Goal: Task Accomplishment & Management: Manage account settings

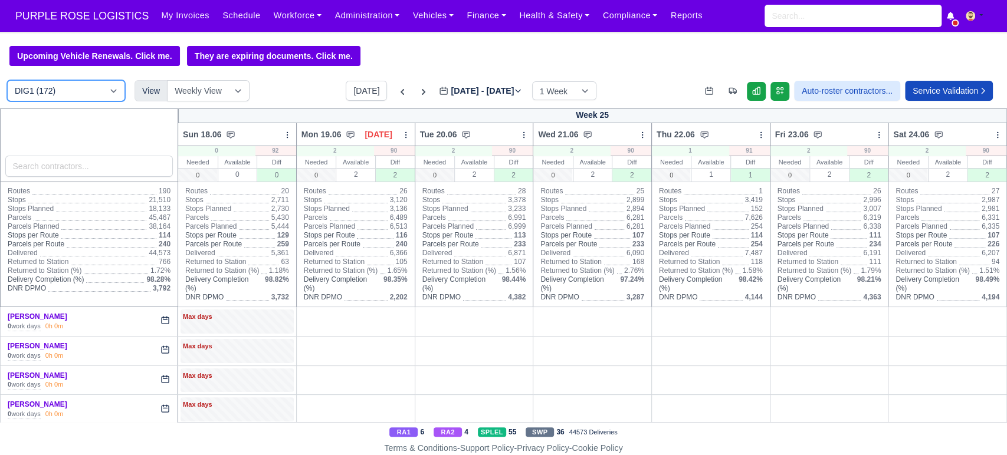
click at [36, 100] on select "DIG1 (172) DAK1 (1) GIMD (53)" at bounding box center [66, 90] width 118 height 21
select select "5"
click at [7, 81] on select "DIG1 (172) DAK1 (1) GIMD (53)" at bounding box center [66, 90] width 118 height 21
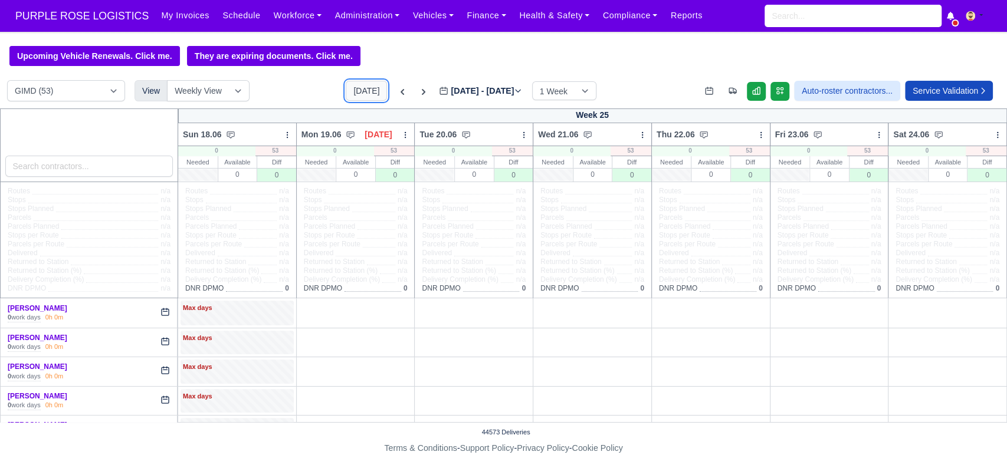
click at [349, 96] on button "[DATE]" at bounding box center [366, 91] width 41 height 20
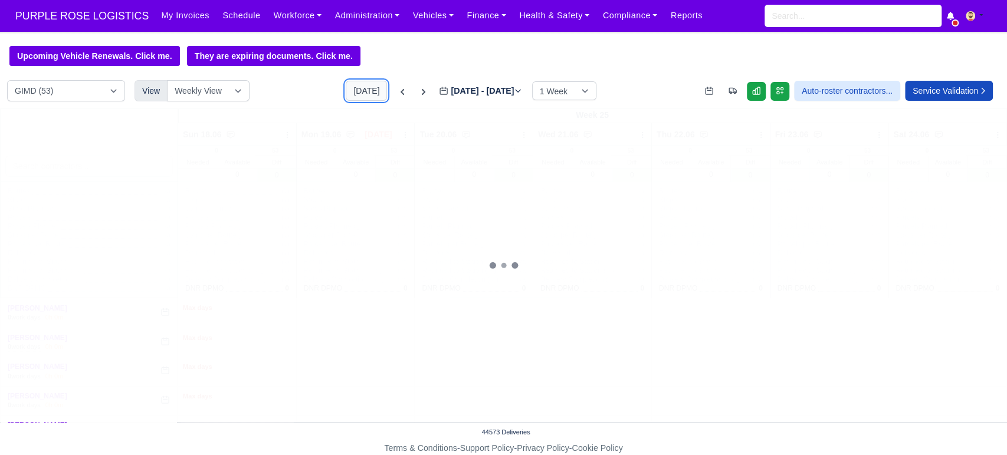
type input "[DATE]"
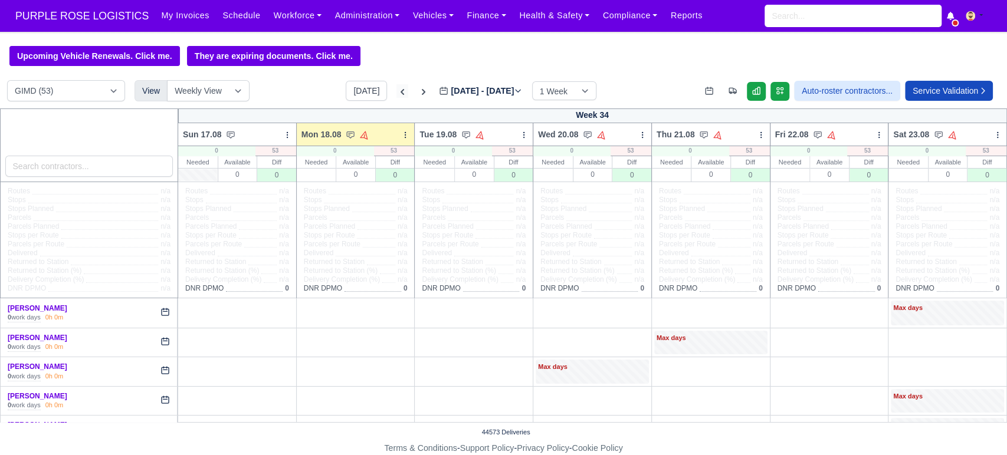
click at [396, 94] on icon at bounding box center [402, 92] width 12 height 12
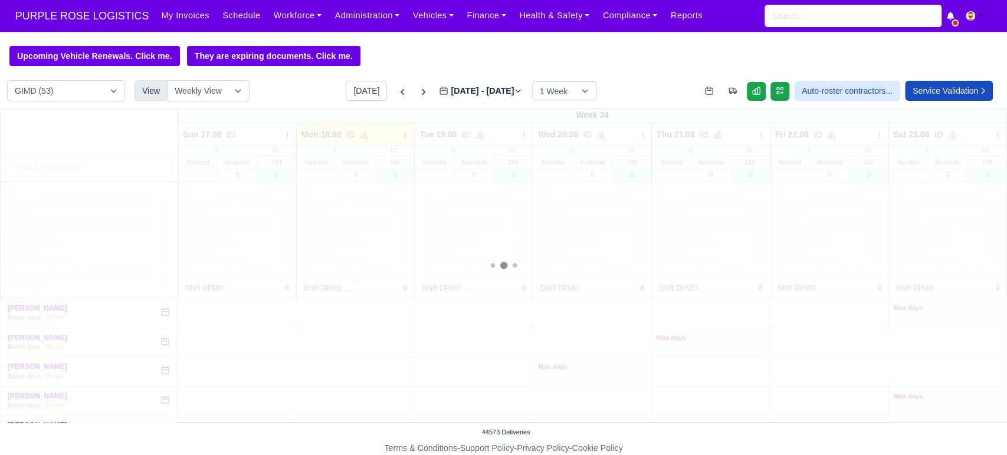
type input "[DATE]"
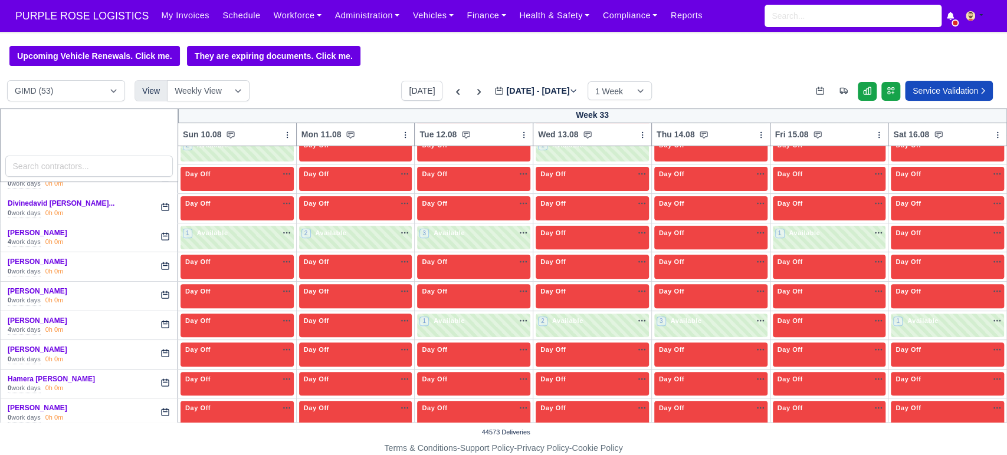
scroll to position [252, 0]
click at [937, 316] on div "1 Available na" at bounding box center [947, 320] width 108 height 10
select select "5"
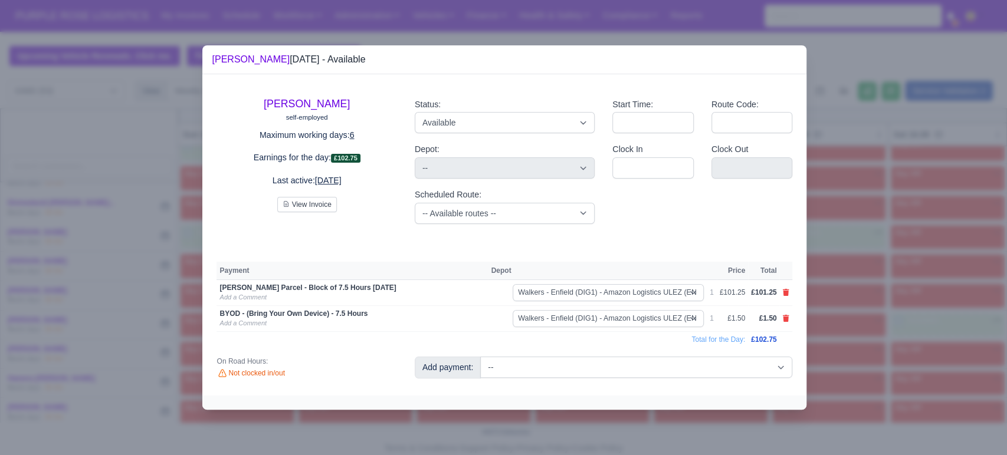
click at [884, 261] on div at bounding box center [503, 227] width 1007 height 455
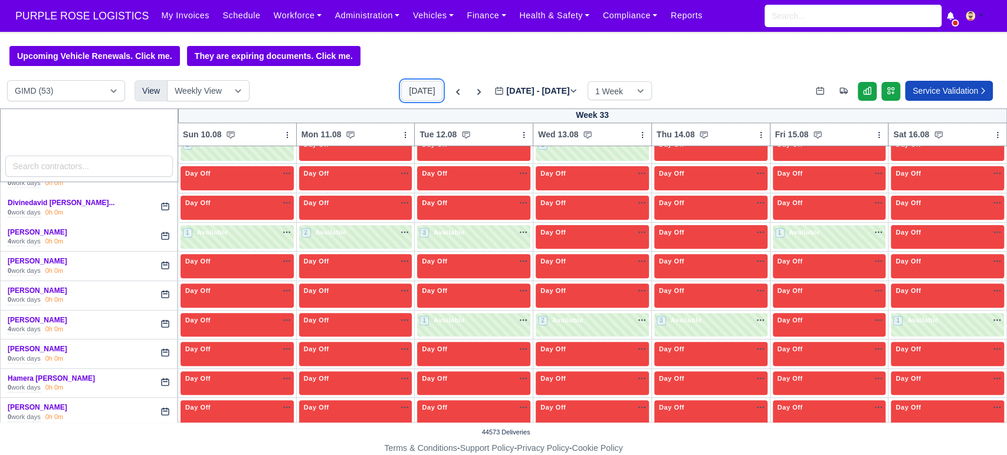
click at [406, 95] on button "[DATE]" at bounding box center [421, 91] width 41 height 20
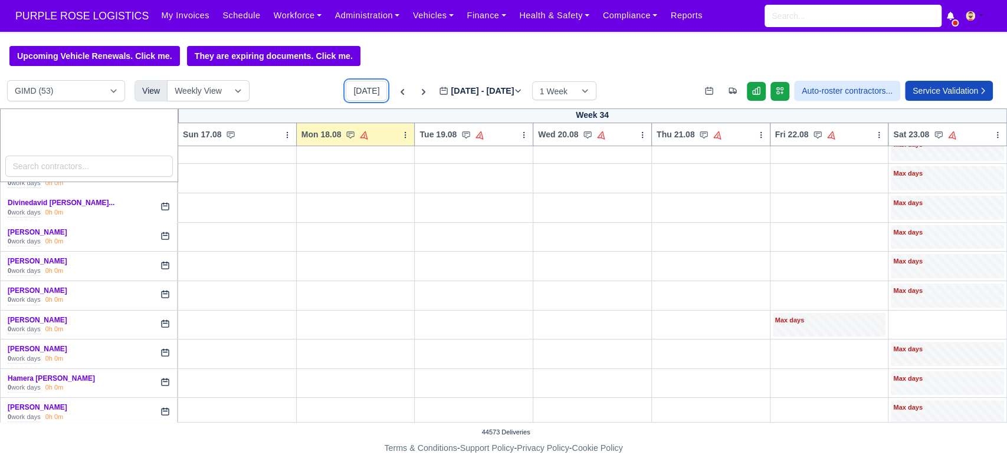
type input "[DATE]"
click at [285, 137] on icon at bounding box center [287, 135] width 8 height 8
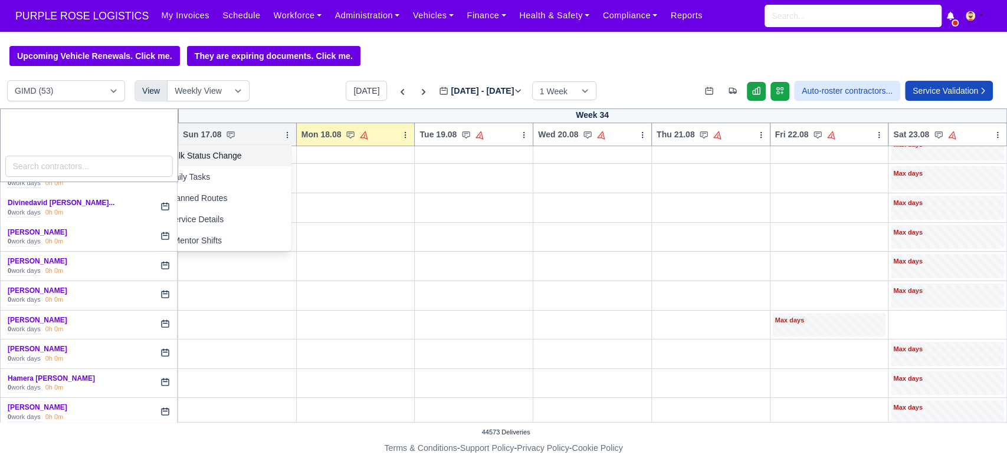
click at [200, 160] on link "Bulk Status Change" at bounding box center [225, 155] width 132 height 21
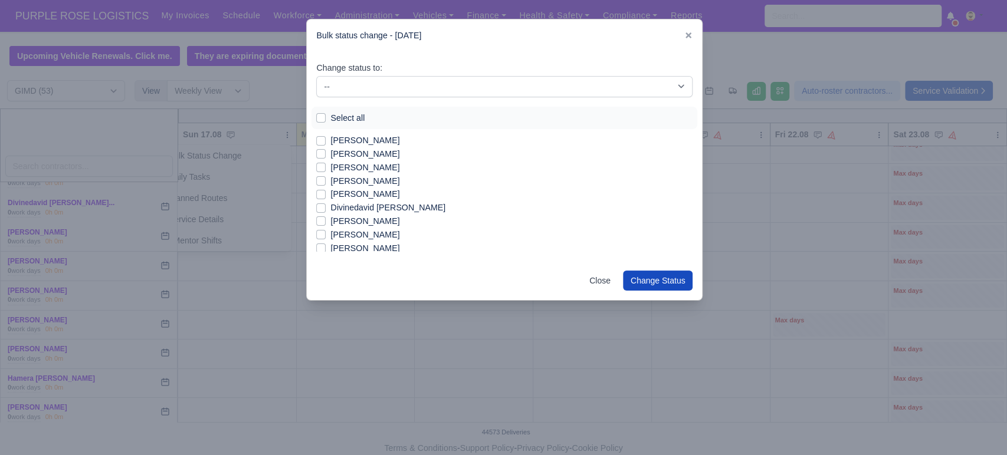
click at [336, 117] on label "Select all" at bounding box center [347, 118] width 34 height 14
click at [325, 117] on input "Select all" at bounding box center [320, 115] width 9 height 9
checkbox input "true"
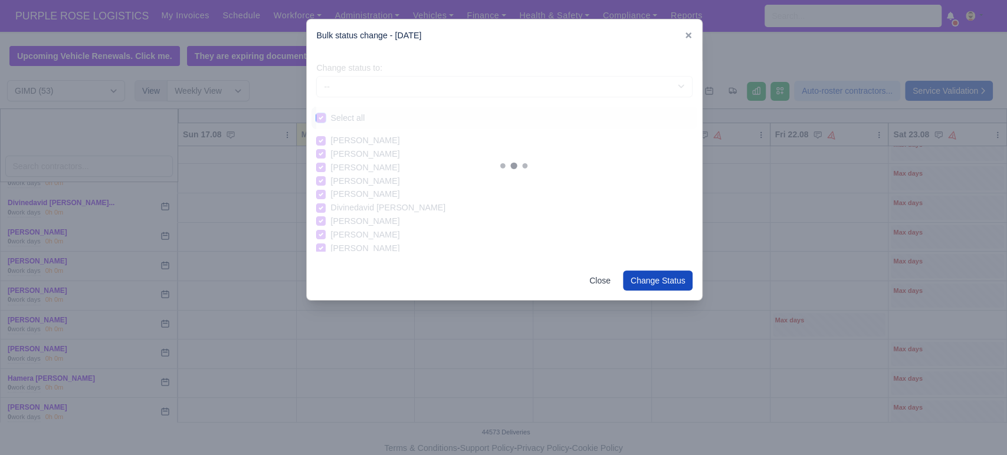
checkbox input "true"
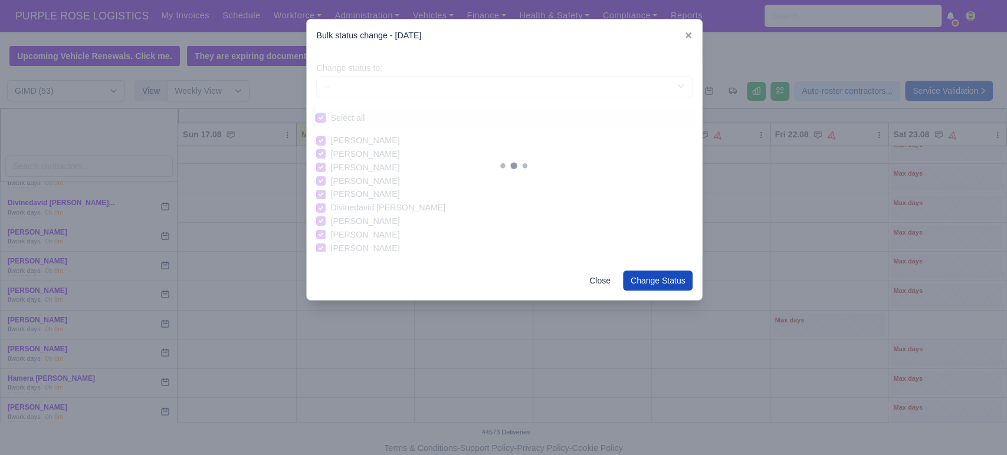
checkbox input "true"
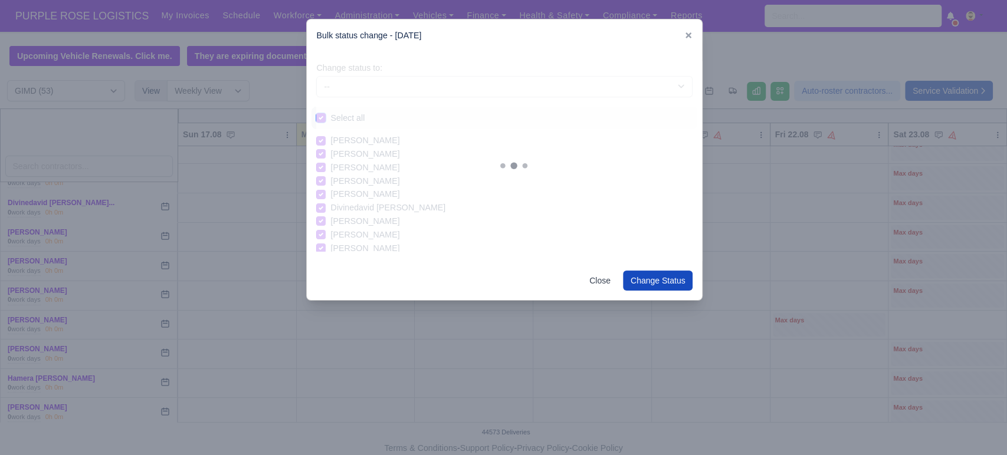
checkbox input "true"
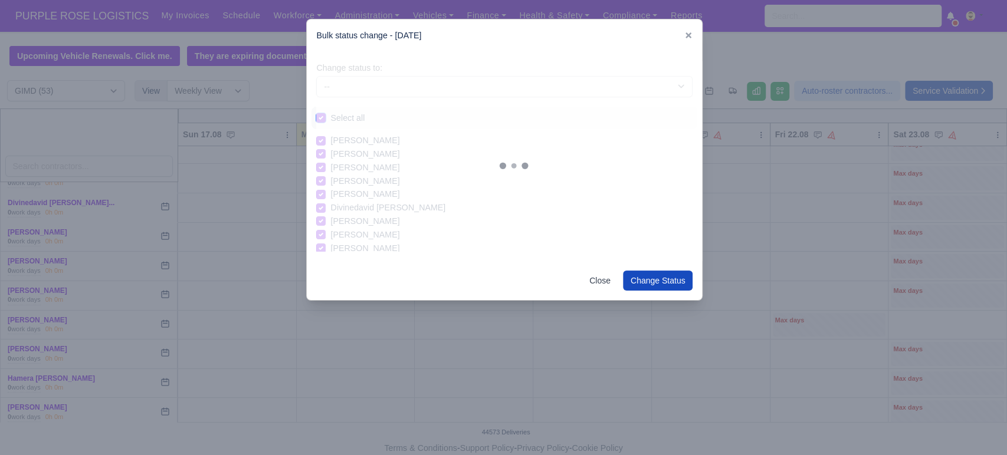
checkbox input "true"
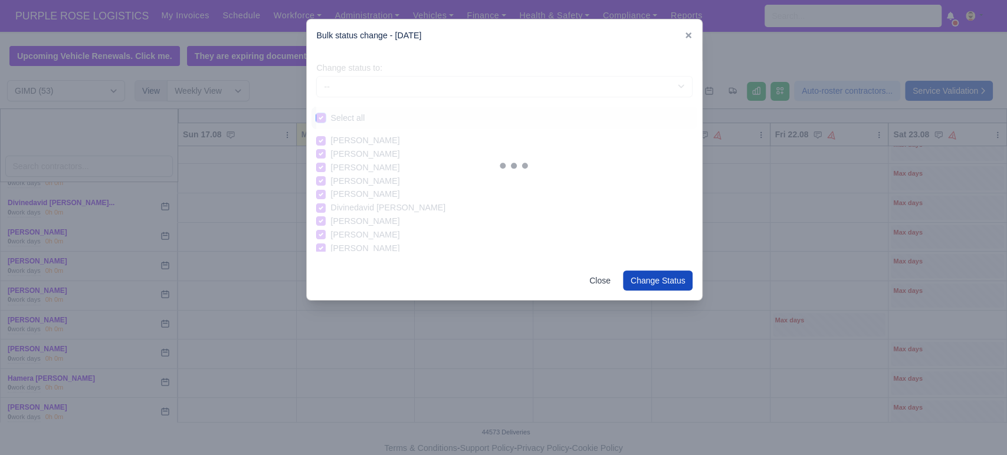
checkbox input "true"
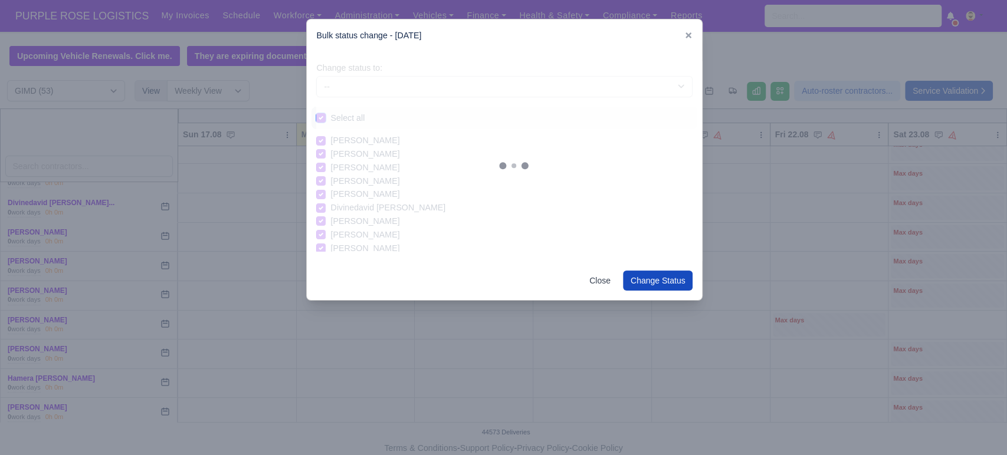
checkbox input "true"
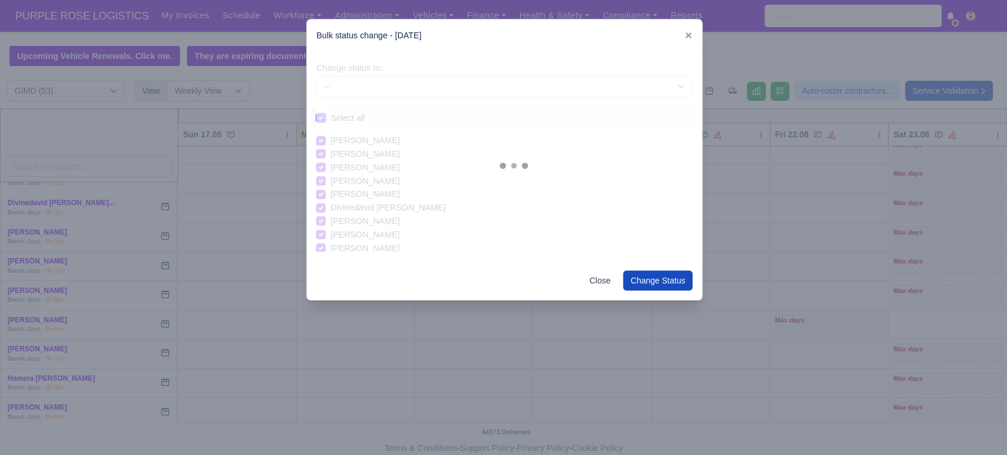
checkbox input "true"
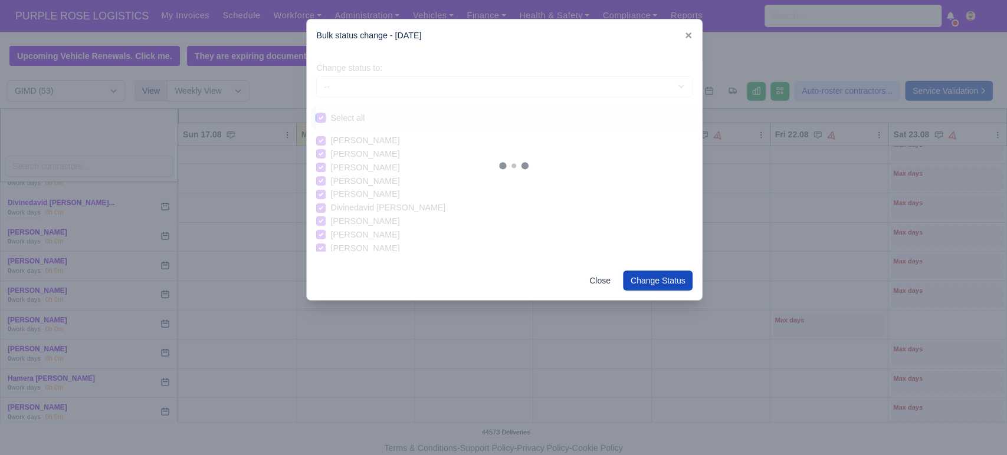
checkbox input "true"
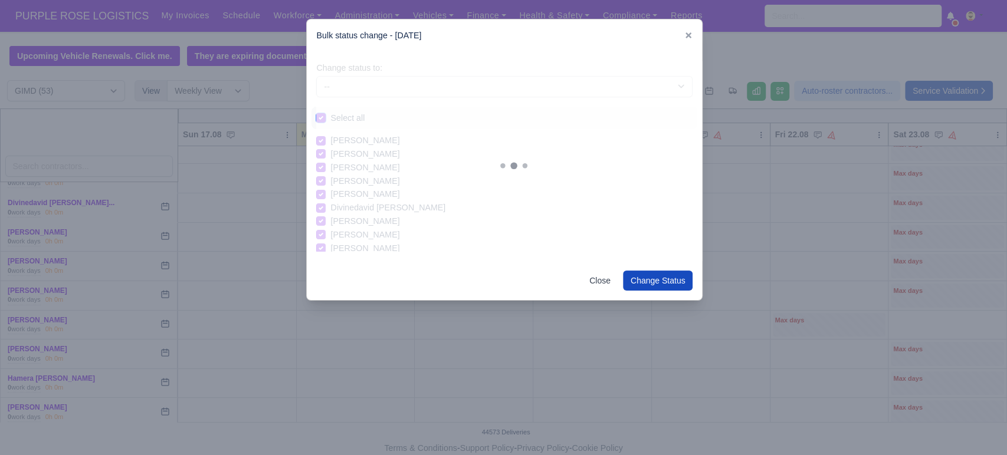
checkbox input "true"
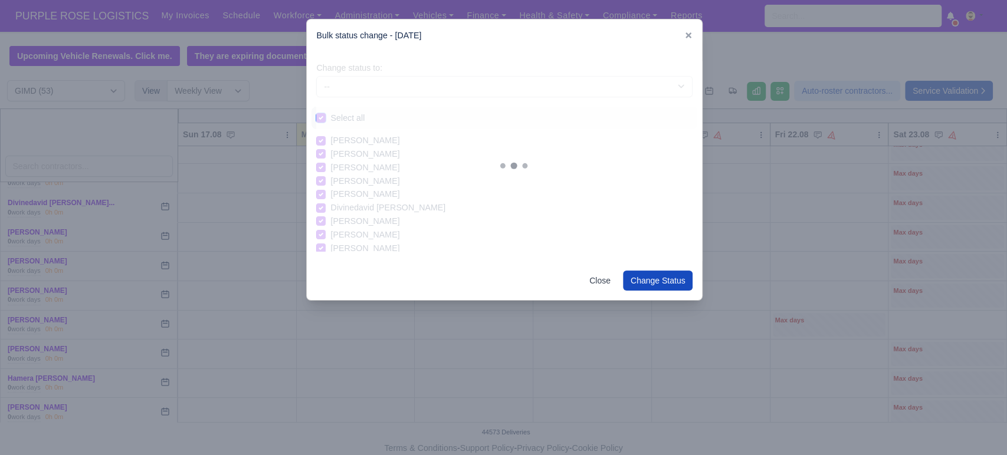
checkbox input "true"
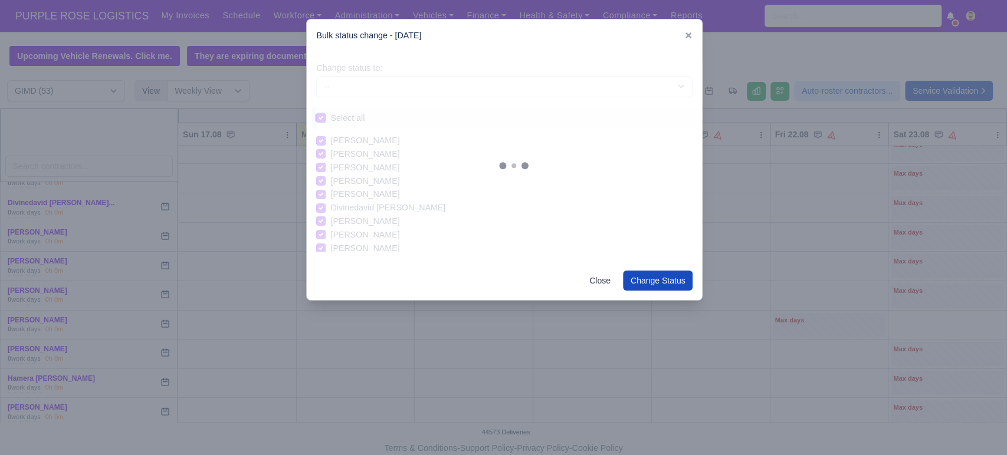
checkbox input "true"
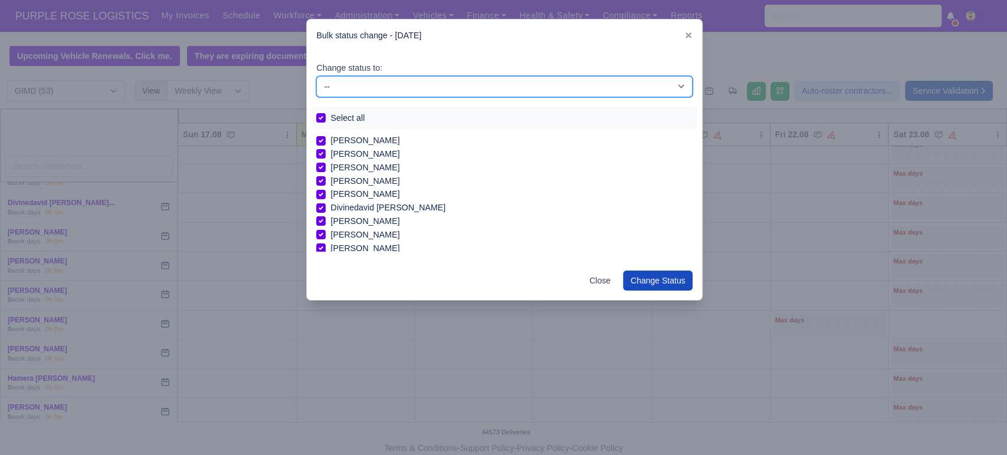
click at [473, 97] on select "-- Available Day Off Stand By Holiday In Office OSM Ridealong Nursery 1 Nursery…" at bounding box center [504, 86] width 376 height 21
select select "Day Off"
click at [316, 76] on select "-- Available Day Off Stand By Holiday In Office OSM Ridealong Nursery 1 Nursery…" at bounding box center [504, 86] width 376 height 21
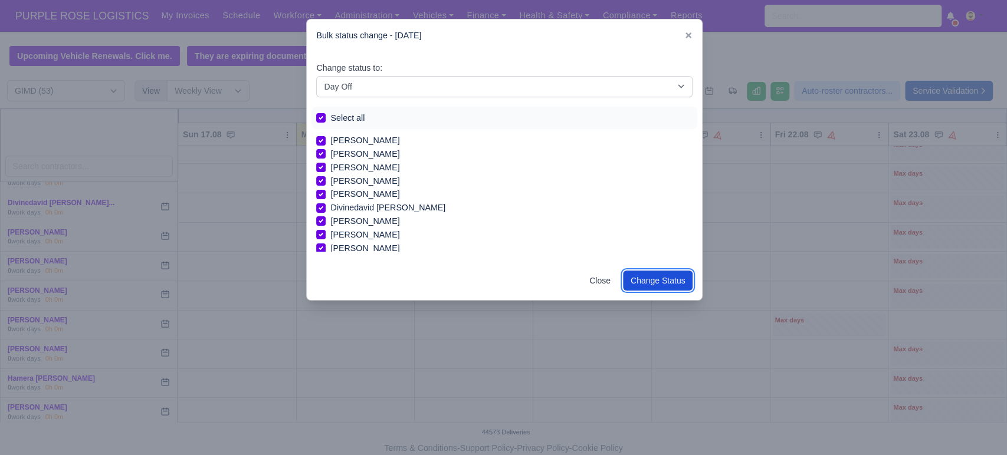
click at [673, 281] on button "Change Status" at bounding box center [658, 281] width 70 height 20
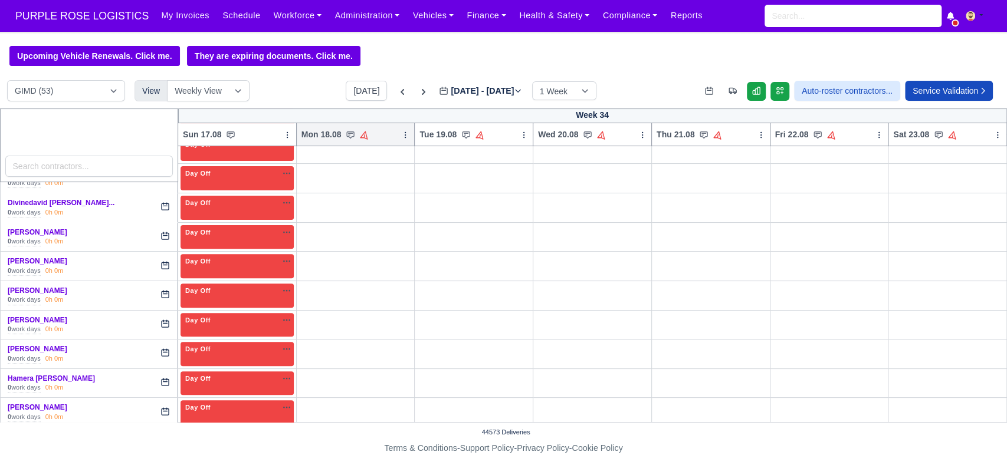
click at [404, 136] on icon at bounding box center [405, 135] width 8 height 8
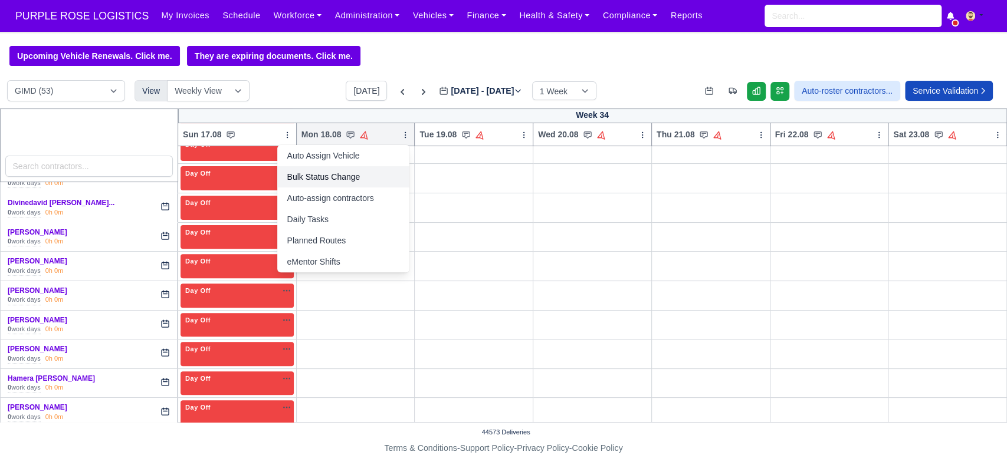
click at [330, 173] on link "Bulk Status Change" at bounding box center [343, 176] width 132 height 21
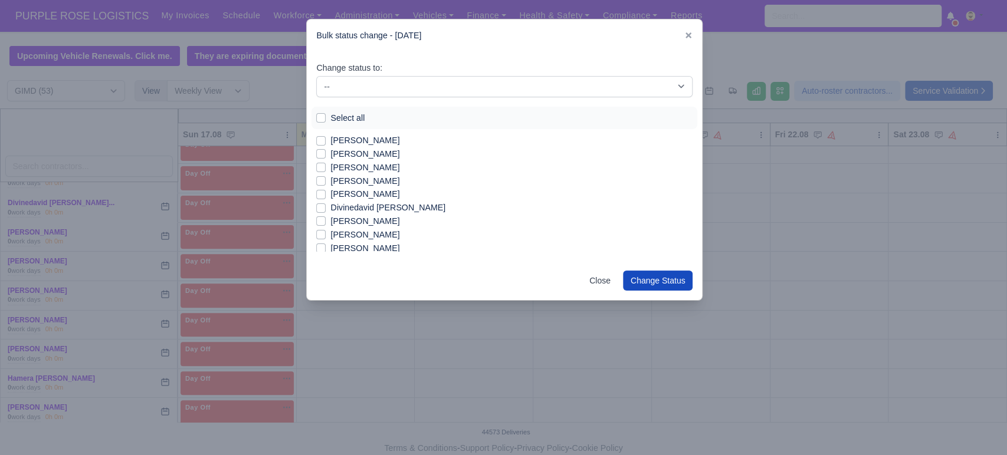
click at [353, 119] on label "Select all" at bounding box center [347, 118] width 34 height 14
click at [325, 119] on input "Select all" at bounding box center [320, 115] width 9 height 9
checkbox input "true"
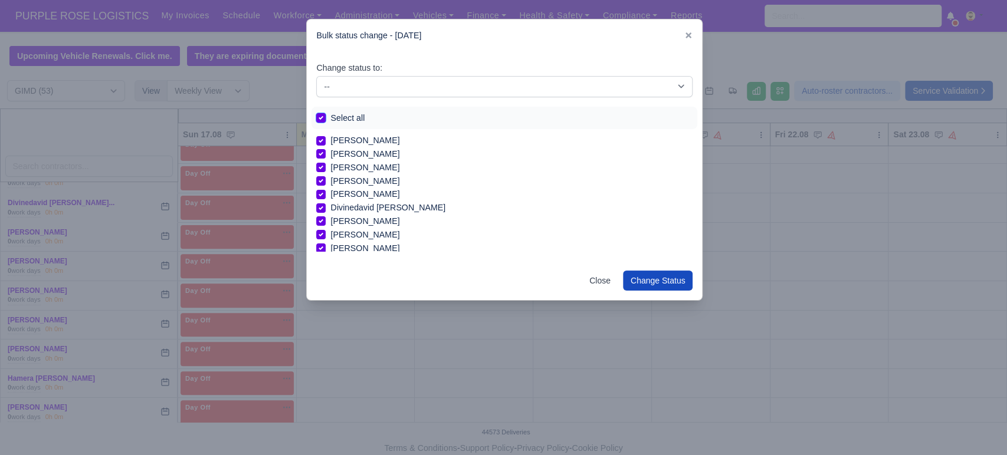
checkbox input "true"
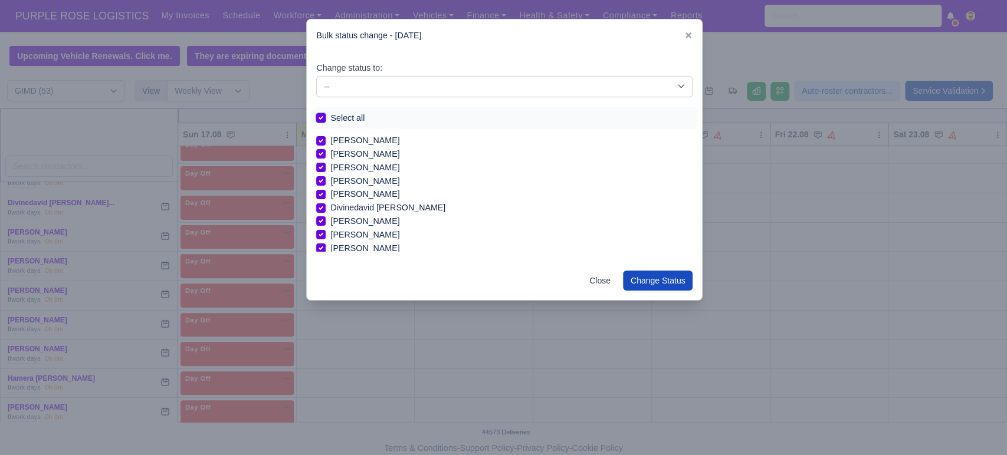
checkbox input "true"
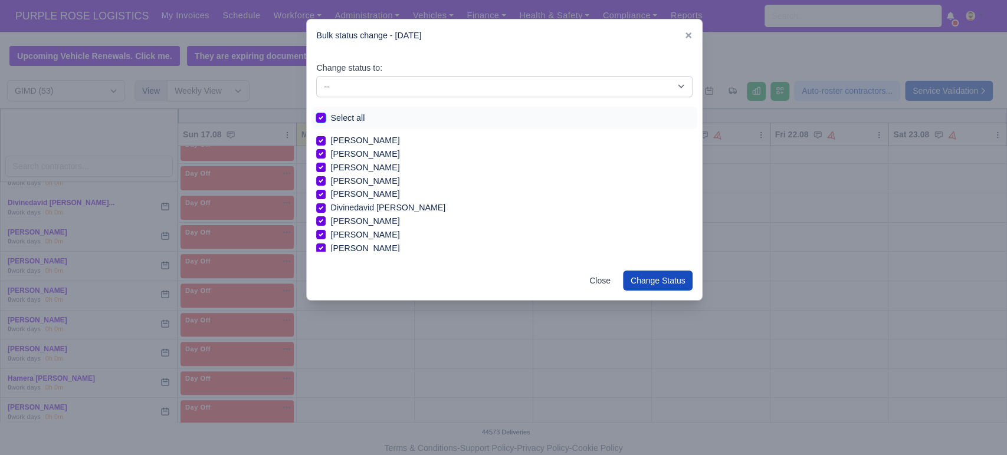
checkbox input "true"
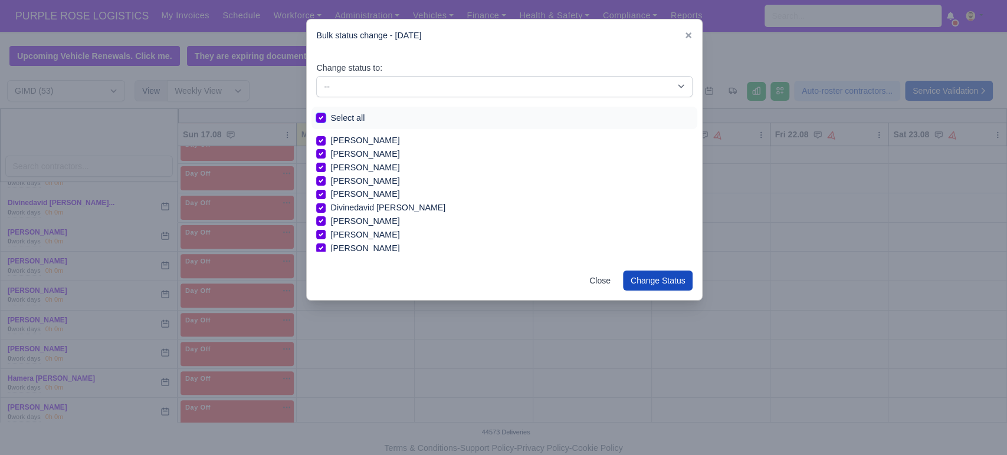
checkbox input "true"
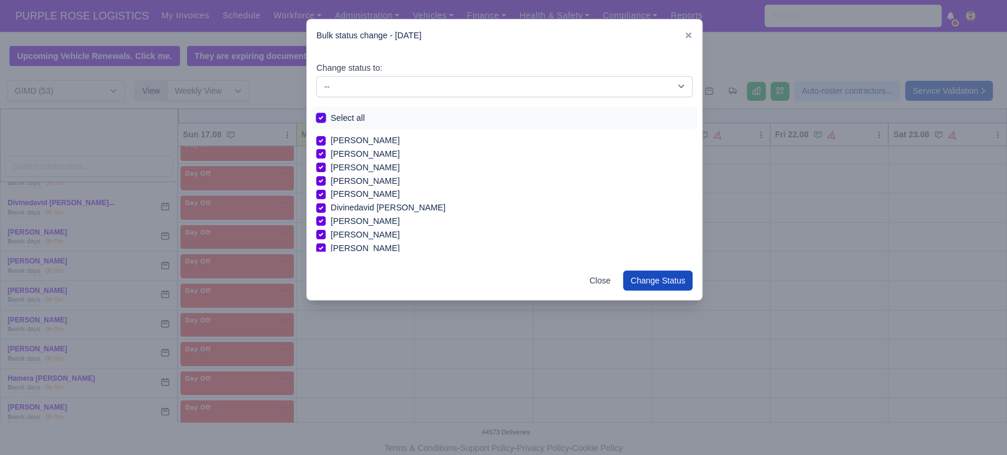
checkbox input "true"
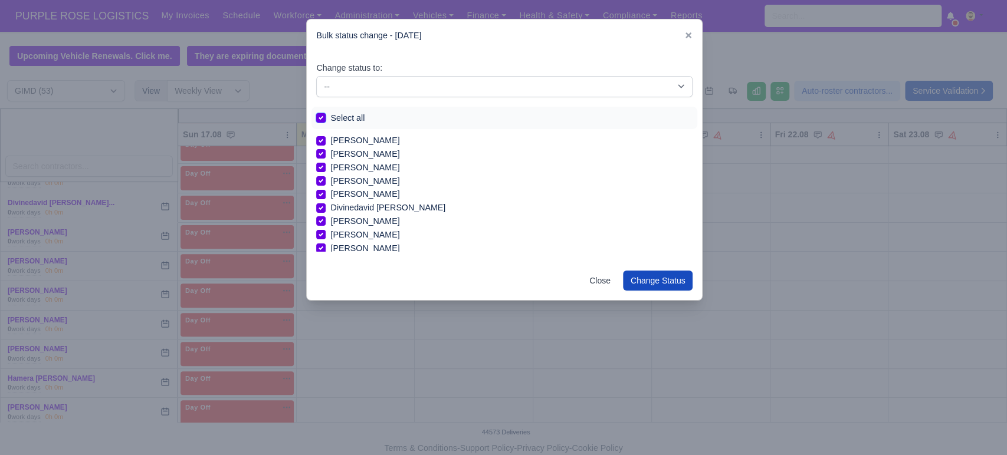
checkbox input "true"
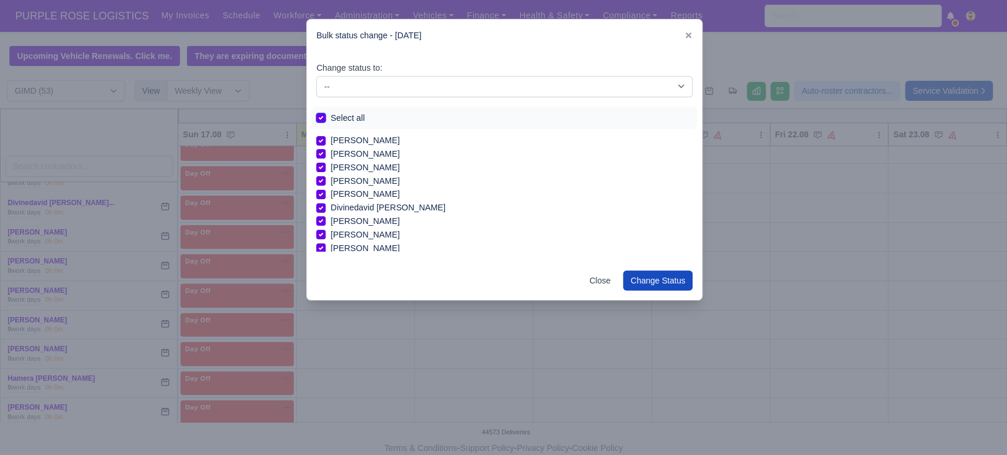
checkbox input "true"
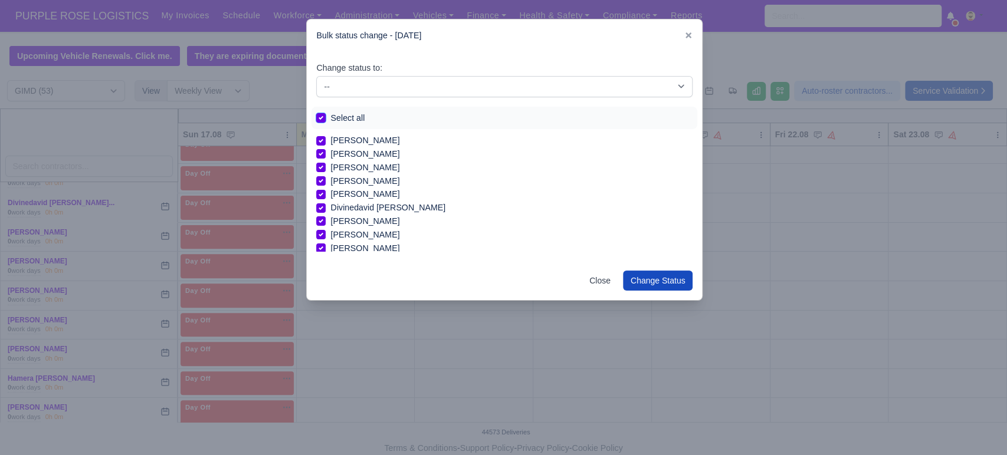
checkbox input "true"
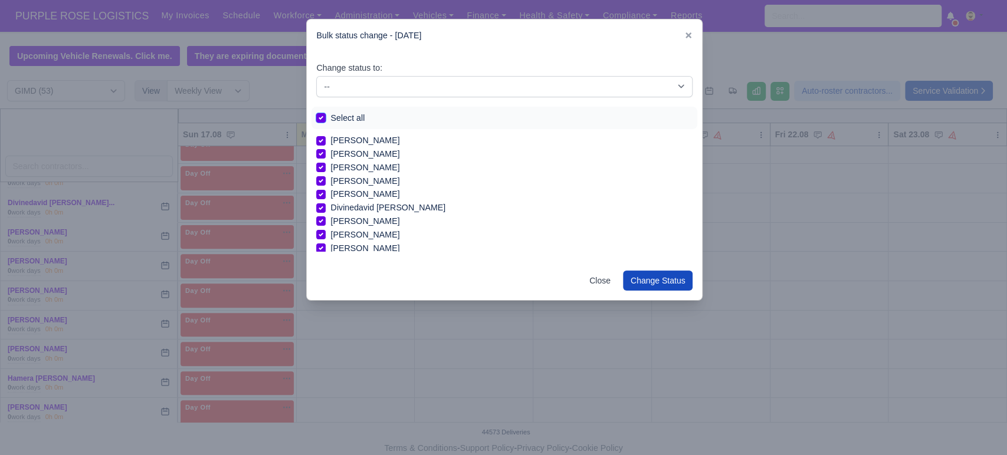
checkbox input "true"
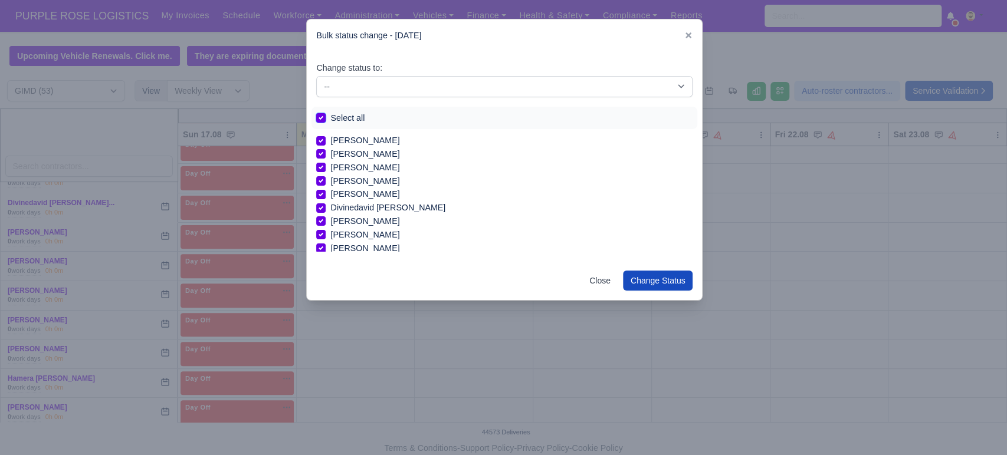
checkbox input "true"
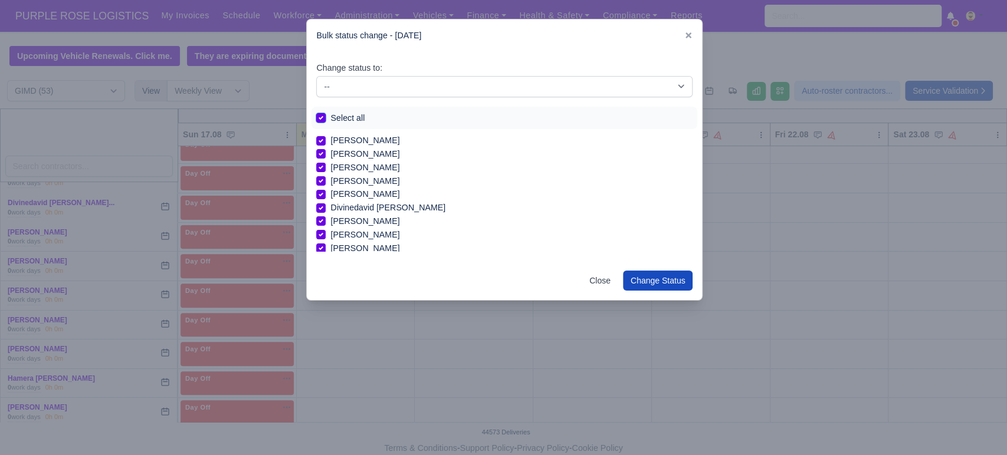
checkbox input "true"
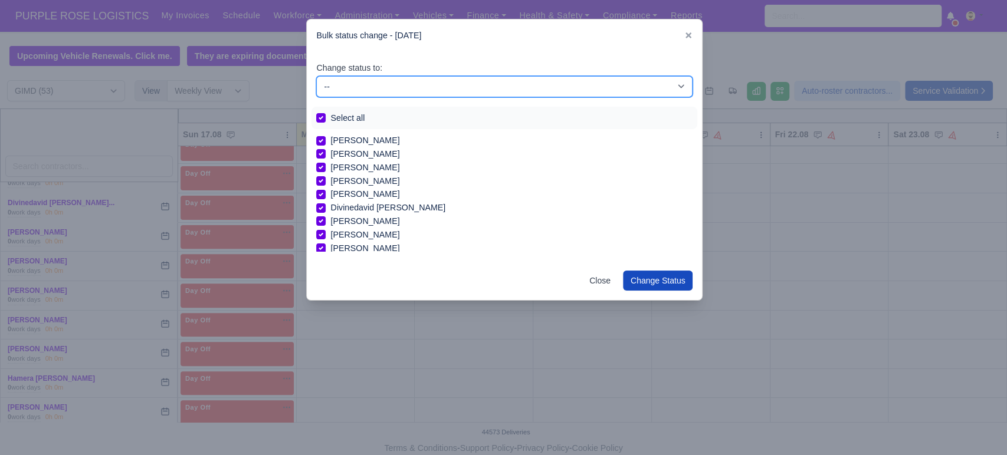
drag, startPoint x: 443, startPoint y: 85, endPoint x: 436, endPoint y: 93, distance: 10.9
click at [443, 85] on select "-- Available Day Off Stand By Holiday In Office OSM Ridealong Nursery 1 Nursery…" at bounding box center [504, 86] width 376 height 21
select select "Day Off"
click at [316, 76] on select "-- Available Day Off Stand By Holiday In Office OSM Ridealong Nursery 1 Nursery…" at bounding box center [504, 86] width 376 height 21
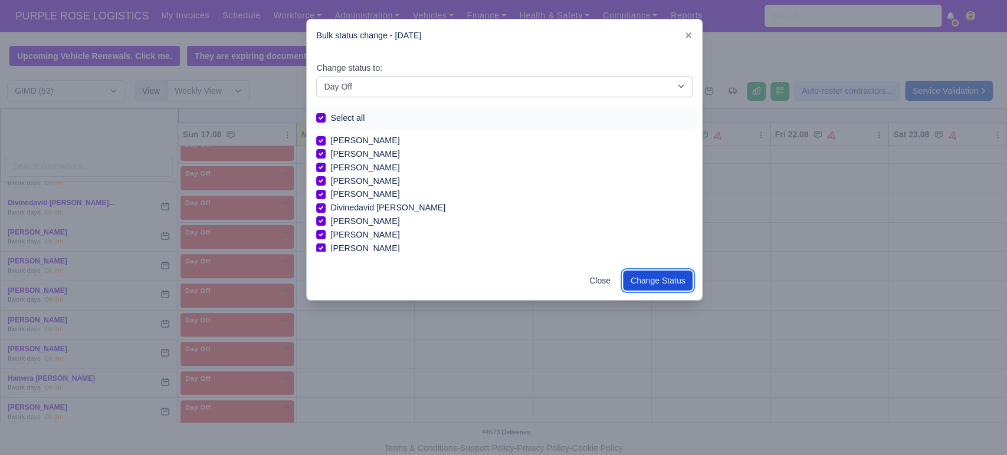
click at [673, 287] on button "Change Status" at bounding box center [658, 281] width 70 height 20
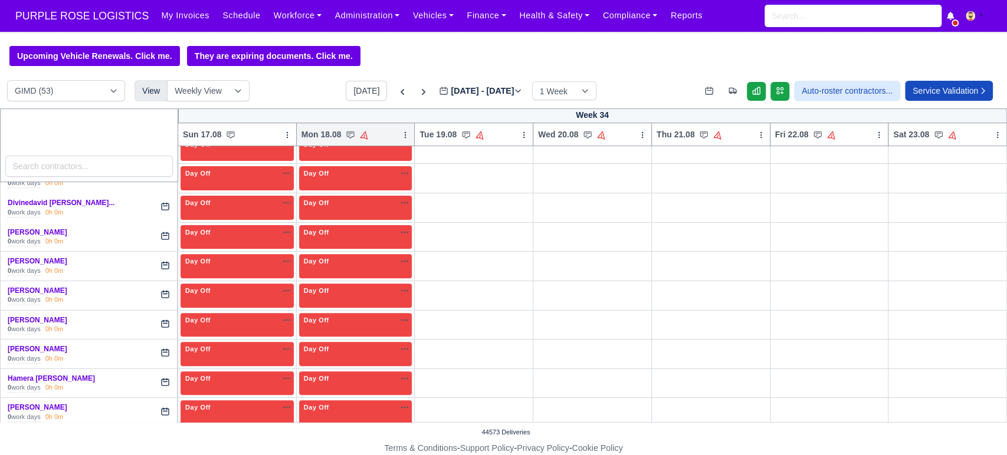
click at [401, 137] on icon at bounding box center [405, 135] width 8 height 8
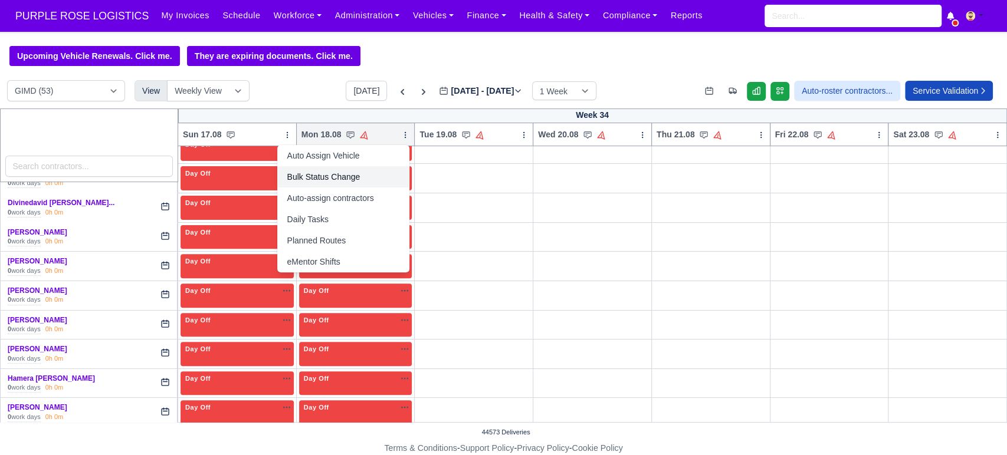
click at [334, 179] on link "Bulk Status Change" at bounding box center [343, 176] width 132 height 21
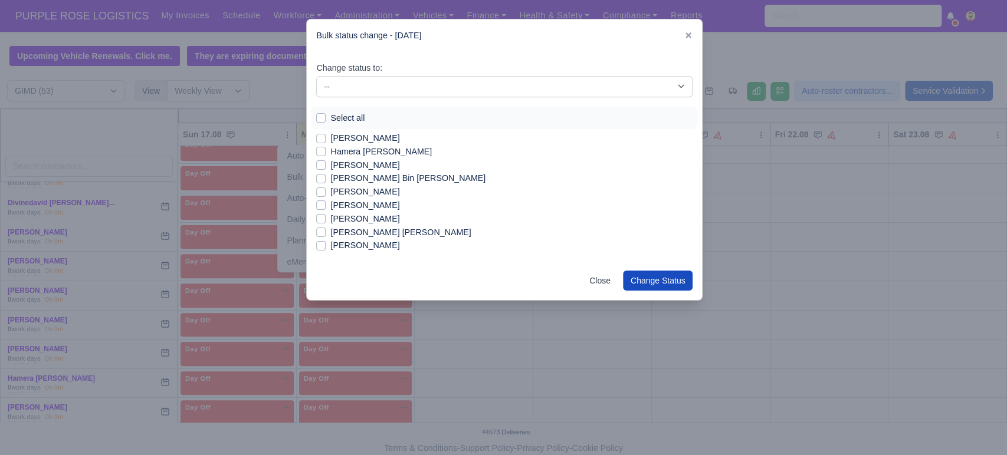
scroll to position [151, 0]
click at [355, 178] on label "[PERSON_NAME]" at bounding box center [364, 178] width 69 height 14
click at [325, 178] on input "[PERSON_NAME]" at bounding box center [320, 175] width 9 height 9
checkbox input "true"
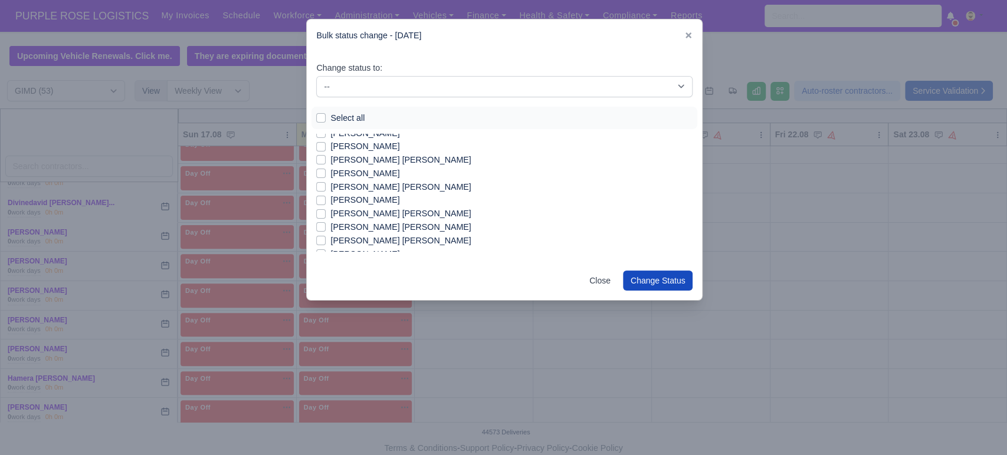
scroll to position [306, 0]
click at [399, 199] on label "[PERSON_NAME]" at bounding box center [364, 197] width 69 height 14
click at [325, 199] on input "[PERSON_NAME]" at bounding box center [320, 194] width 9 height 9
checkbox input "true"
click at [406, 212] on label "[PERSON_NAME] [PERSON_NAME]" at bounding box center [400, 211] width 140 height 14
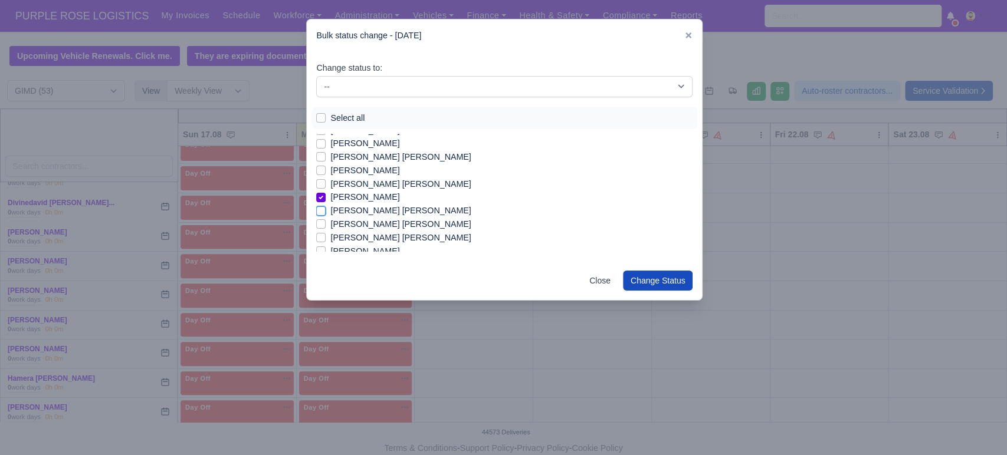
click at [325, 212] on input "[PERSON_NAME] [PERSON_NAME]" at bounding box center [320, 208] width 9 height 9
checkbox input "true"
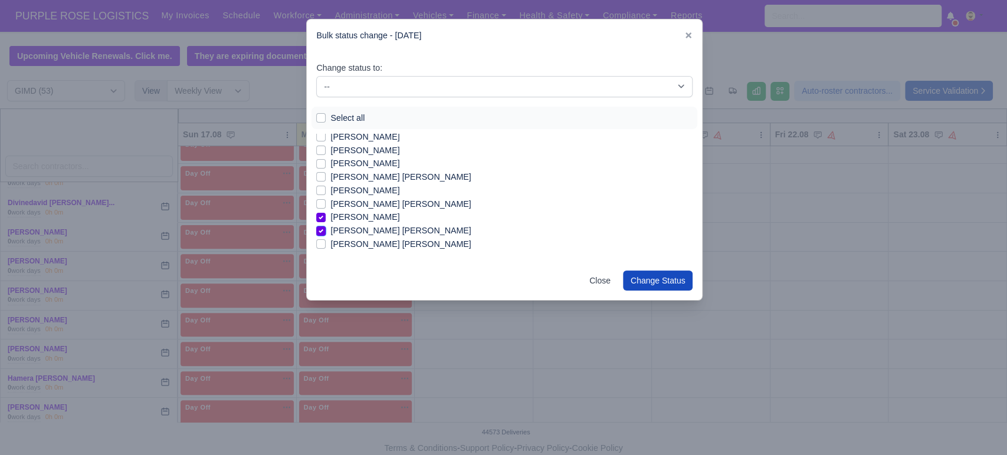
scroll to position [285, 0]
click at [399, 164] on label "[PERSON_NAME]" at bounding box center [364, 164] width 69 height 14
click at [325, 164] on input "[PERSON_NAME]" at bounding box center [320, 161] width 9 height 9
checkbox input "true"
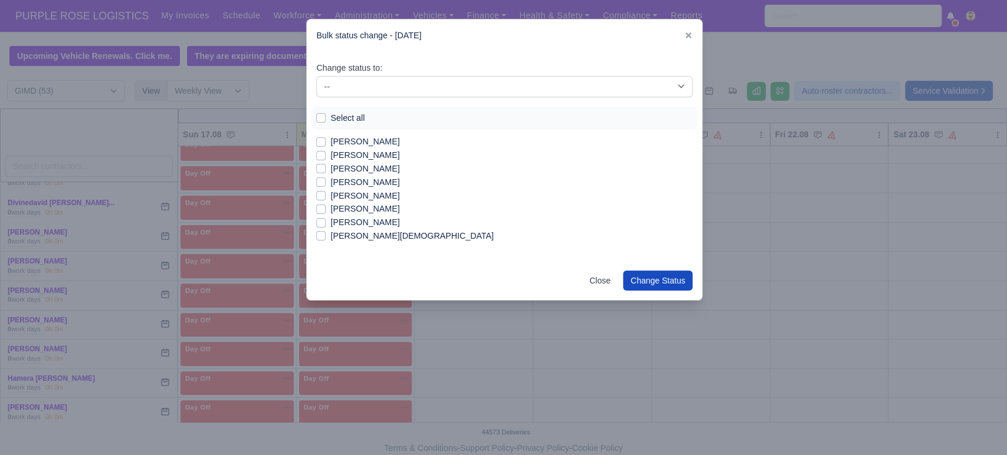
click at [352, 225] on label "[PERSON_NAME]" at bounding box center [364, 223] width 69 height 14
click at [325, 225] on input "[PERSON_NAME]" at bounding box center [320, 220] width 9 height 9
checkbox input "true"
click at [363, 226] on label "[PERSON_NAME]" at bounding box center [364, 224] width 69 height 14
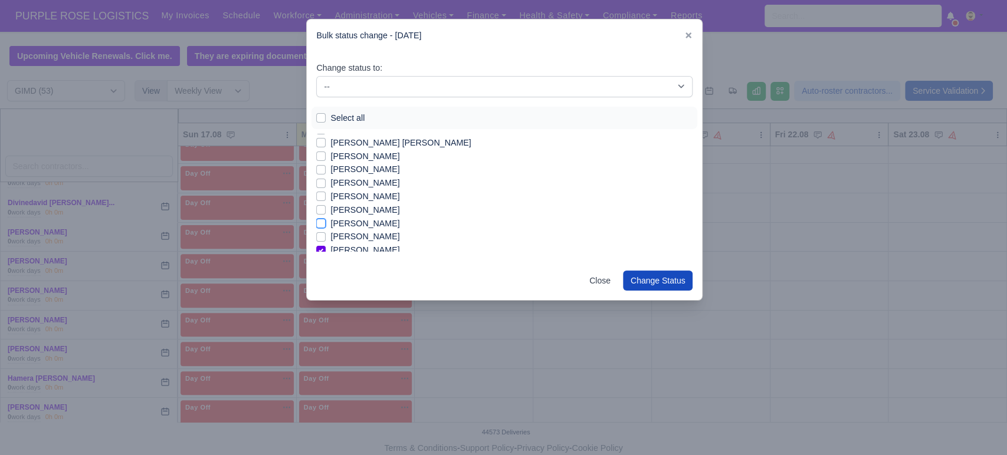
click at [325, 226] on input "[PERSON_NAME]" at bounding box center [320, 221] width 9 height 9
checkbox input "true"
click at [330, 166] on label "[PERSON_NAME]" at bounding box center [364, 170] width 69 height 14
click at [321, 166] on input "[PERSON_NAME]" at bounding box center [320, 167] width 9 height 9
checkbox input "true"
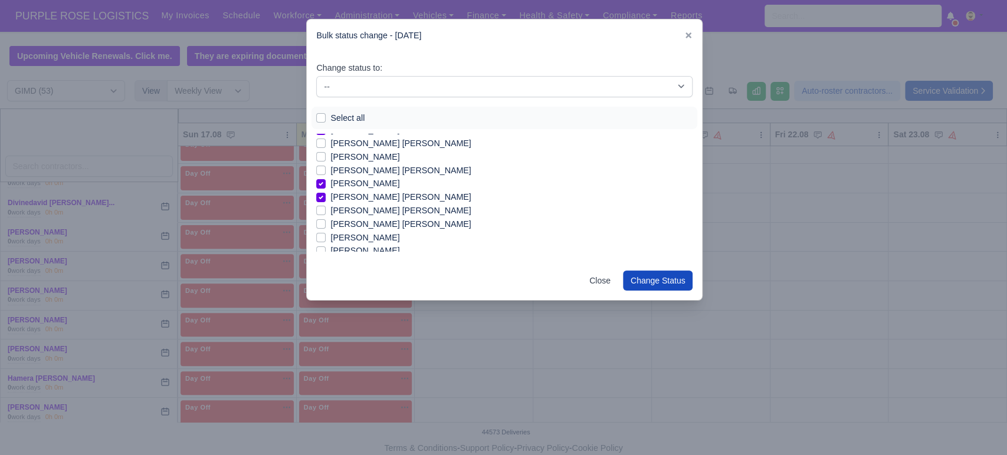
scroll to position [319, 0]
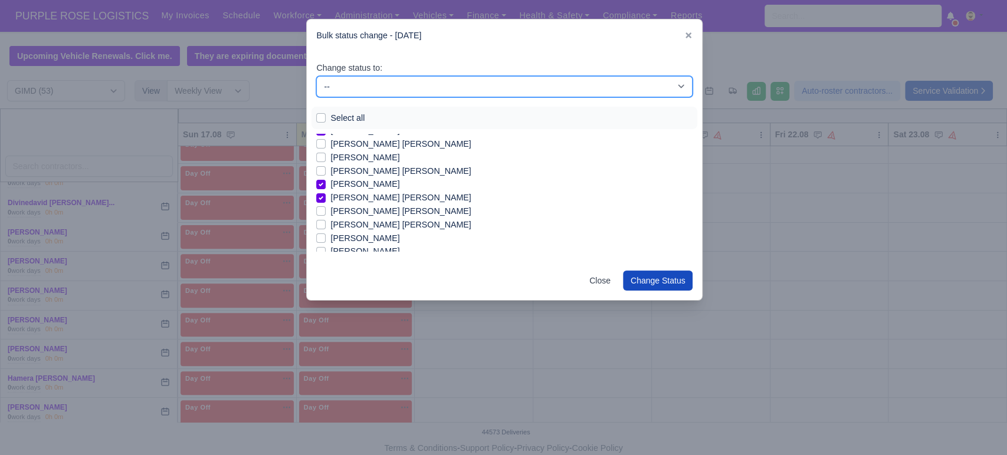
click at [375, 87] on select "-- Available Day Off Stand By Holiday In Office OSM Ridealong Nursery 1 Nursery…" at bounding box center [504, 86] width 376 height 21
select select "Available"
click at [316, 76] on select "-- Available Day Off Stand By Holiday In Office OSM Ridealong Nursery 1 Nursery…" at bounding box center [504, 86] width 376 height 21
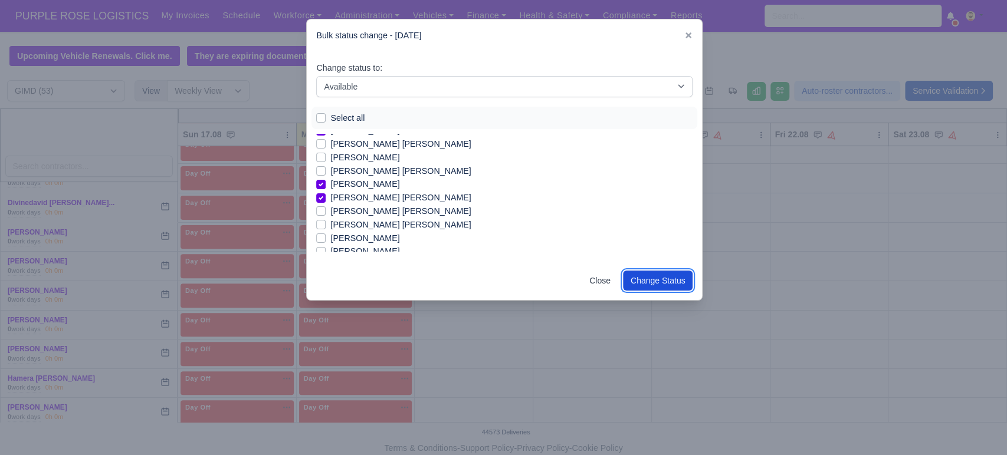
click at [659, 277] on button "Change Status" at bounding box center [658, 281] width 70 height 20
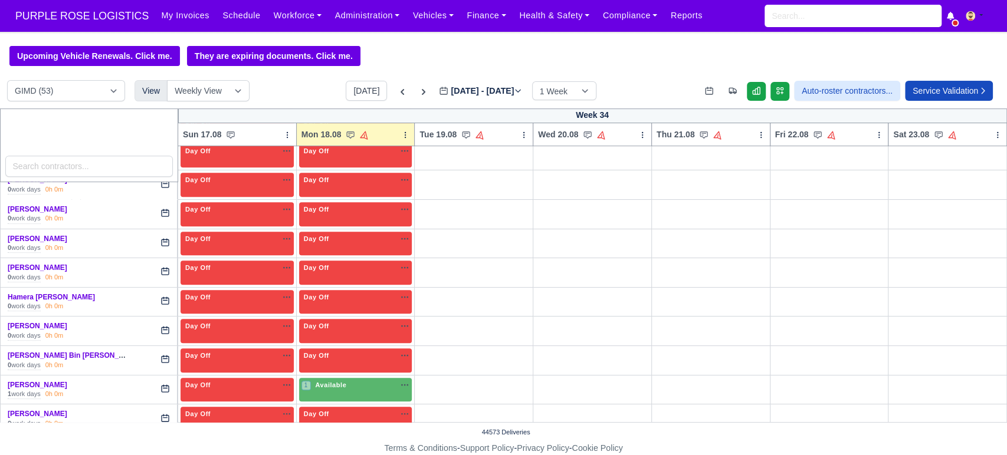
scroll to position [464, 0]
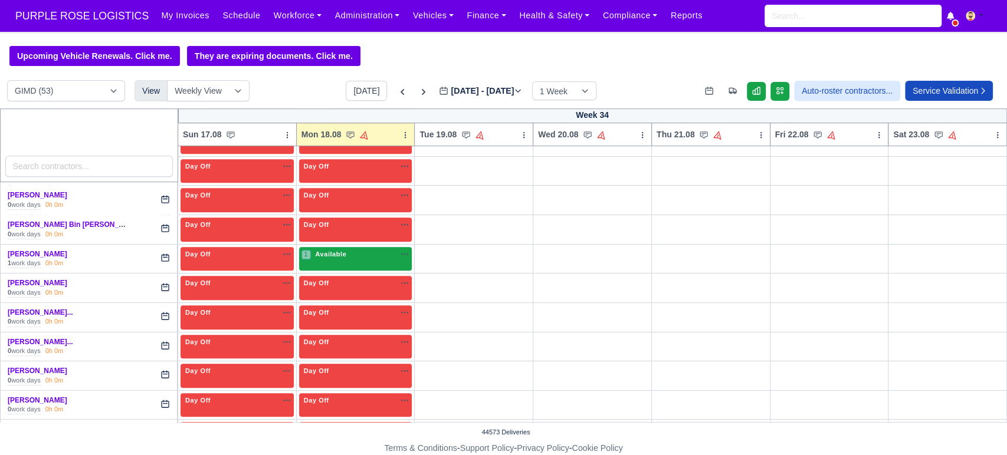
click at [344, 257] on div "1 Available na" at bounding box center [355, 254] width 108 height 10
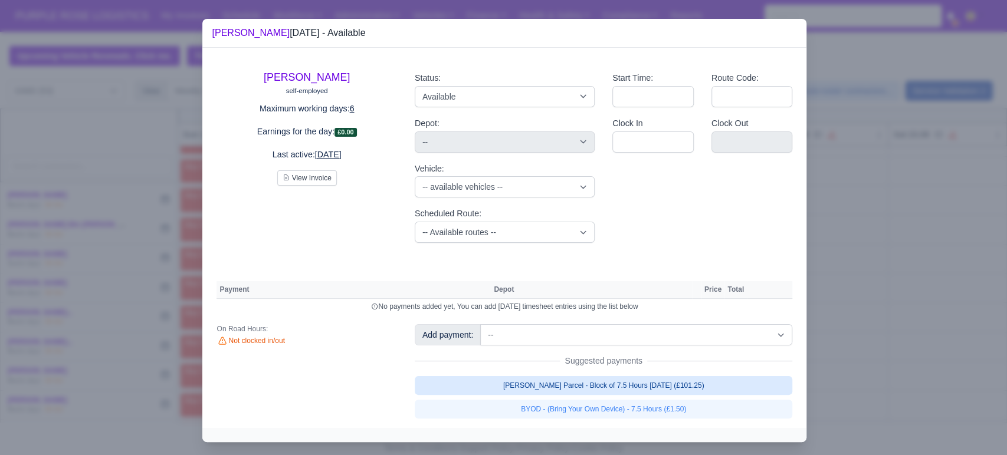
click at [566, 386] on link "[PERSON_NAME] Parcel - Block of 7.5 Hours [DATE] (£101.25)" at bounding box center [604, 385] width 378 height 19
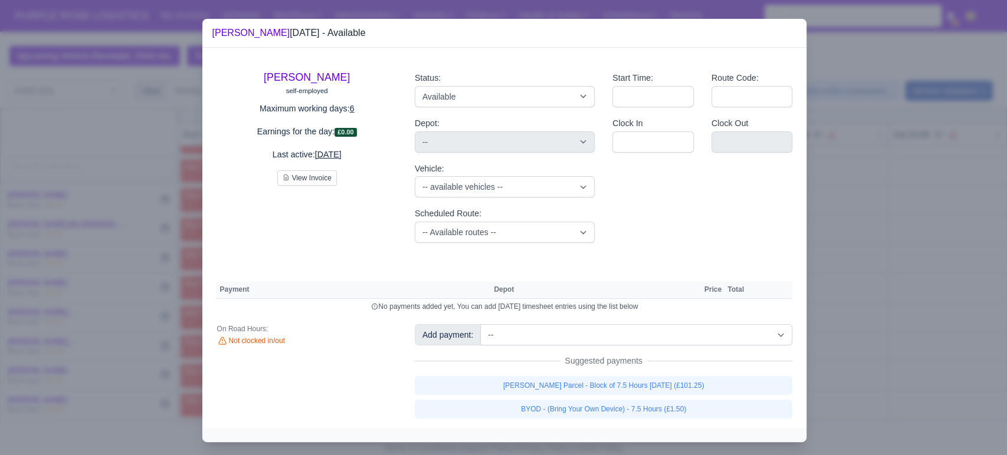
select select "5"
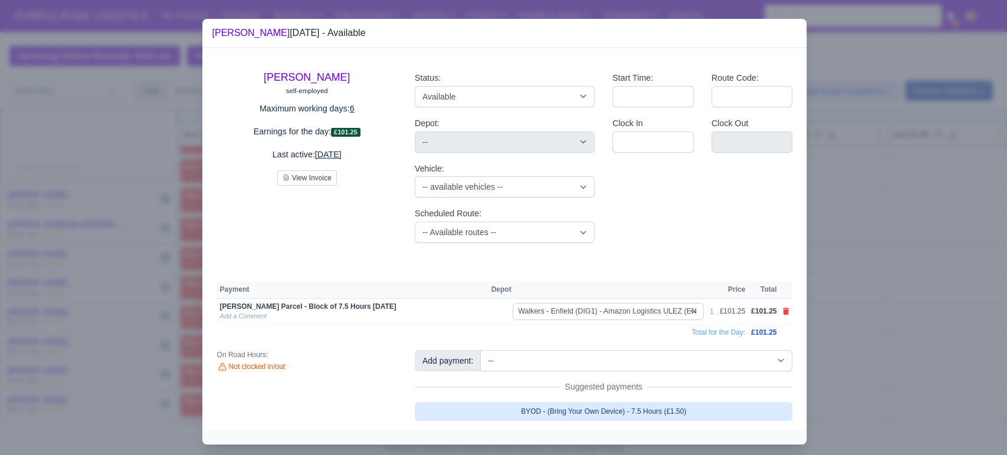
click at [538, 404] on link "BYOD - (Bring Your Own Device) - 7.5 Hours (£1.50)" at bounding box center [604, 411] width 378 height 19
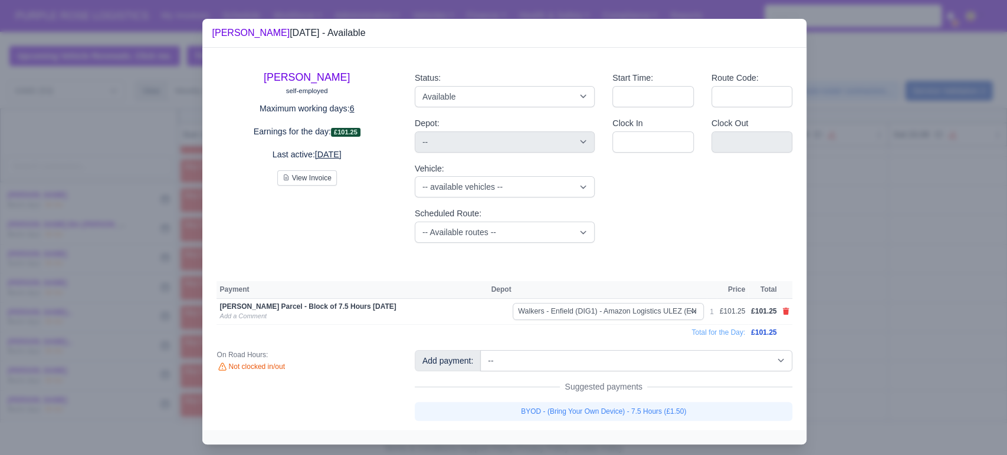
select select "5"
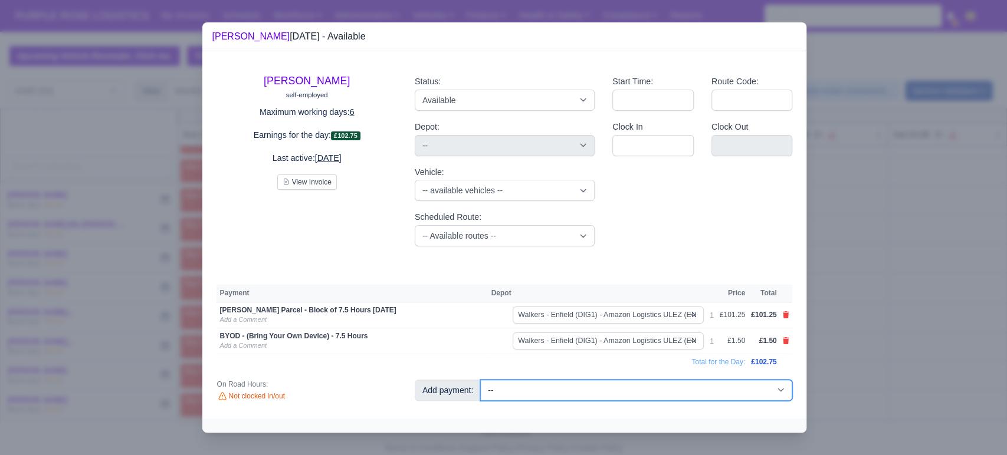
click at [787, 393] on select "-- Additional Hour Support (£14.50) Additional Stop Support (£1.00) BYOD - (Bri…" at bounding box center [636, 390] width 312 height 21
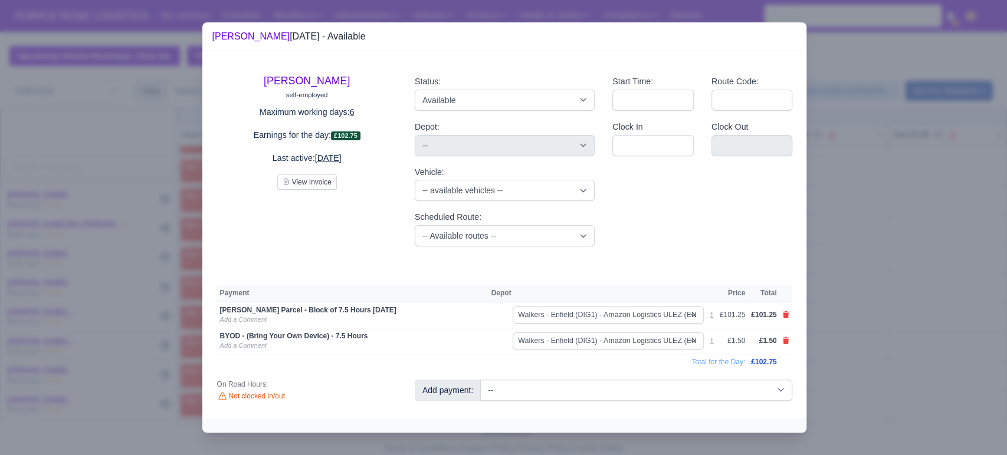
click at [877, 394] on div at bounding box center [503, 227] width 1007 height 455
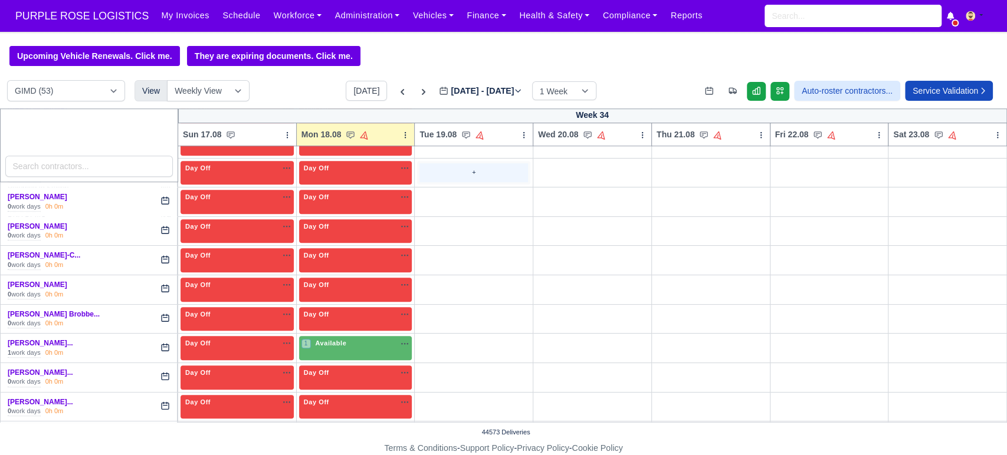
scroll to position [639, 0]
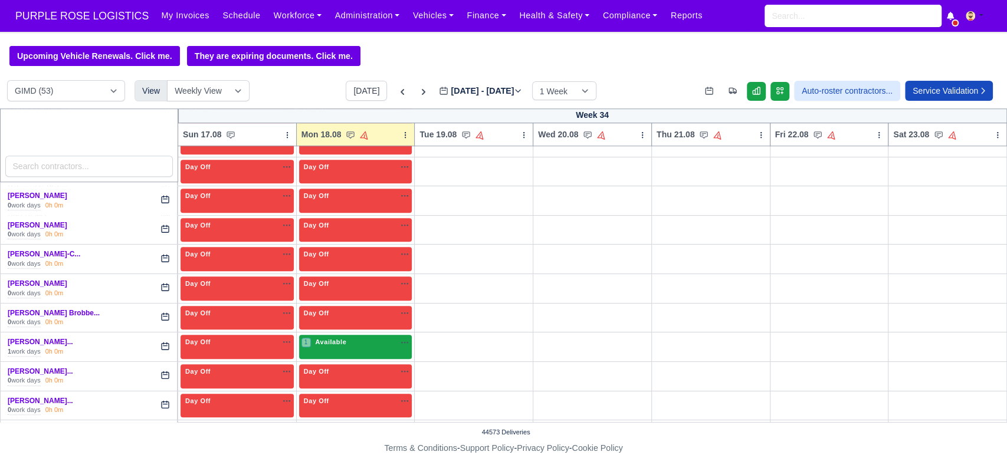
click at [362, 344] on div "1 Available na" at bounding box center [355, 342] width 108 height 10
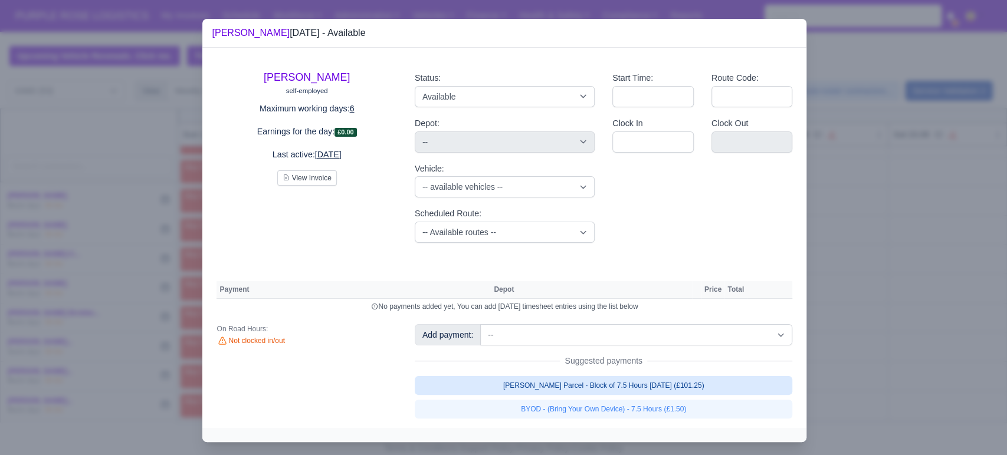
click at [626, 388] on link "[PERSON_NAME] Parcel - Block of 7.5 Hours [DATE] (£101.25)" at bounding box center [604, 385] width 378 height 19
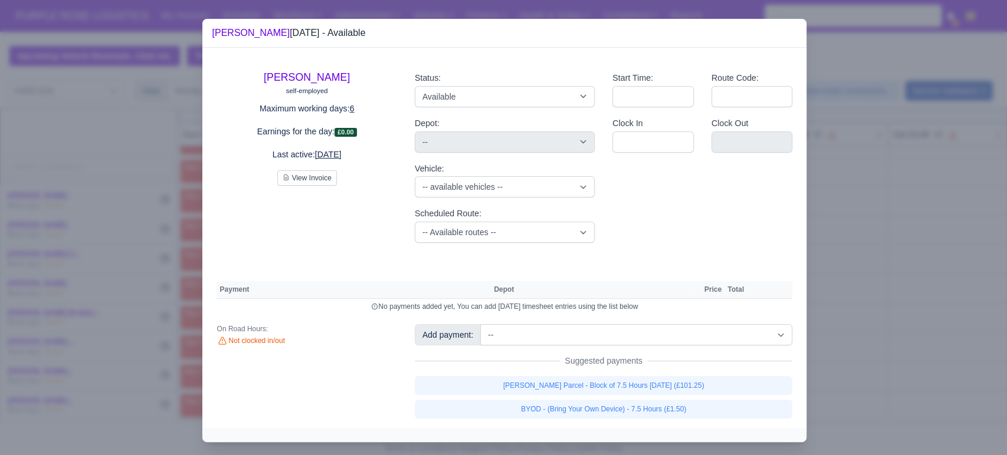
select select "5"
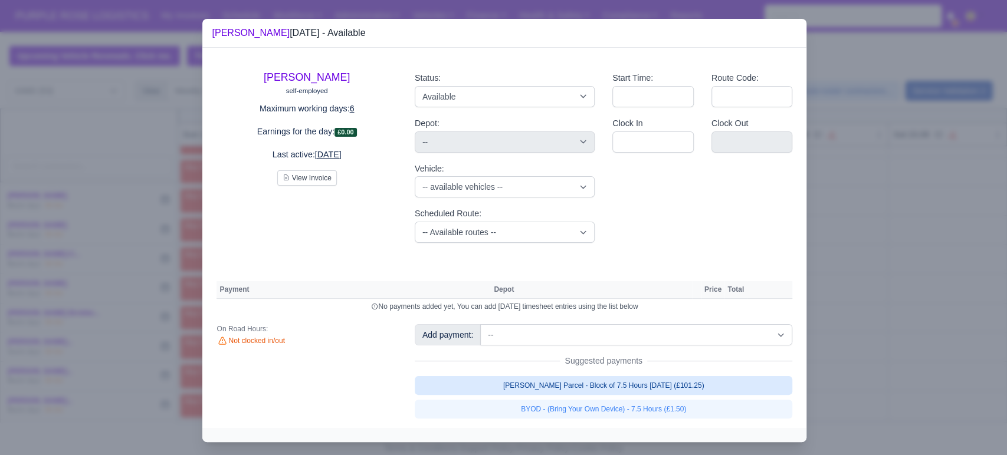
select select "5"
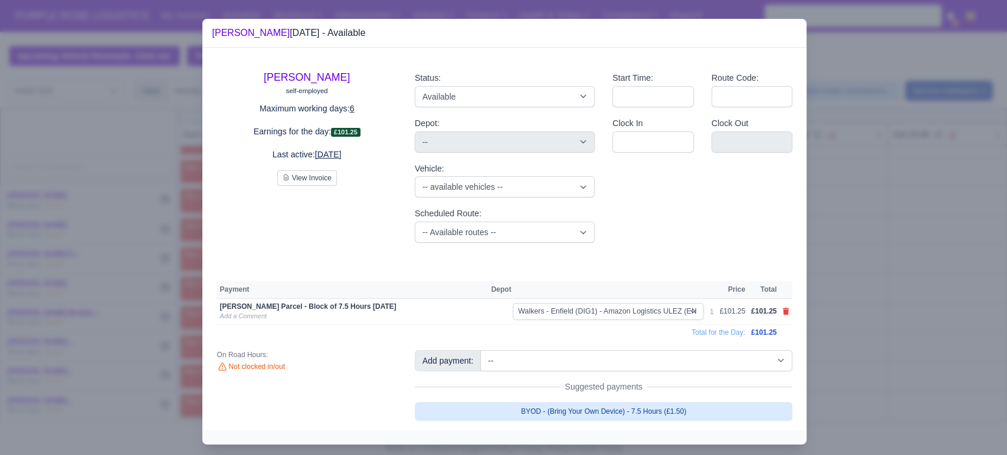
click at [615, 404] on link "BYOD - (Bring Your Own Device) - 7.5 Hours (£1.50)" at bounding box center [604, 411] width 378 height 19
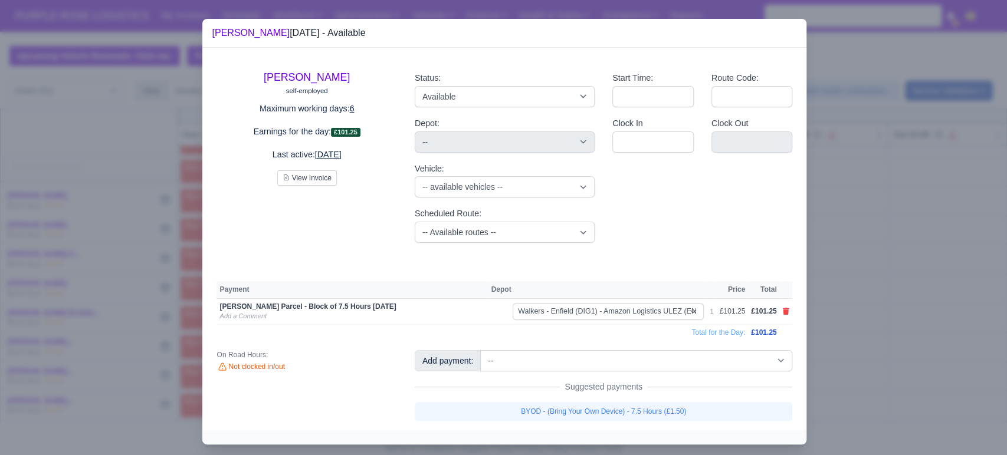
select select "5"
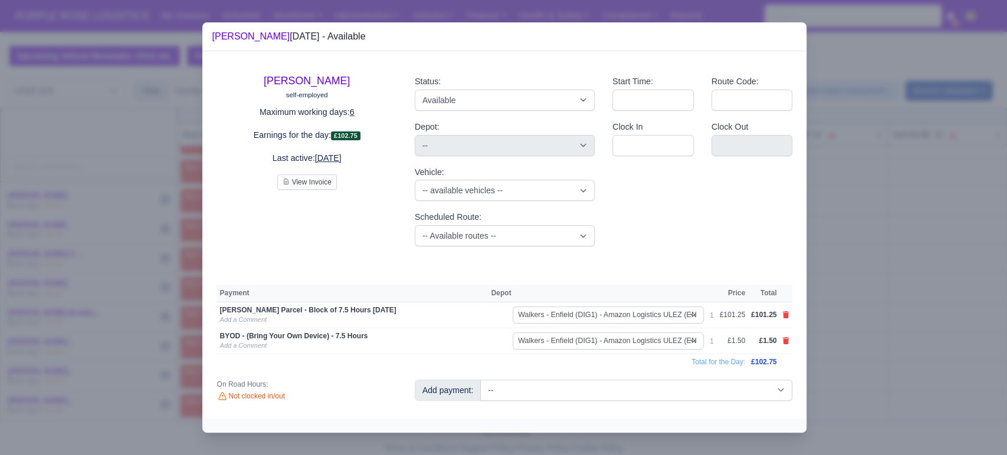
click at [890, 367] on div at bounding box center [503, 227] width 1007 height 455
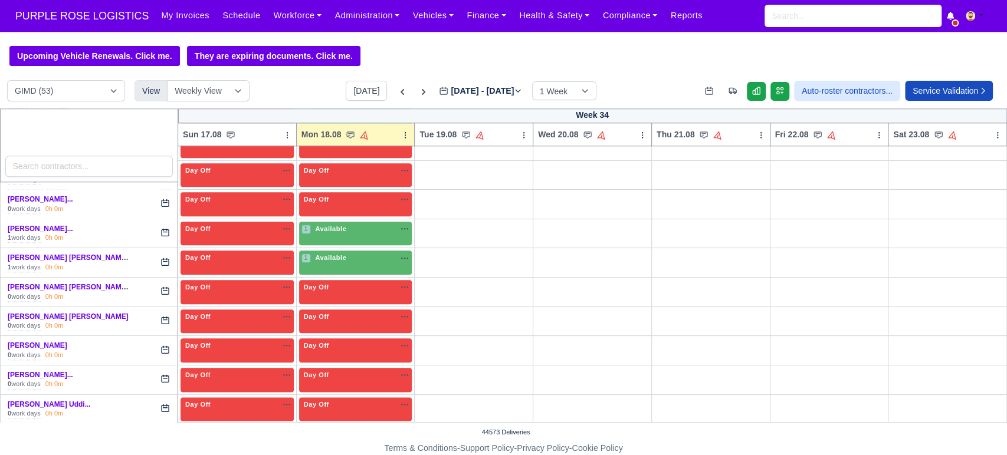
scroll to position [755, 0]
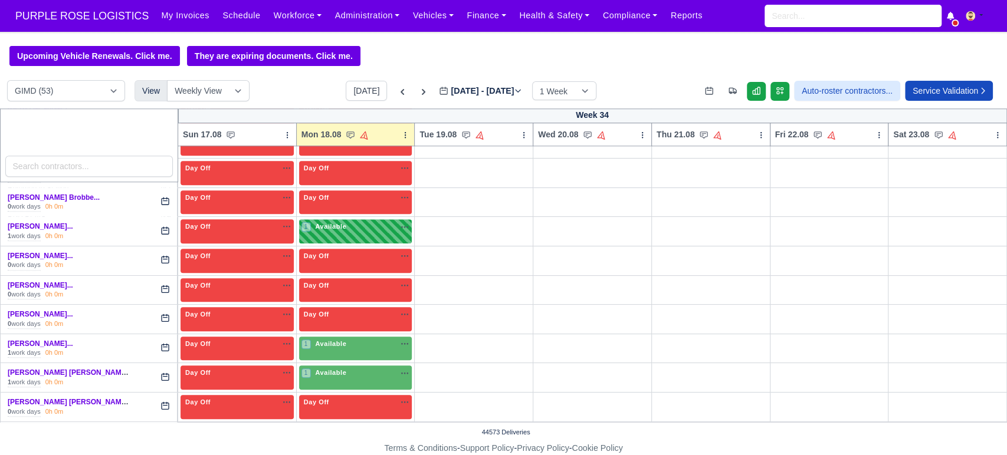
click at [344, 339] on div "1 Available na" at bounding box center [355, 344] width 108 height 10
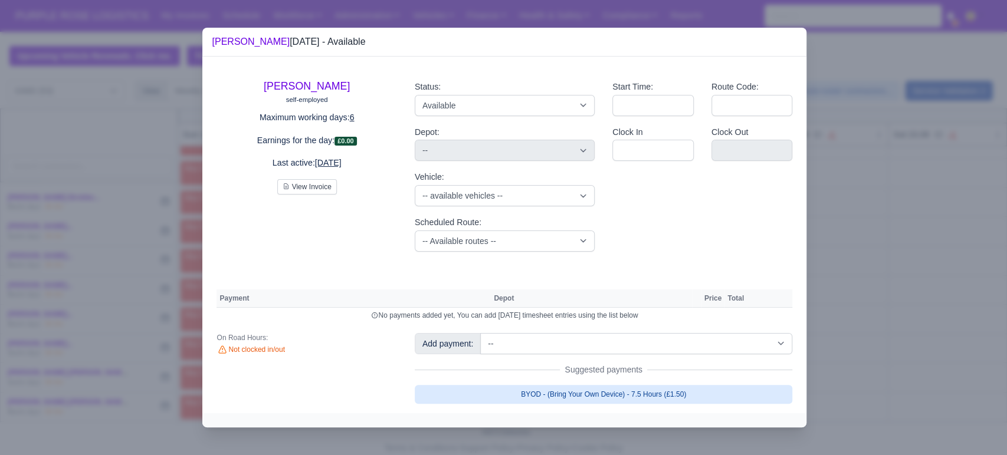
click at [512, 395] on link "BYOD - (Bring Your Own Device) - 7.5 Hours (£1.50)" at bounding box center [604, 394] width 378 height 19
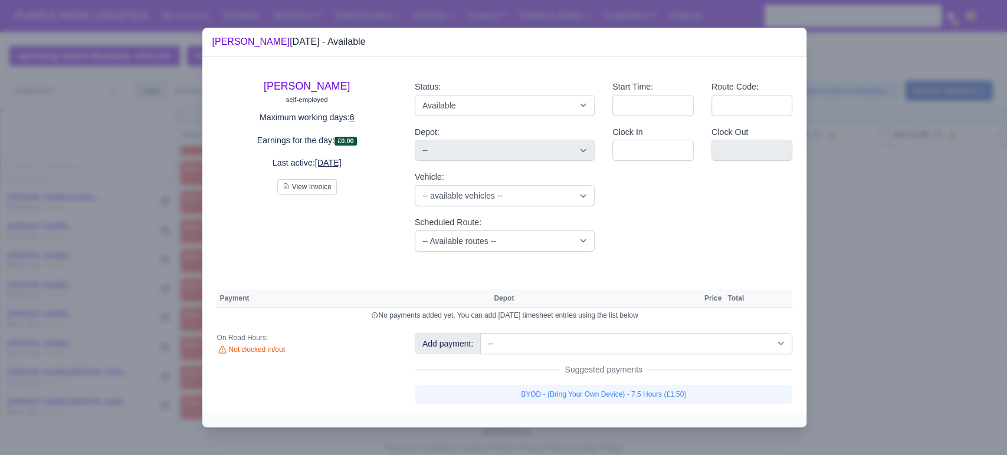
select select "5"
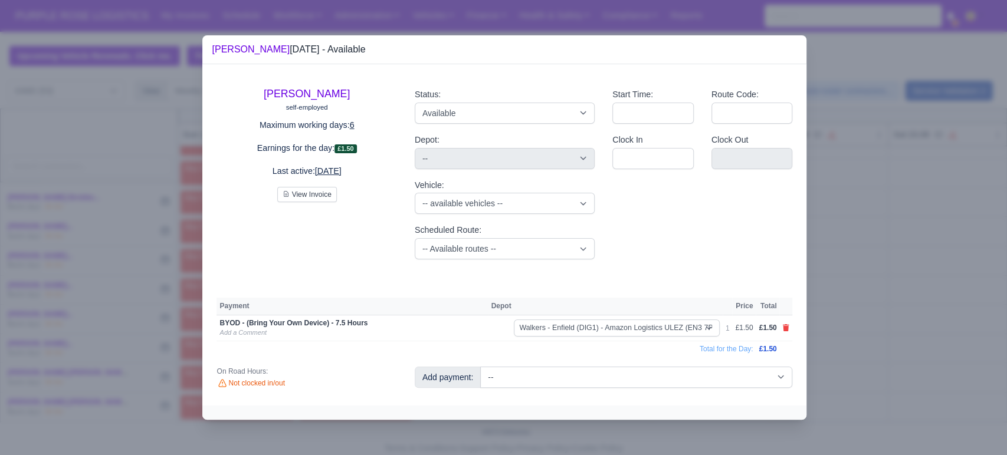
click at [571, 346] on td "Total for the Day:" at bounding box center [485, 349] width 539 height 16
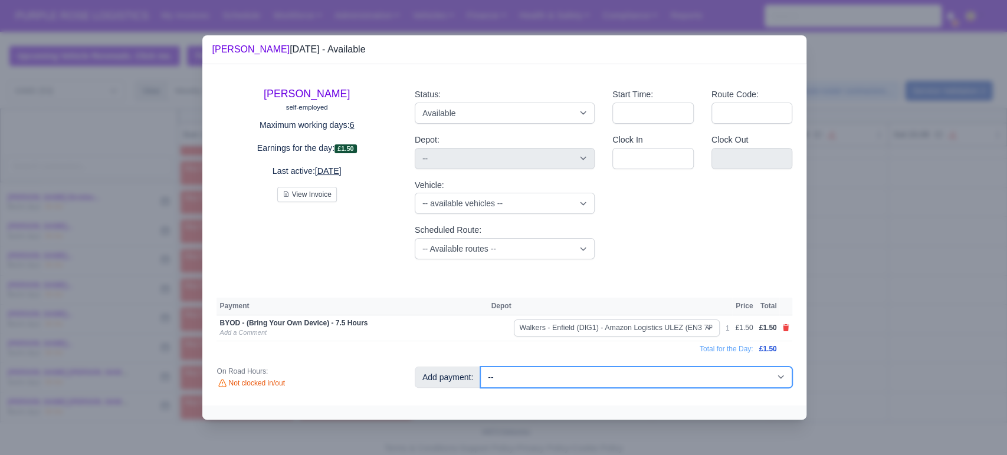
click at [545, 380] on select "-- Additional Hour Support (£14.50) Additional Stop Support (£1.00) BYOD - (Bri…" at bounding box center [636, 377] width 312 height 21
select select "115"
click at [480, 367] on select "-- Additional Hour Support (£14.50) Additional Stop Support (£1.00) BYOD - (Bri…" at bounding box center [636, 377] width 312 height 21
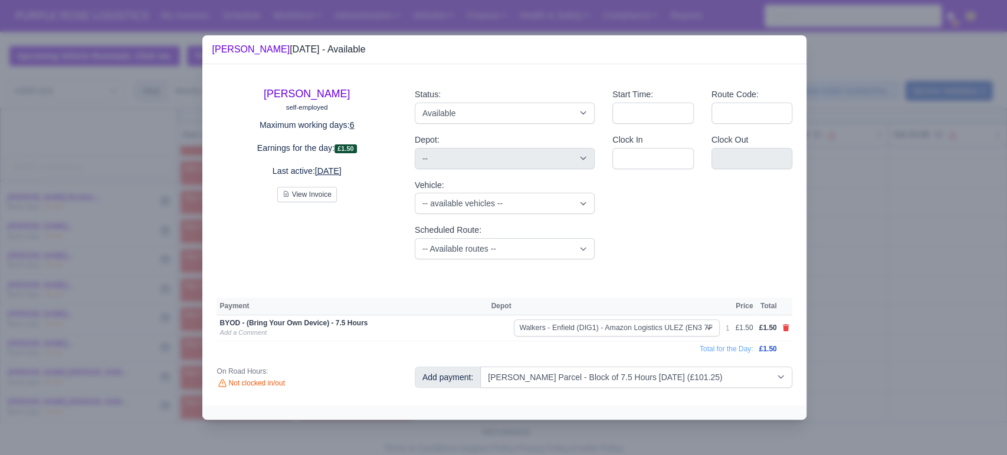
click at [893, 342] on div at bounding box center [503, 227] width 1007 height 455
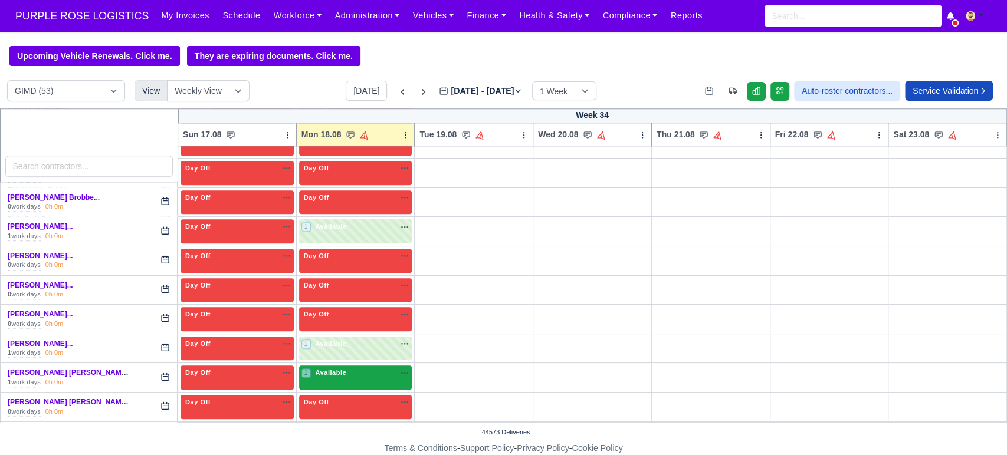
click at [340, 372] on span "Available" at bounding box center [331, 373] width 36 height 8
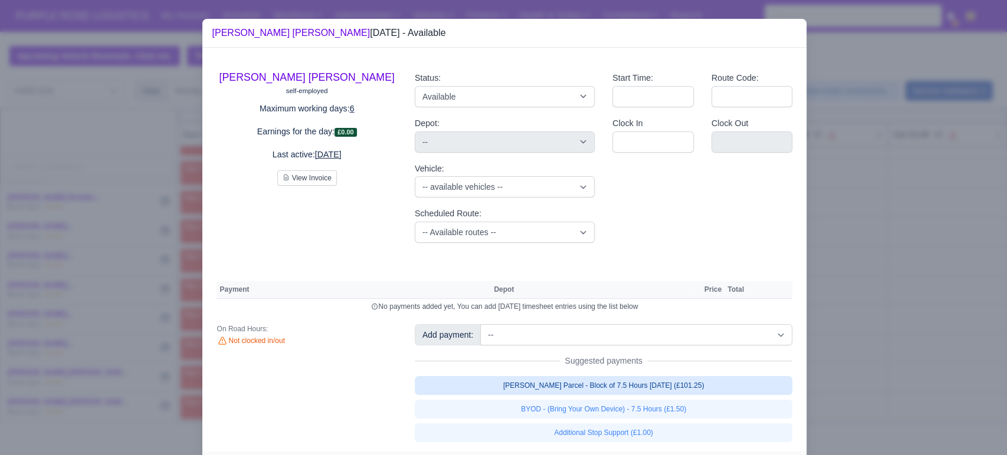
click at [554, 386] on link "[PERSON_NAME] Parcel - Block of 7.5 Hours [DATE] (£101.25)" at bounding box center [604, 385] width 378 height 19
select select "5"
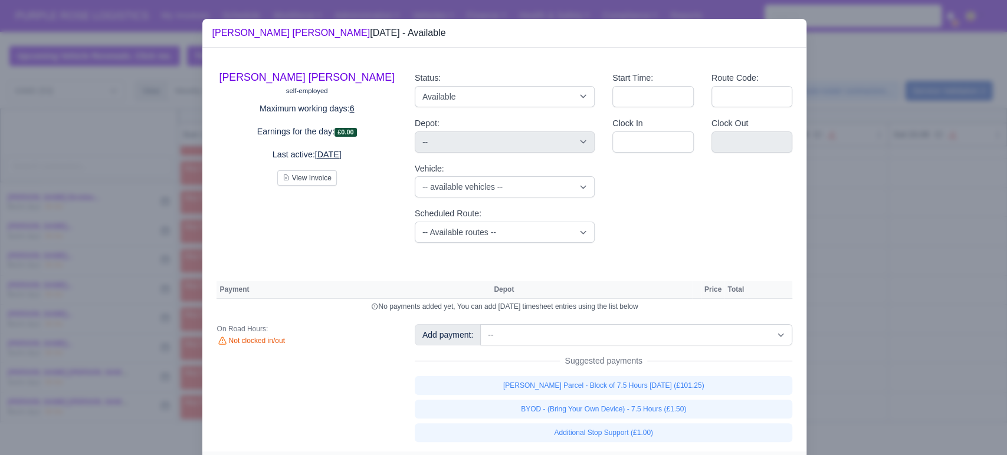
select select "5"
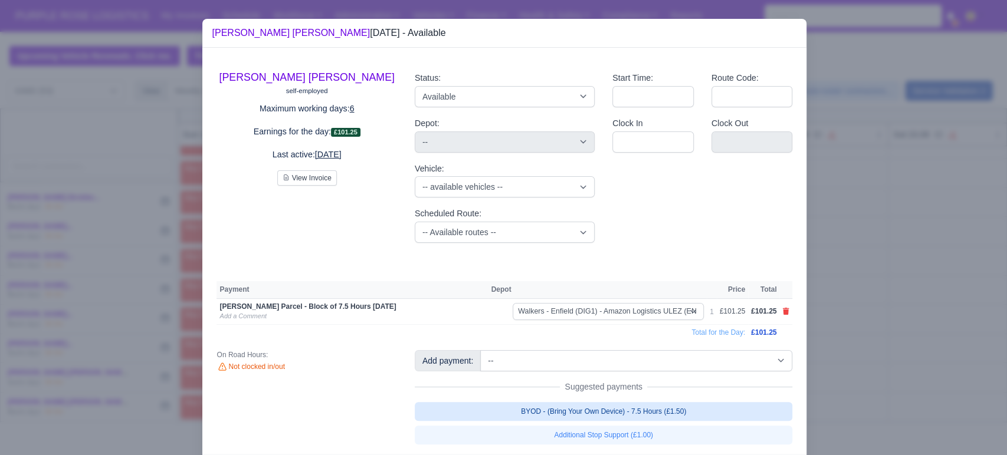
click at [590, 409] on link "BYOD - (Bring Your Own Device) - 7.5 Hours (£1.50)" at bounding box center [604, 411] width 378 height 19
select select "5"
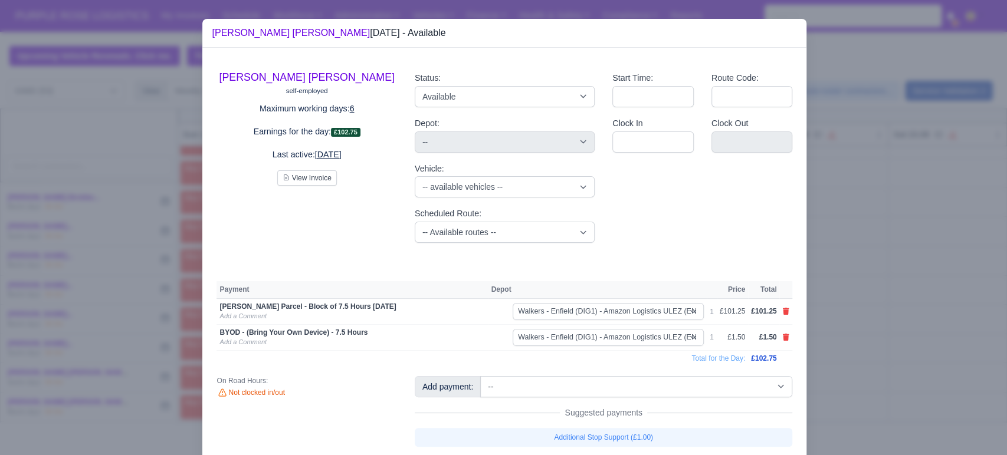
drag, startPoint x: 918, startPoint y: 344, endPoint x: 618, endPoint y: 358, distance: 300.5
click at [918, 344] on div at bounding box center [503, 227] width 1007 height 455
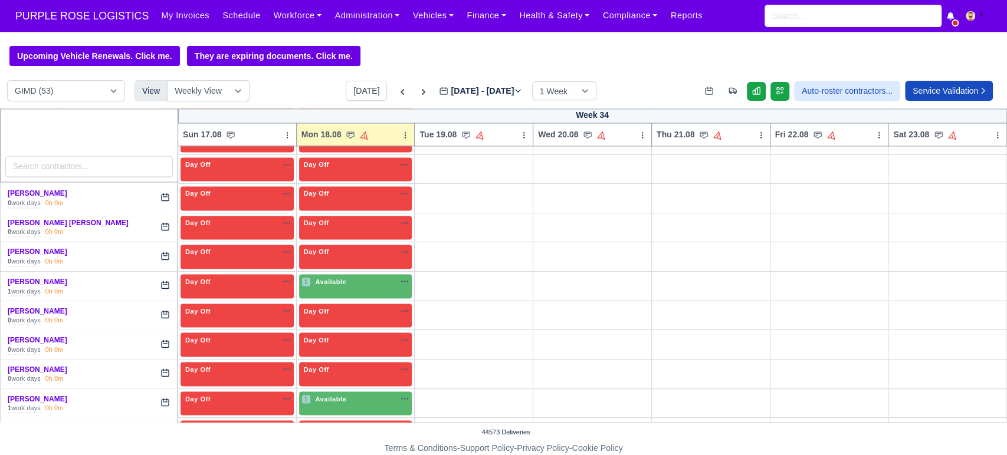
scroll to position [1344, 0]
click at [314, 287] on div "1 Available" at bounding box center [355, 286] width 113 height 24
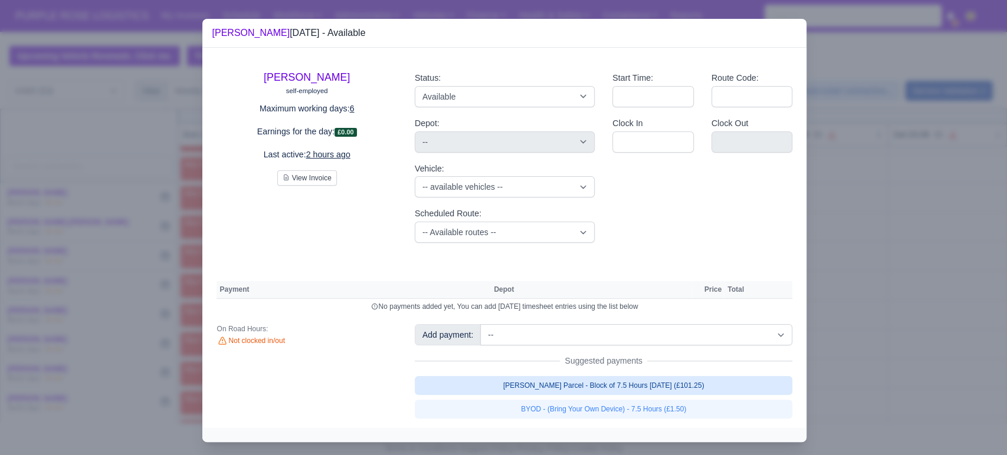
click at [599, 394] on link "[PERSON_NAME] Parcel - Block of 7.5 Hours [DATE] (£101.25)" at bounding box center [604, 385] width 378 height 19
select select "5"
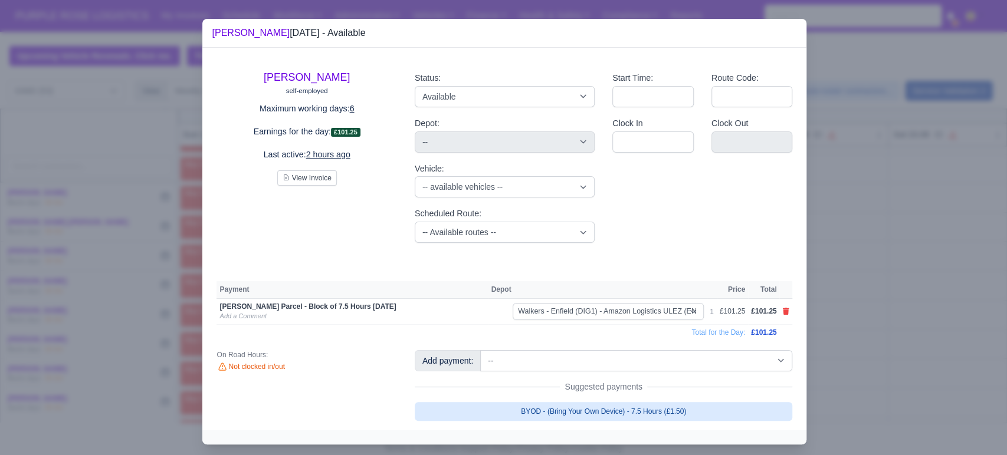
click at [579, 411] on link "BYOD - (Bring Your Own Device) - 7.5 Hours (£1.50)" at bounding box center [604, 411] width 378 height 19
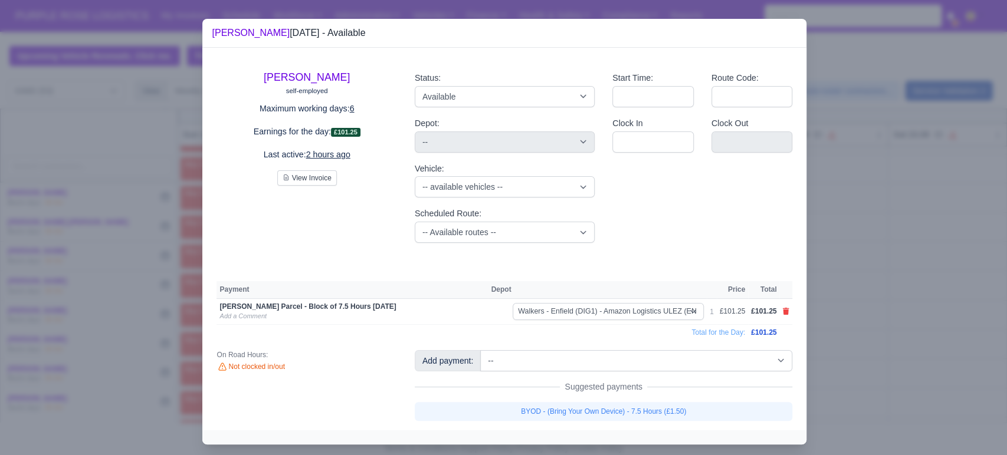
select select "5"
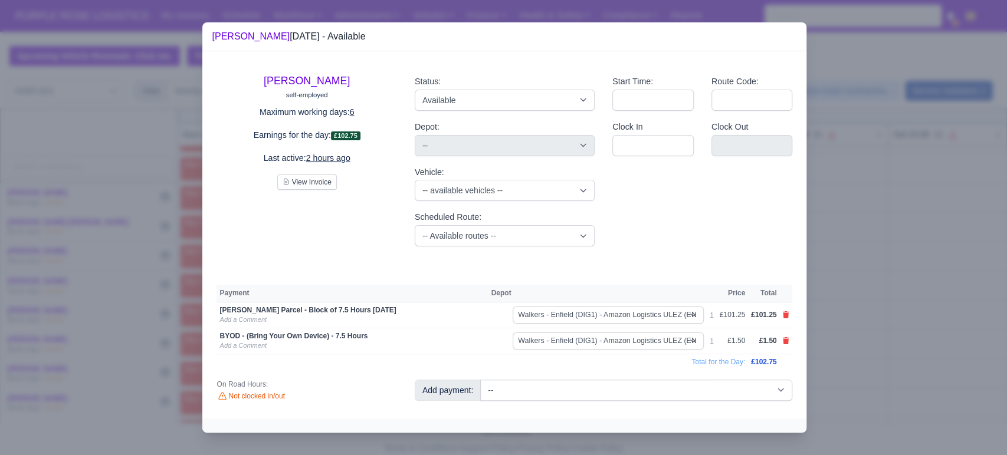
click at [869, 386] on div at bounding box center [503, 227] width 1007 height 455
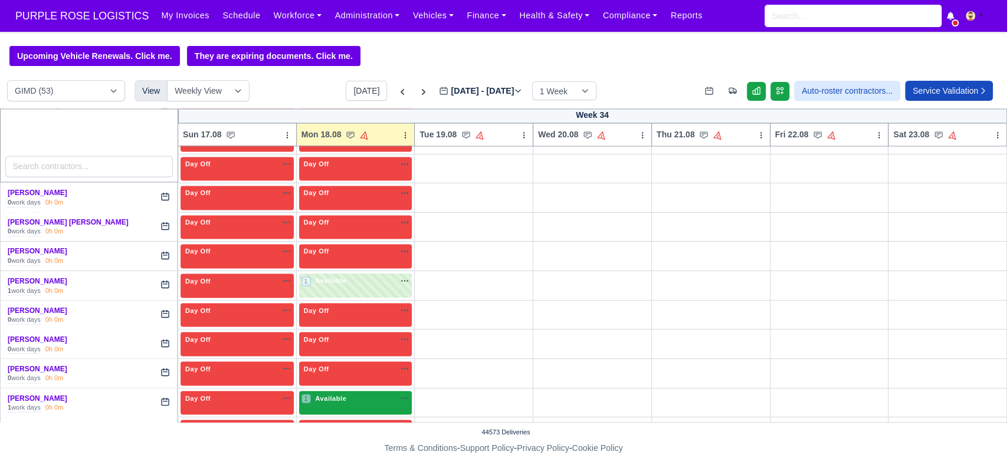
click at [321, 394] on span "Available" at bounding box center [331, 398] width 36 height 8
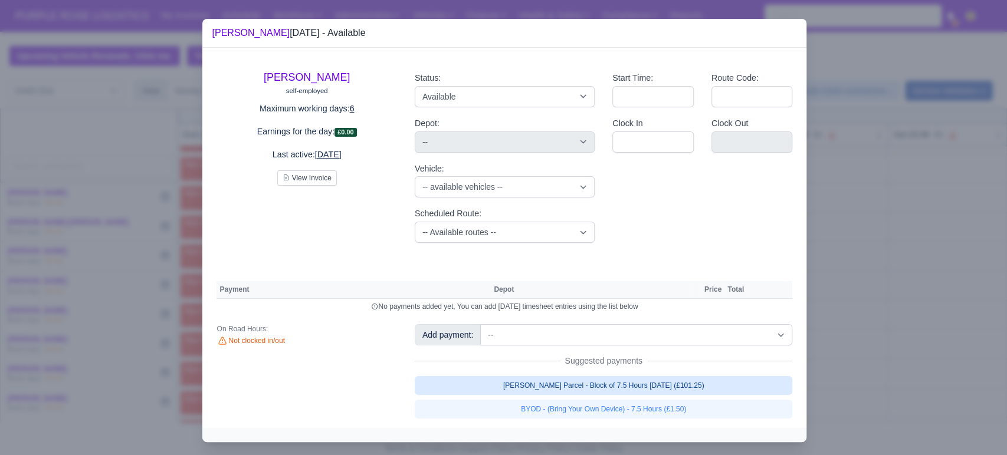
click at [604, 389] on link "[PERSON_NAME] Parcel - Block of 7.5 Hours [DATE] (£101.25)" at bounding box center [604, 385] width 378 height 19
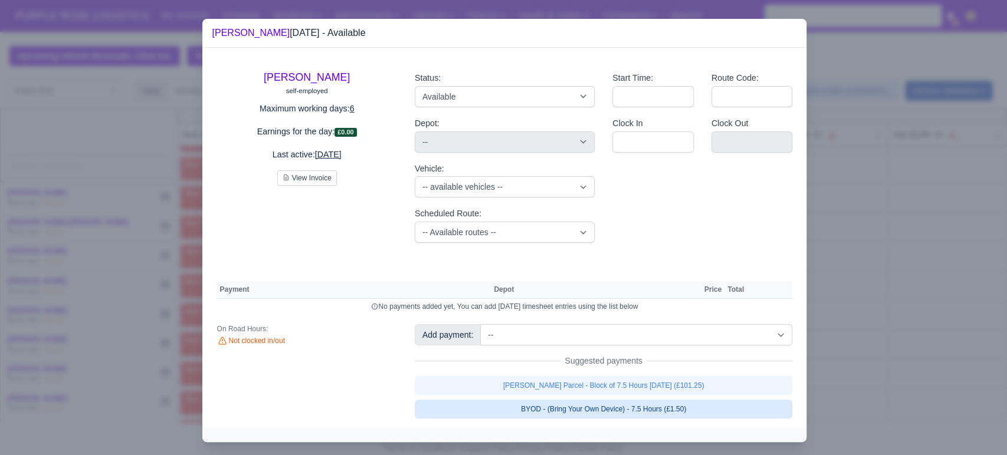
select select "5"
click at [575, 395] on link "[PERSON_NAME] Parcel - Block of 7.5 Hours [DATE] (£101.25)" at bounding box center [604, 385] width 378 height 19
select select "5"
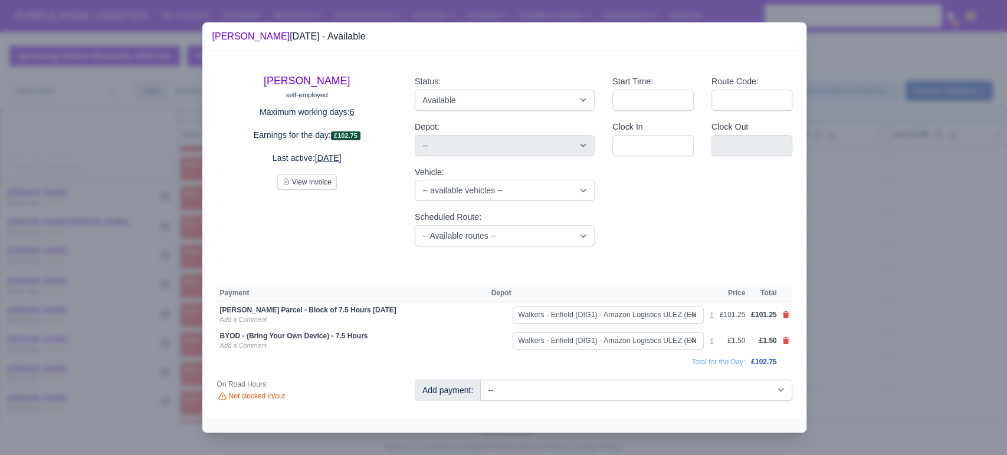
click at [831, 323] on div at bounding box center [503, 227] width 1007 height 455
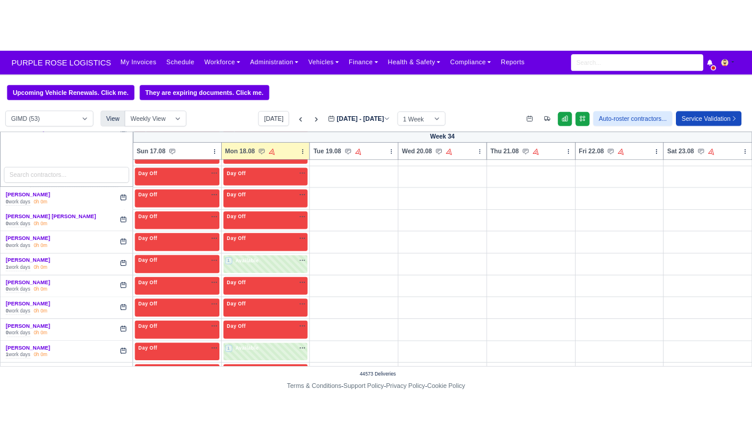
scroll to position [1421, 0]
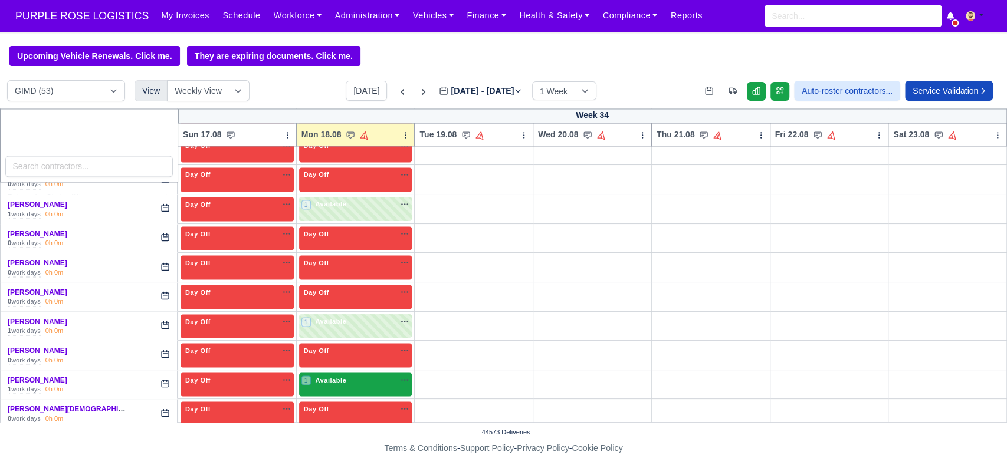
click at [335, 379] on span "Available" at bounding box center [331, 380] width 36 height 8
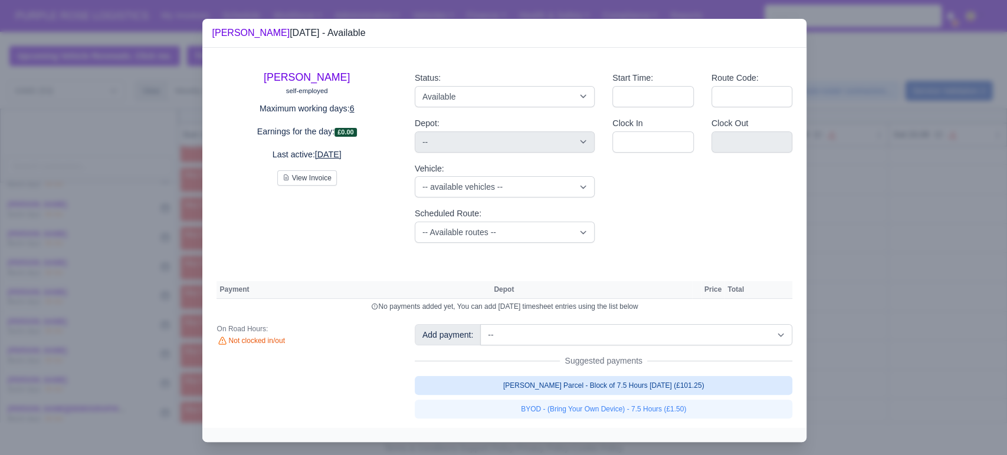
click at [557, 378] on link "[PERSON_NAME] Parcel - Block of 7.5 Hours [DATE] (£101.25)" at bounding box center [604, 385] width 378 height 19
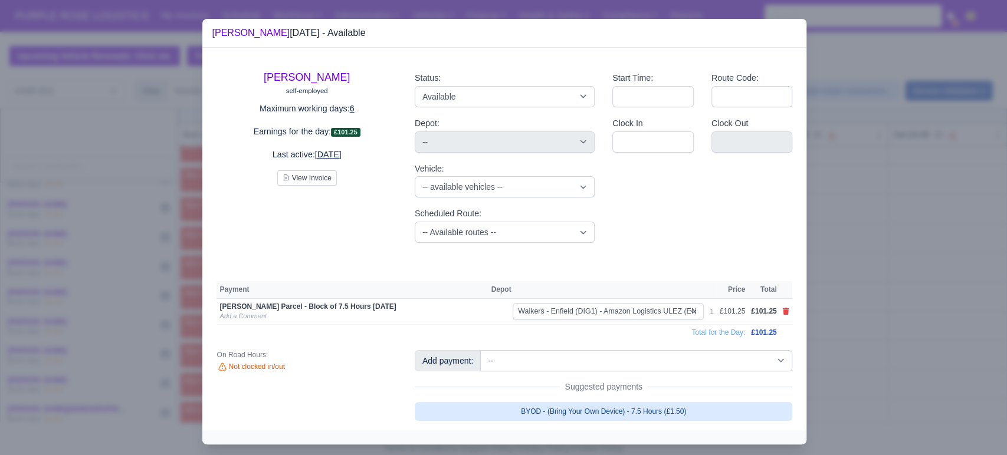
click at [532, 413] on link "BYOD - (Bring Your Own Device) - 7.5 Hours (£1.50)" at bounding box center [604, 411] width 378 height 19
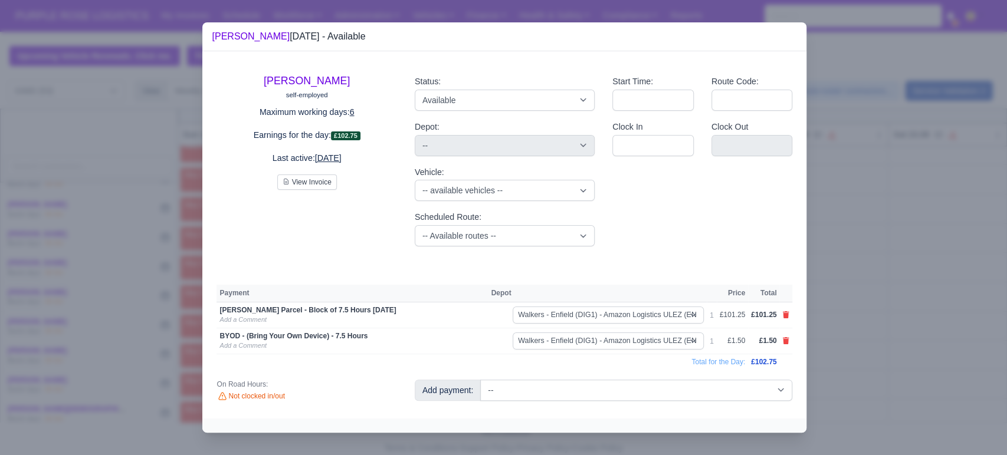
click at [906, 350] on div at bounding box center [503, 227] width 1007 height 455
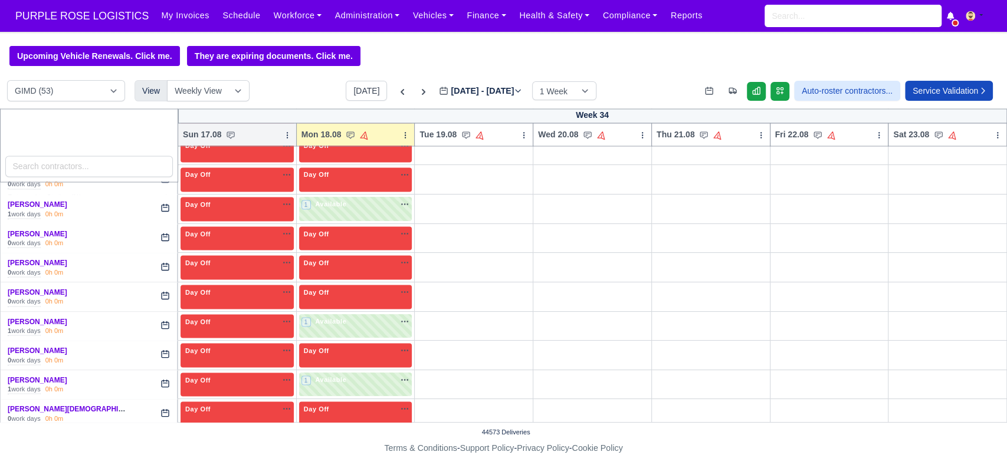
click at [283, 136] on icon at bounding box center [287, 135] width 8 height 8
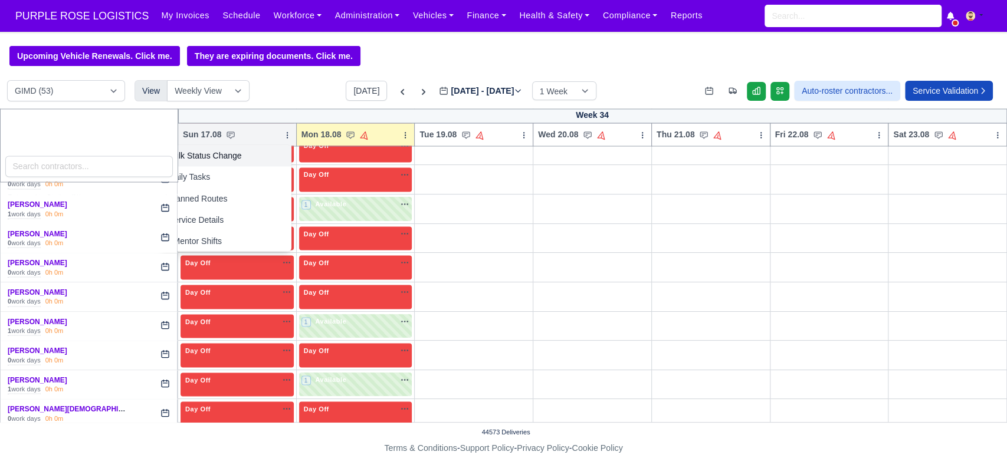
click at [225, 154] on link "Bulk Status Change" at bounding box center [225, 155] width 132 height 21
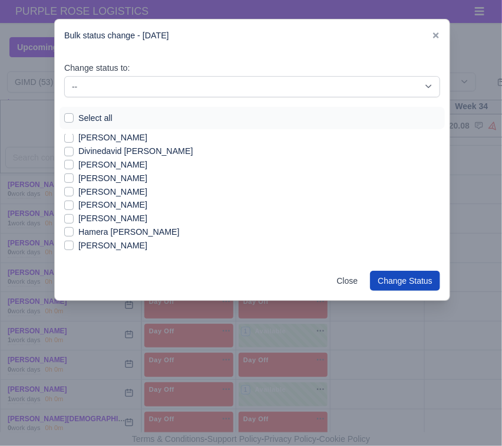
scroll to position [57, 0]
click at [87, 202] on label "[PERSON_NAME]" at bounding box center [112, 205] width 69 height 14
click at [74, 202] on input "[PERSON_NAME]" at bounding box center [68, 202] width 9 height 9
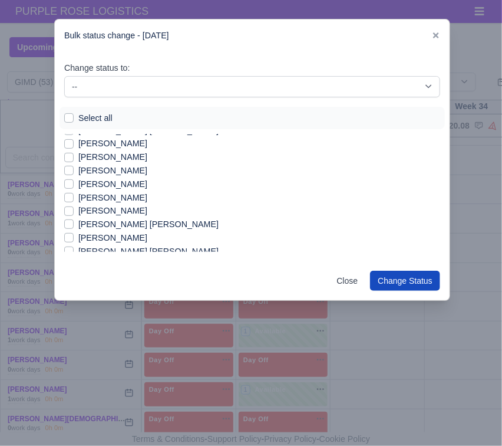
scroll to position [238, 0]
click at [94, 149] on label "[PERSON_NAME]" at bounding box center [112, 144] width 69 height 14
click at [74, 147] on input "[PERSON_NAME]" at bounding box center [68, 141] width 9 height 9
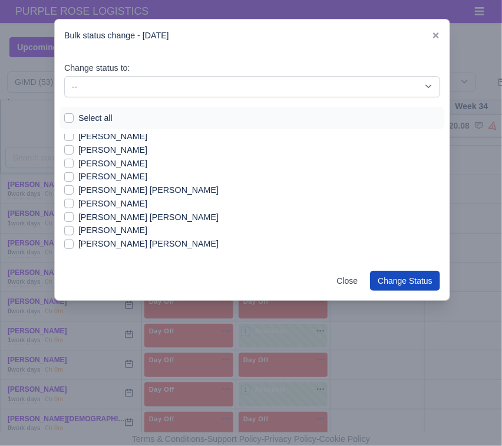
scroll to position [275, 0]
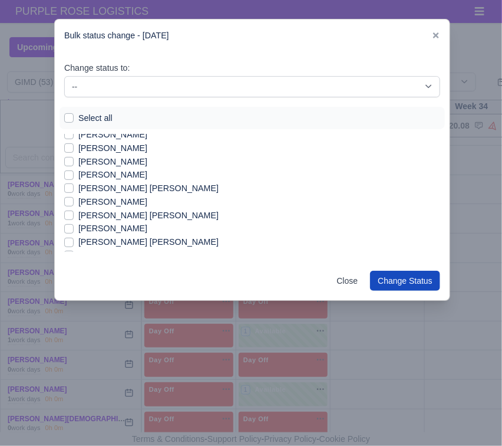
click at [134, 241] on label "[PERSON_NAME] [PERSON_NAME]" at bounding box center [148, 242] width 140 height 14
click at [74, 241] on input "[PERSON_NAME] [PERSON_NAME]" at bounding box center [68, 239] width 9 height 9
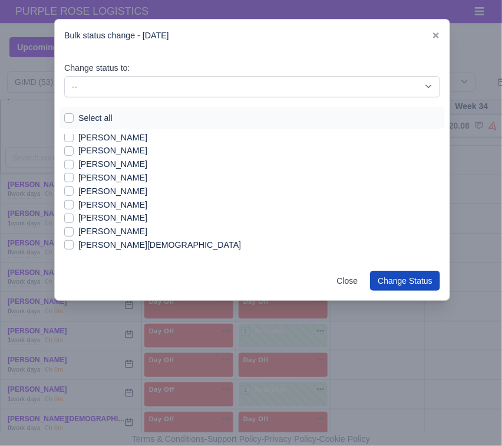
scroll to position [603, 0]
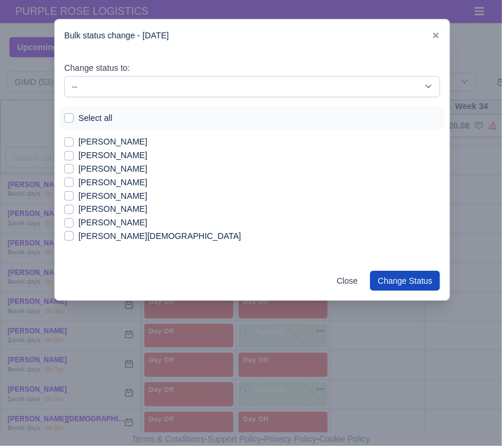
click at [87, 210] on label "[PERSON_NAME]" at bounding box center [112, 209] width 69 height 14
click at [74, 210] on input "[PERSON_NAME]" at bounding box center [68, 206] width 9 height 9
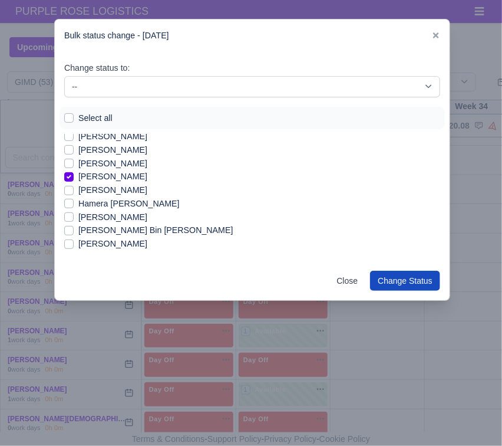
scroll to position [0, 0]
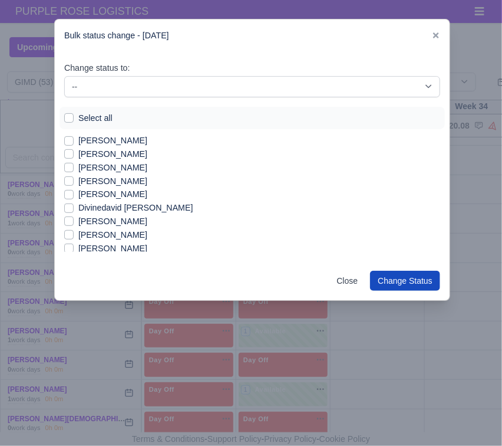
click at [80, 166] on label "[PERSON_NAME]" at bounding box center [112, 168] width 69 height 14
click at [74, 166] on input "[PERSON_NAME]" at bounding box center [68, 165] width 9 height 9
click at [111, 222] on label "[PERSON_NAME]" at bounding box center [112, 222] width 69 height 14
click at [74, 222] on input "[PERSON_NAME]" at bounding box center [68, 219] width 9 height 9
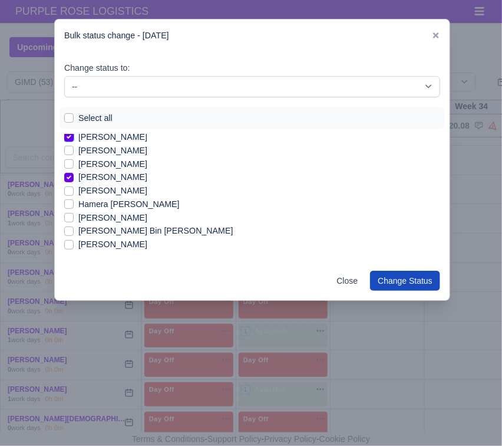
scroll to position [88, 0]
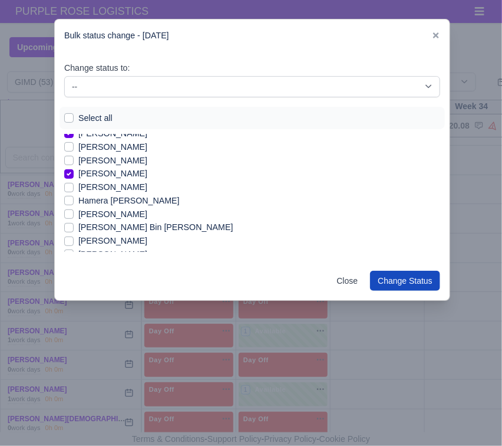
click at [90, 239] on label "[PERSON_NAME]" at bounding box center [112, 241] width 69 height 14
click at [74, 239] on input "[PERSON_NAME]" at bounding box center [68, 238] width 9 height 9
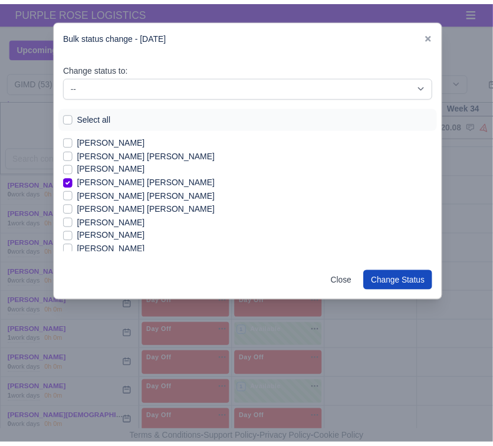
scroll to position [334, 0]
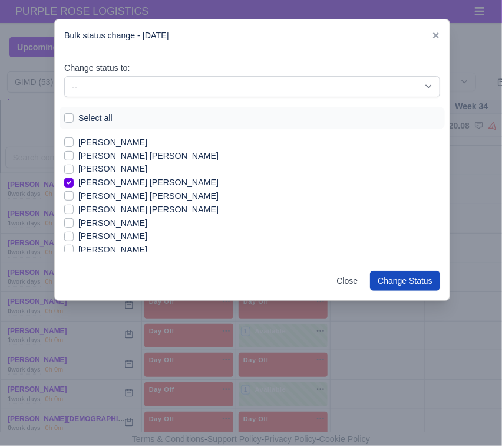
click at [140, 156] on label "[PERSON_NAME] [PERSON_NAME]" at bounding box center [148, 156] width 140 height 14
click at [74, 156] on input "[PERSON_NAME] [PERSON_NAME]" at bounding box center [68, 153] width 9 height 9
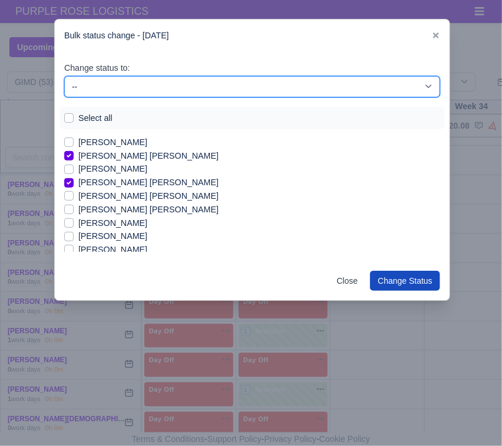
drag, startPoint x: 226, startPoint y: 84, endPoint x: 222, endPoint y: 91, distance: 8.0
click at [226, 84] on select "-- Available Day Off Stand By Holiday In Office OSM Ridealong Nursery 1 Nursery…" at bounding box center [252, 86] width 376 height 21
click at [64, 76] on select "-- Available Day Off Stand By Holiday In Office OSM Ridealong Nursery 1 Nursery…" at bounding box center [252, 86] width 376 height 21
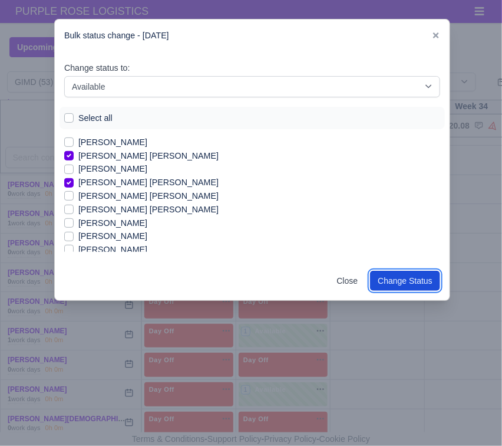
click at [397, 277] on button "Change Status" at bounding box center [405, 281] width 70 height 20
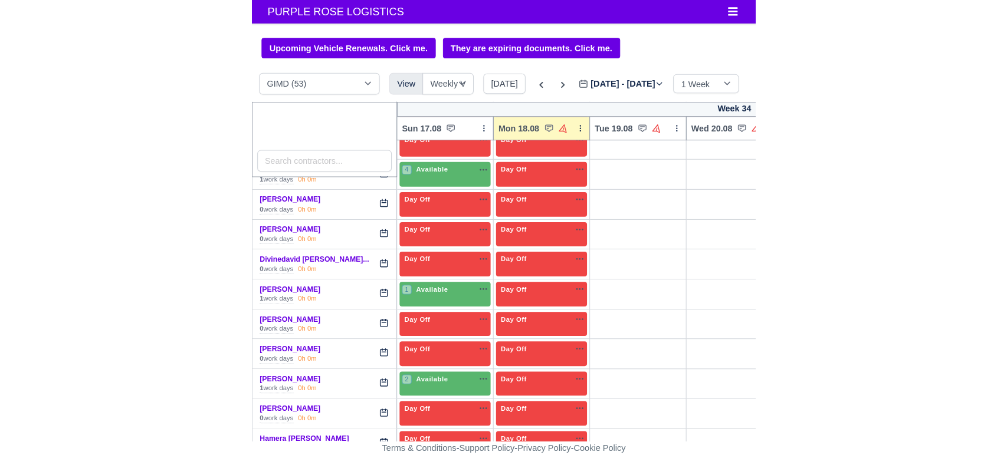
scroll to position [0, 0]
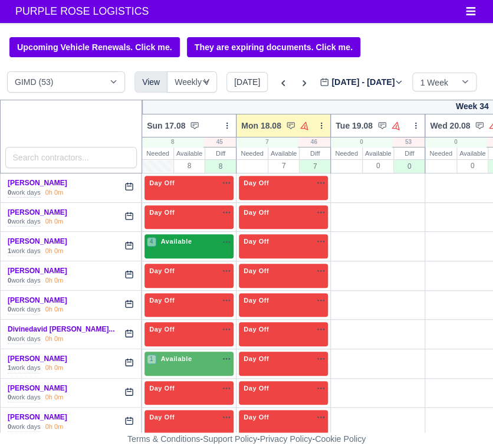
click at [171, 242] on span "Available" at bounding box center [177, 241] width 36 height 8
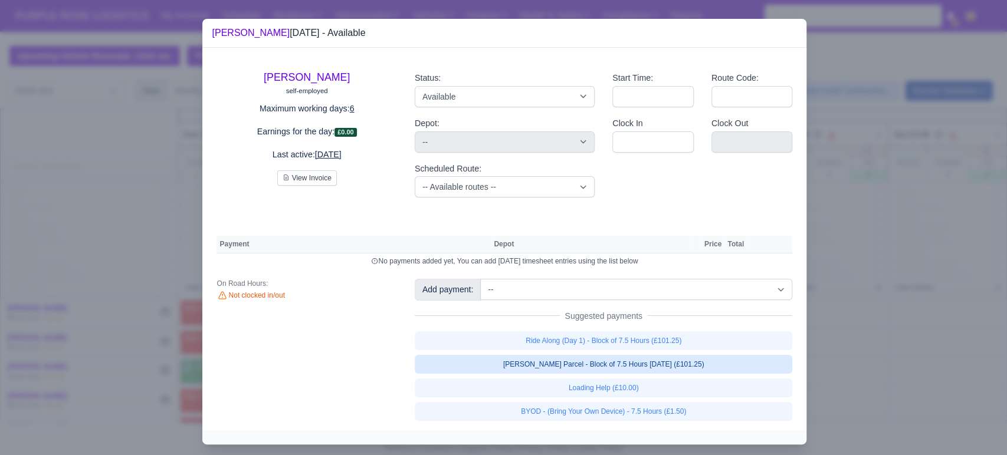
click at [608, 367] on link "[PERSON_NAME] Parcel - Block of 7.5 Hours [DATE] (£101.25)" at bounding box center [604, 364] width 378 height 19
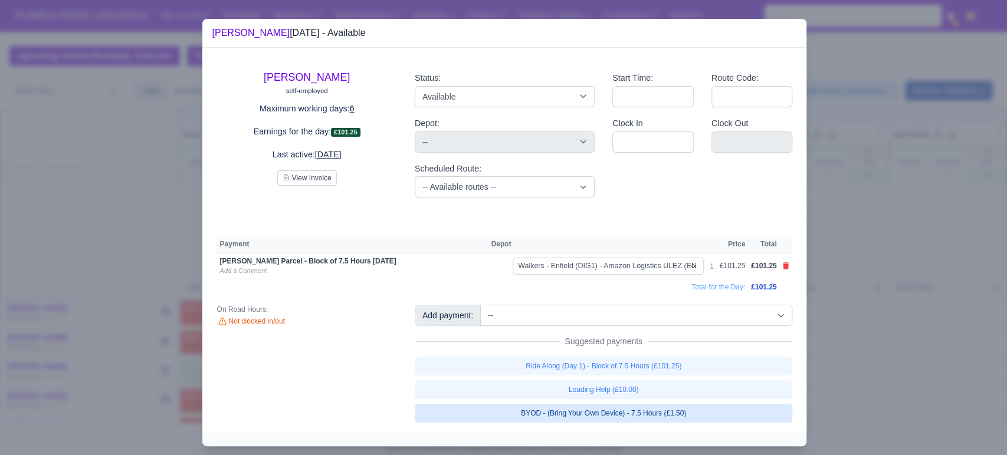
click at [637, 416] on link "BYOD - (Bring Your Own Device) - 7.5 Hours (£1.50)" at bounding box center [604, 413] width 378 height 19
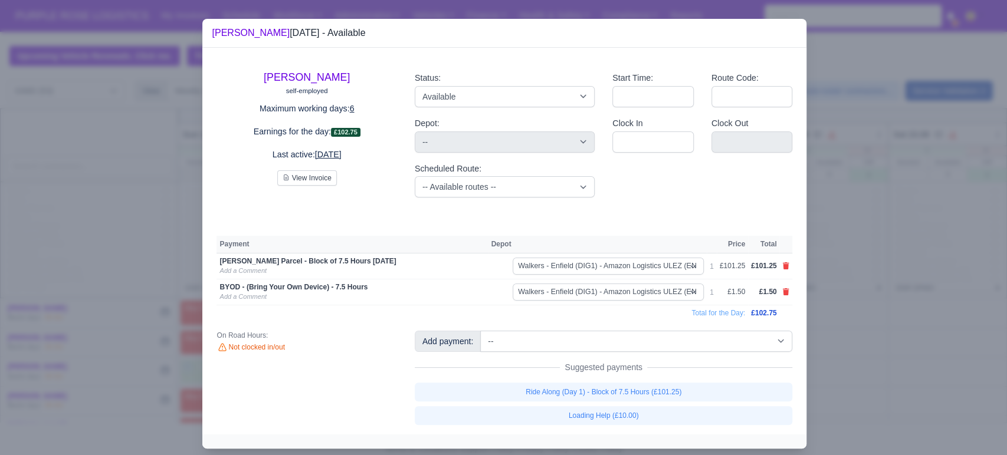
click at [876, 330] on div at bounding box center [503, 227] width 1007 height 455
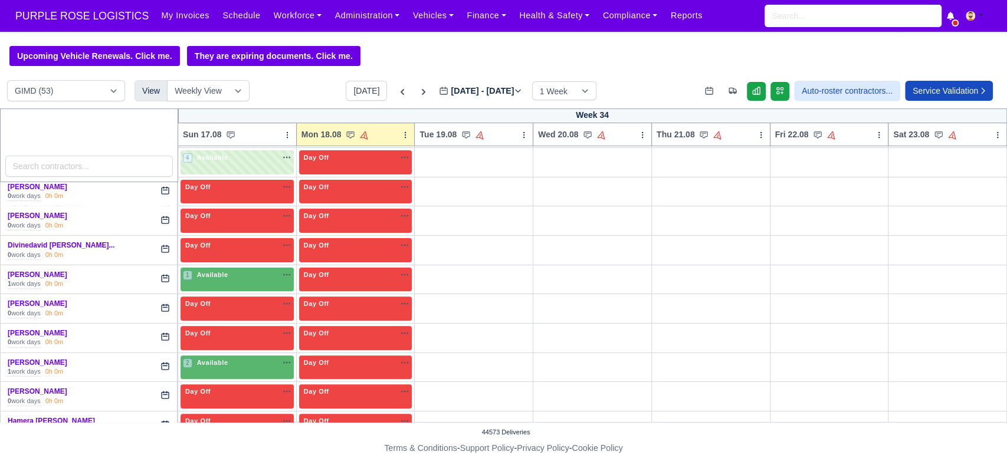
scroll to position [241, 0]
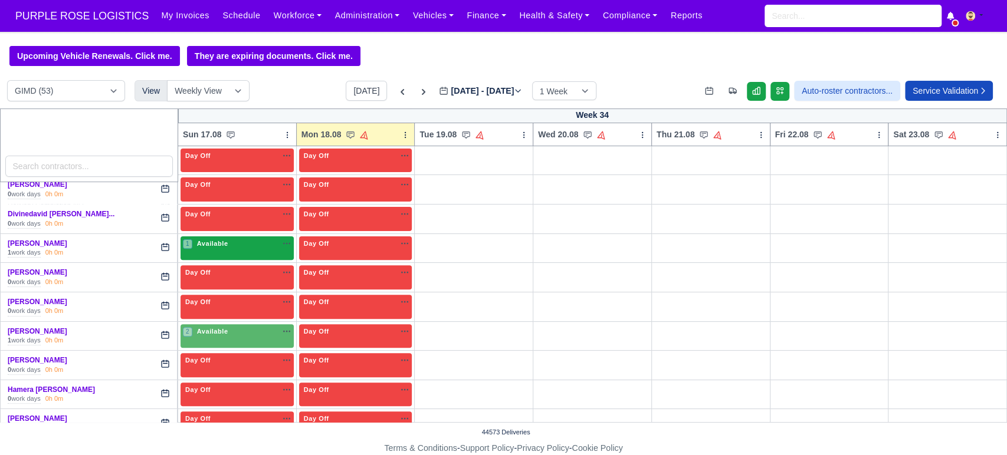
click at [212, 247] on span "Available" at bounding box center [213, 243] width 36 height 8
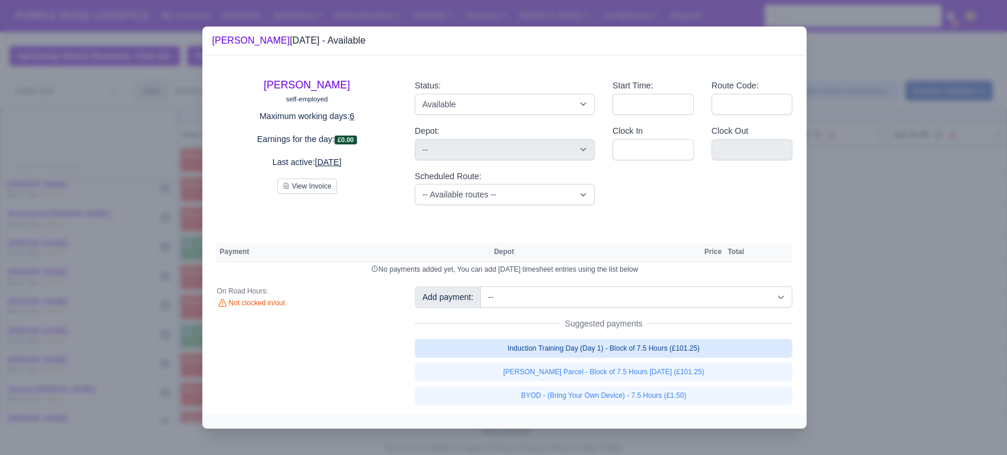
click at [548, 354] on link "Induction Training Day (Day 1) - Block of 7.5 Hours (£101.25)" at bounding box center [604, 348] width 378 height 19
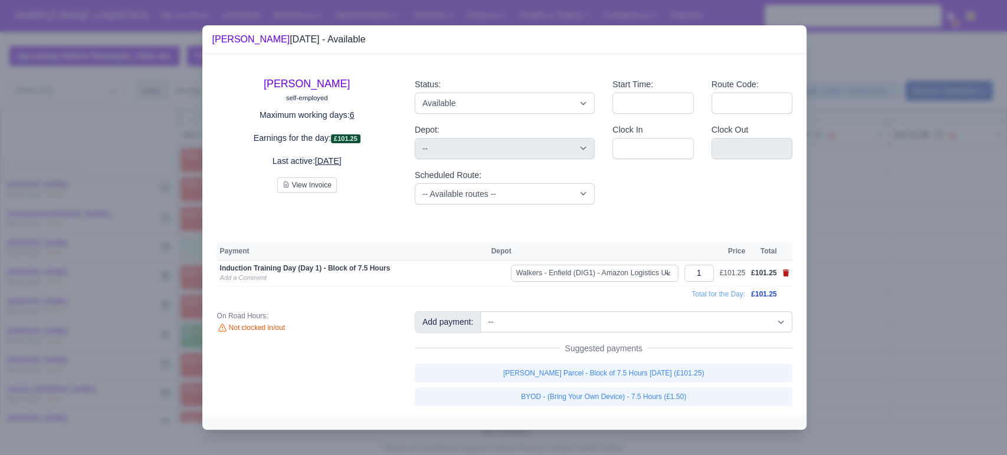
click at [786, 272] on icon at bounding box center [785, 272] width 7 height 7
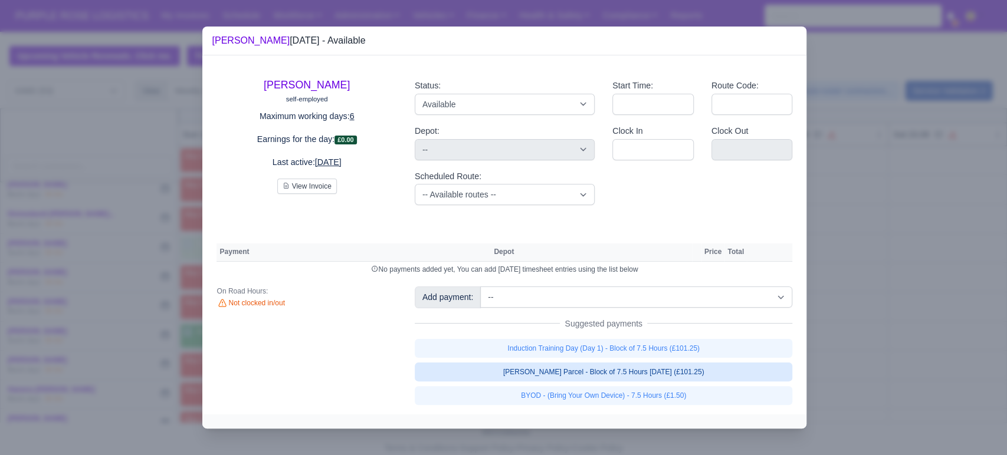
click at [581, 371] on link "[PERSON_NAME] Parcel - Block of 7.5 Hours [DATE] (£101.25)" at bounding box center [604, 372] width 378 height 19
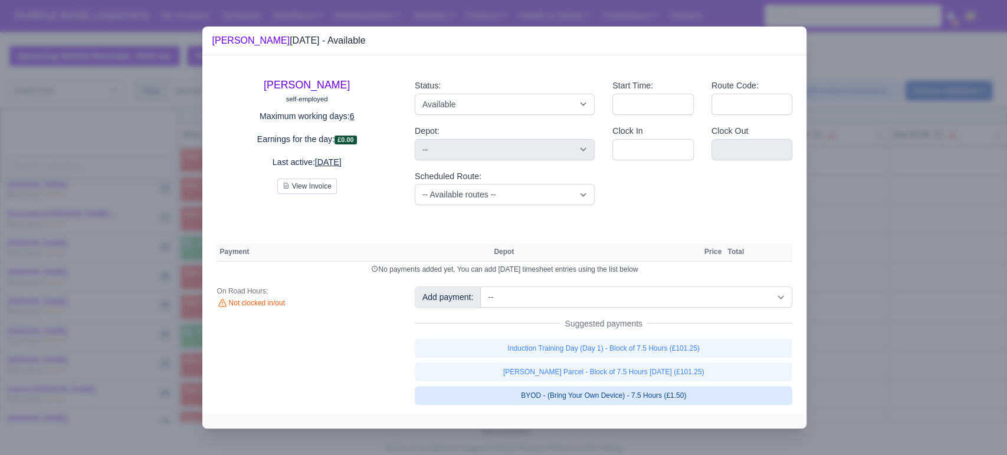
click at [577, 396] on link "BYOD - (Bring Your Own Device) - 7.5 Hours (£1.50)" at bounding box center [604, 395] width 378 height 19
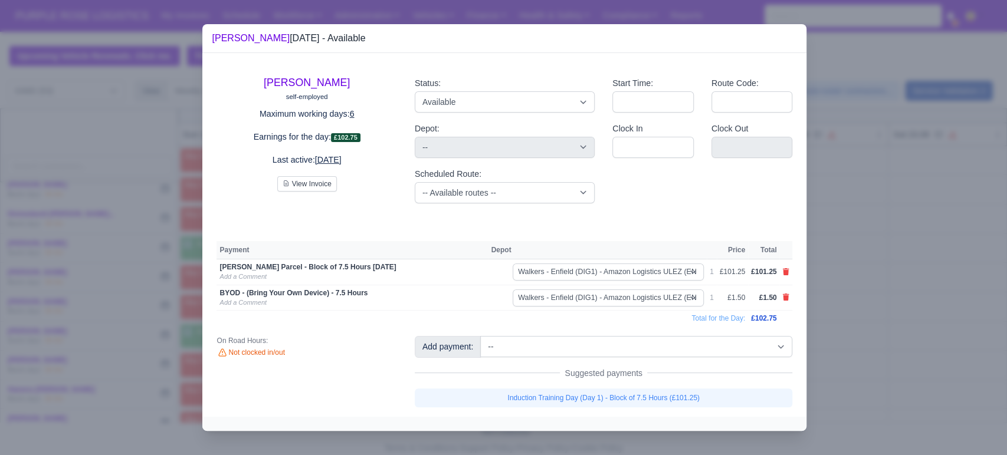
click at [945, 340] on div at bounding box center [503, 227] width 1007 height 455
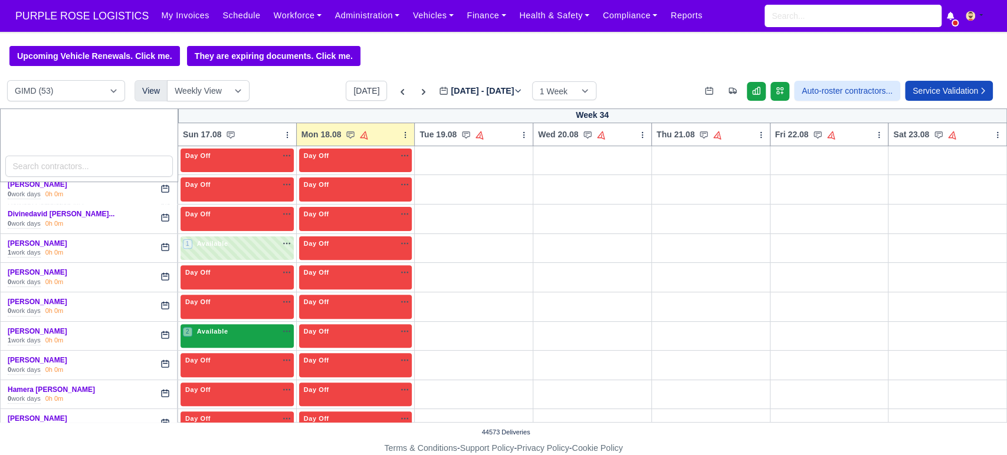
click at [180, 341] on div "2 Available" at bounding box center [236, 336] width 113 height 24
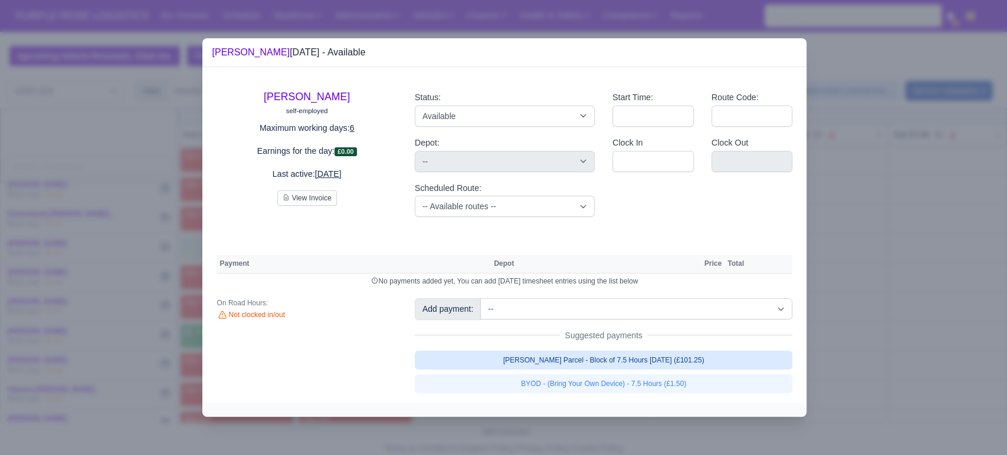
click at [482, 362] on link "[PERSON_NAME] Parcel - Block of 7.5 Hours [DATE] (£101.25)" at bounding box center [604, 360] width 378 height 19
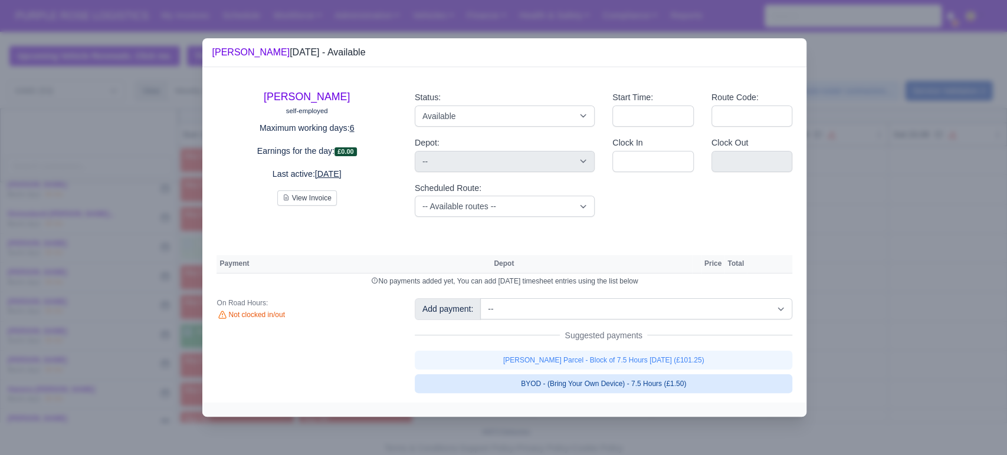
click at [462, 370] on link "[PERSON_NAME] Parcel - Block of 7.5 Hours [DATE] (£101.25)" at bounding box center [604, 360] width 378 height 19
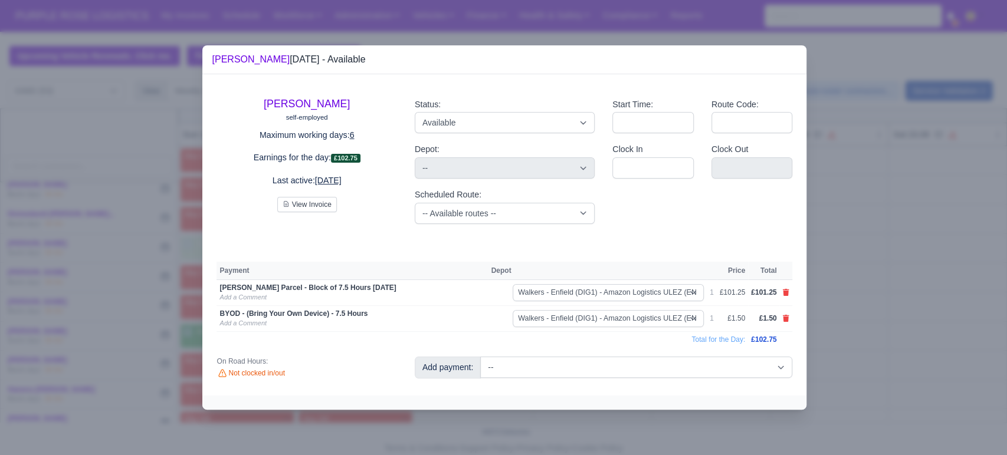
click at [88, 335] on div at bounding box center [503, 227] width 1007 height 455
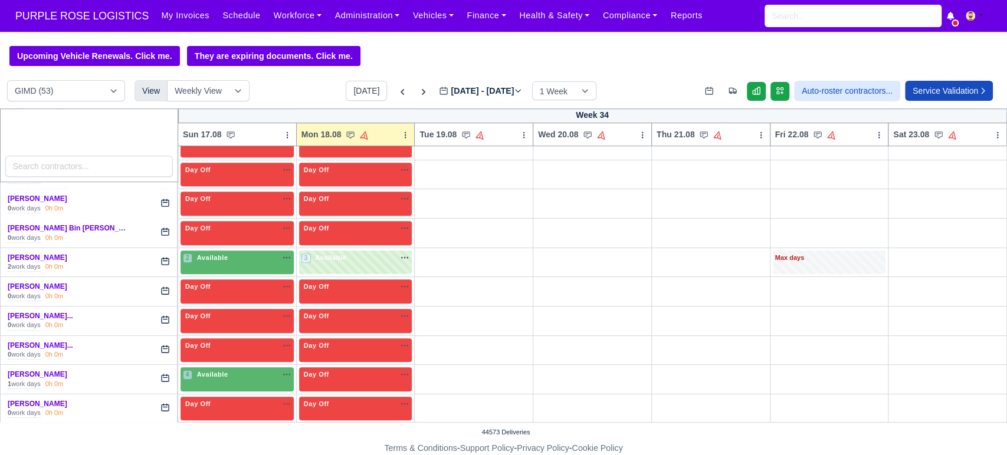
scroll to position [469, 0]
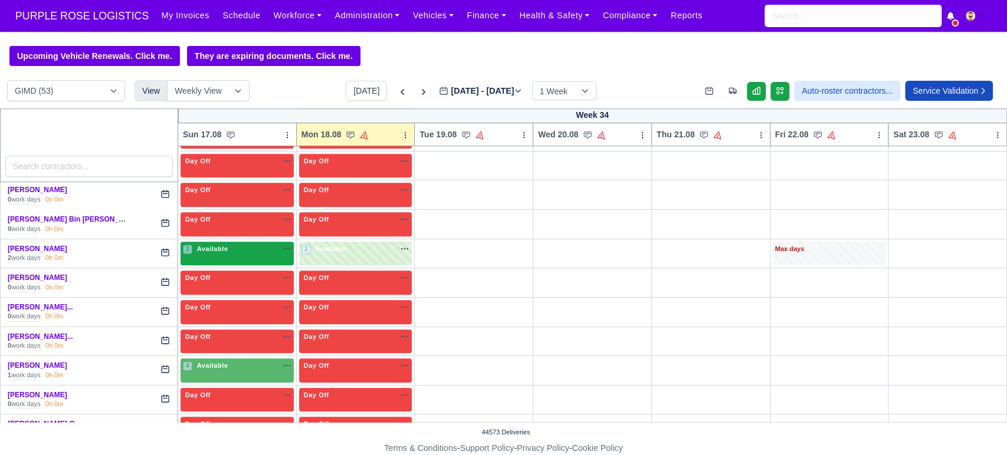
click at [245, 259] on div "2 Available" at bounding box center [236, 254] width 113 height 24
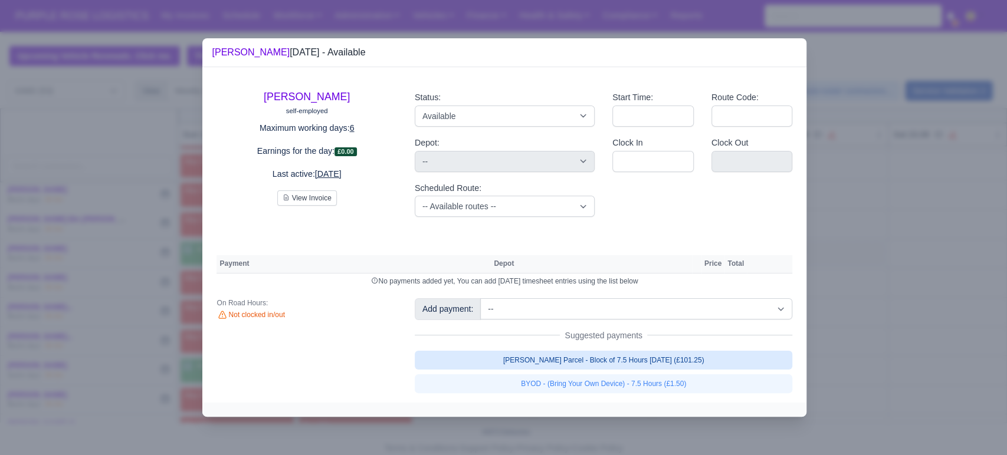
click at [558, 364] on link "[PERSON_NAME] Parcel - Block of 7.5 Hours [DATE] (£101.25)" at bounding box center [604, 360] width 378 height 19
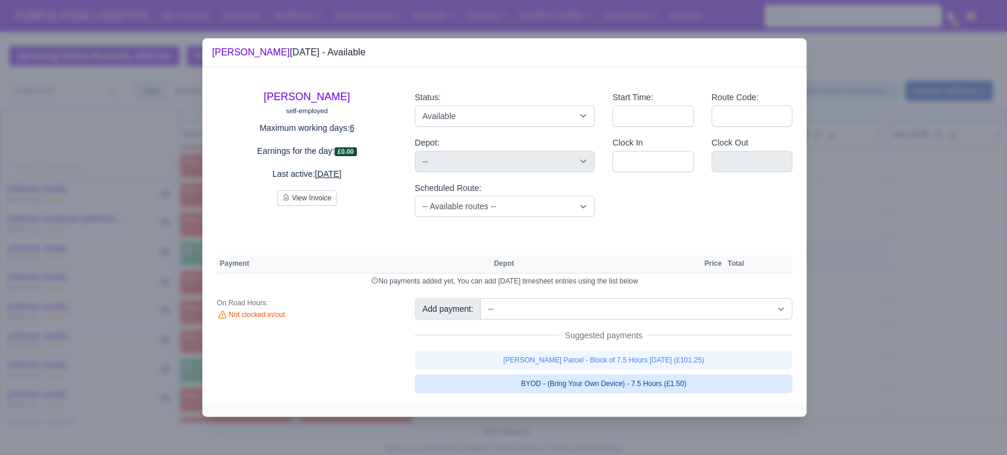
click at [531, 370] on link "[PERSON_NAME] Parcel - Block of 7.5 Hours [DATE] (£101.25)" at bounding box center [604, 360] width 378 height 19
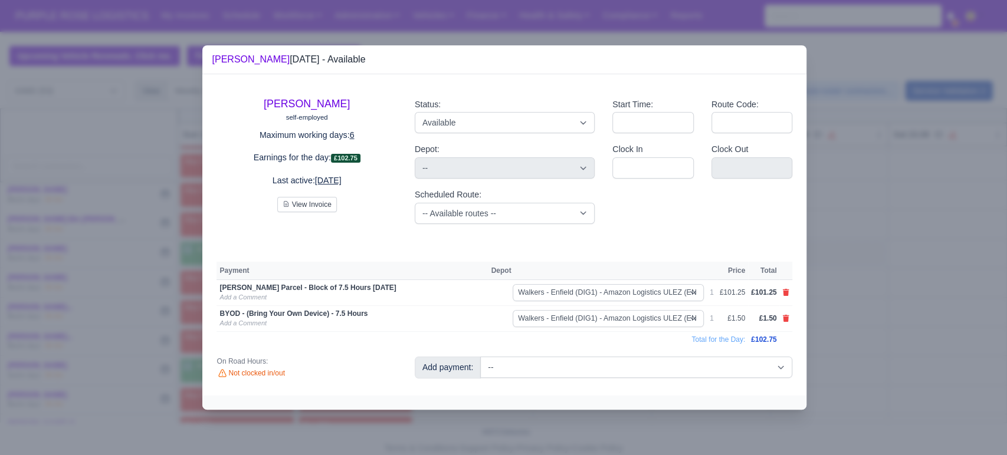
drag, startPoint x: 91, startPoint y: 258, endPoint x: 104, endPoint y: 264, distance: 14.0
click at [91, 258] on div at bounding box center [503, 227] width 1007 height 455
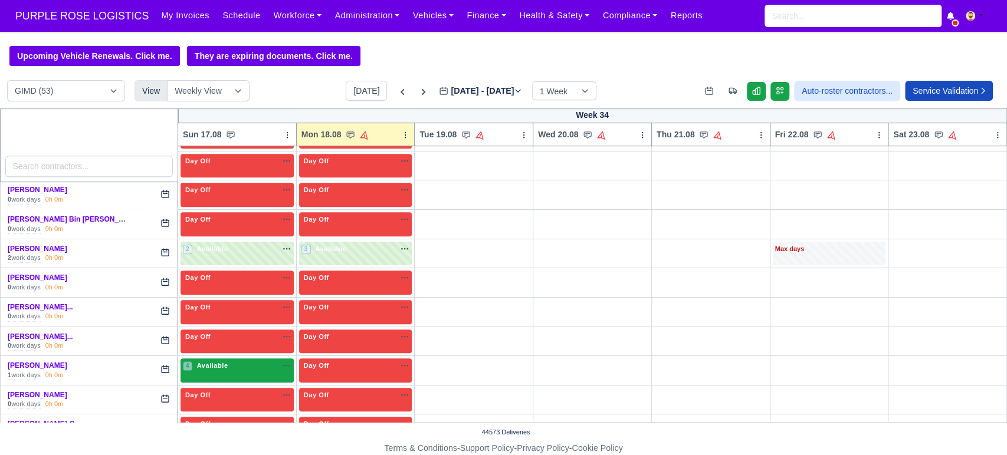
click at [209, 362] on span "Available" at bounding box center [213, 365] width 36 height 8
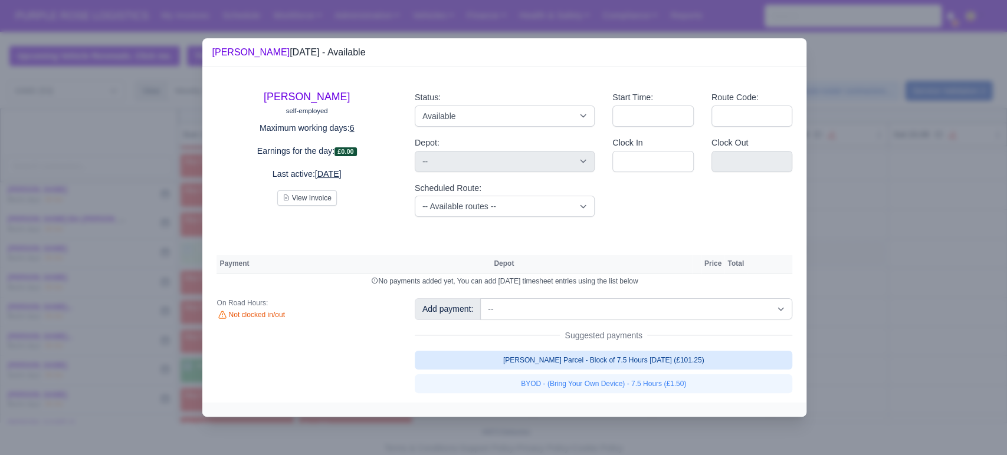
click at [552, 356] on link "[PERSON_NAME] Parcel - Block of 7.5 Hours [DATE] (£101.25)" at bounding box center [604, 360] width 378 height 19
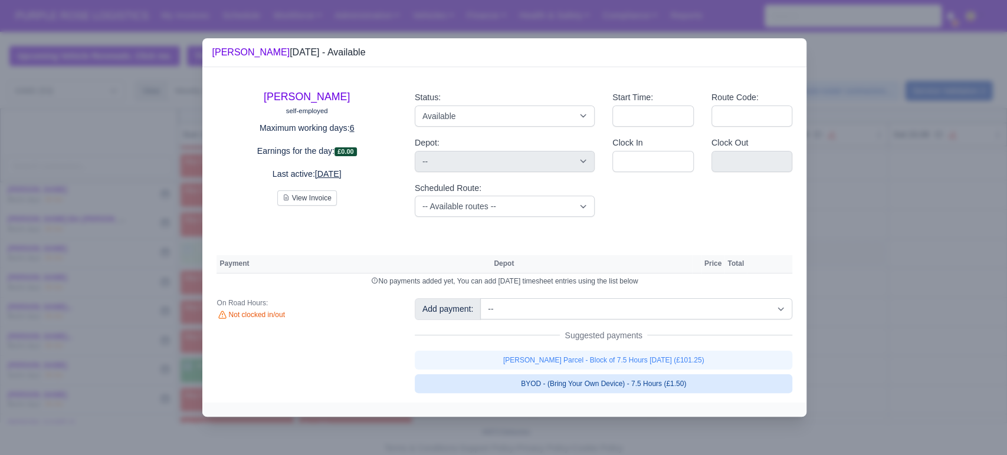
click at [525, 379] on link "BYOD - (Bring Your Own Device) - 7.5 Hours (£1.50)" at bounding box center [604, 383] width 378 height 19
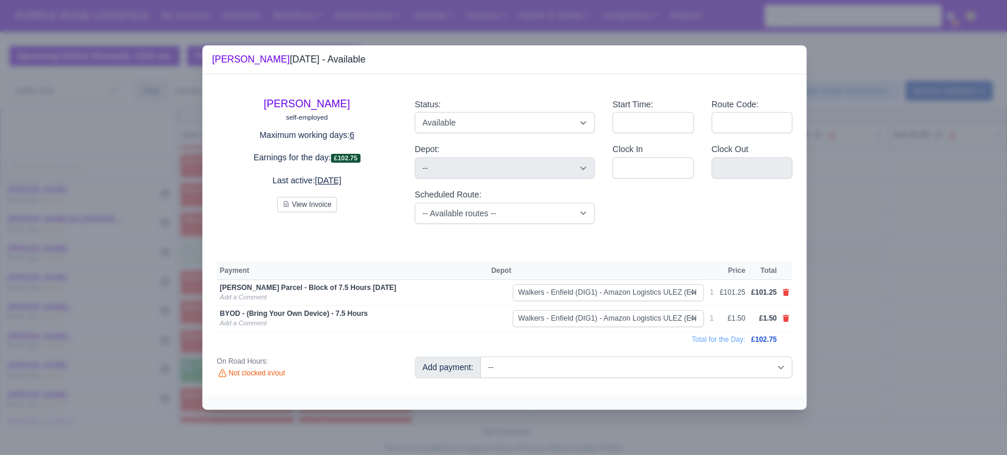
click at [145, 281] on div at bounding box center [503, 227] width 1007 height 455
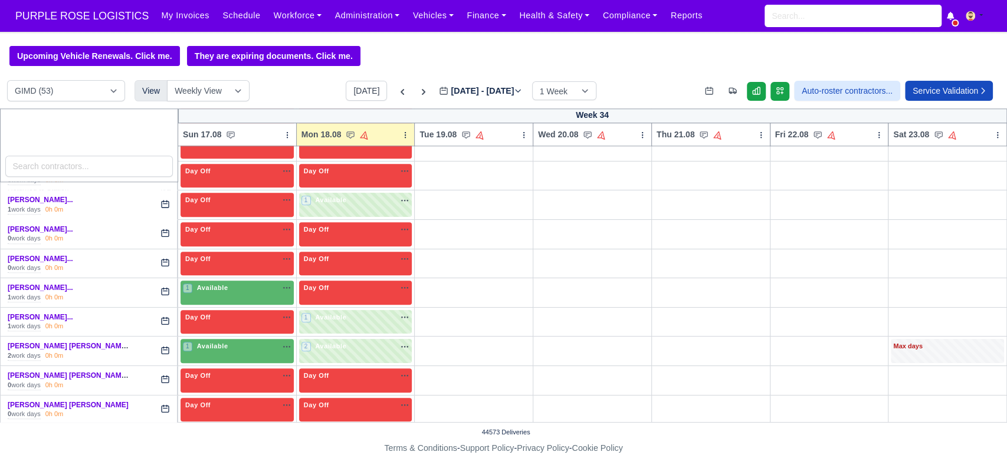
scroll to position [782, 0]
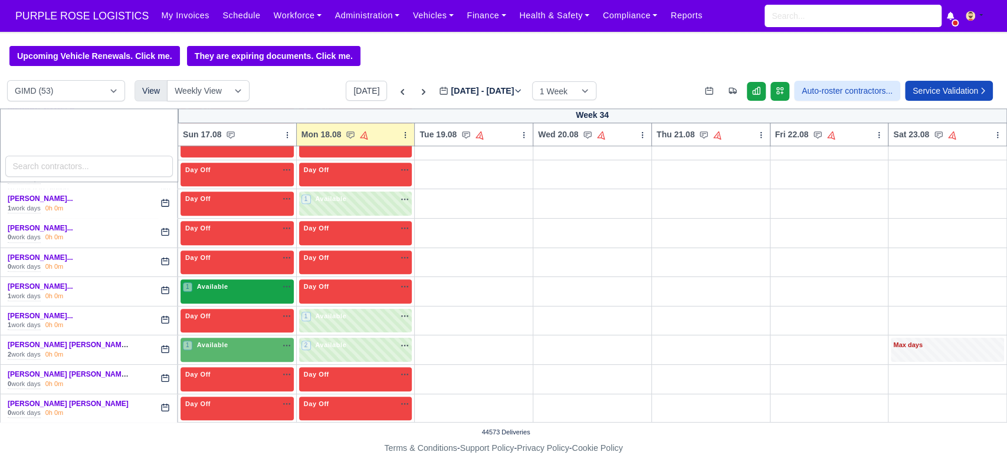
click at [238, 293] on div "1 Available" at bounding box center [236, 291] width 113 height 24
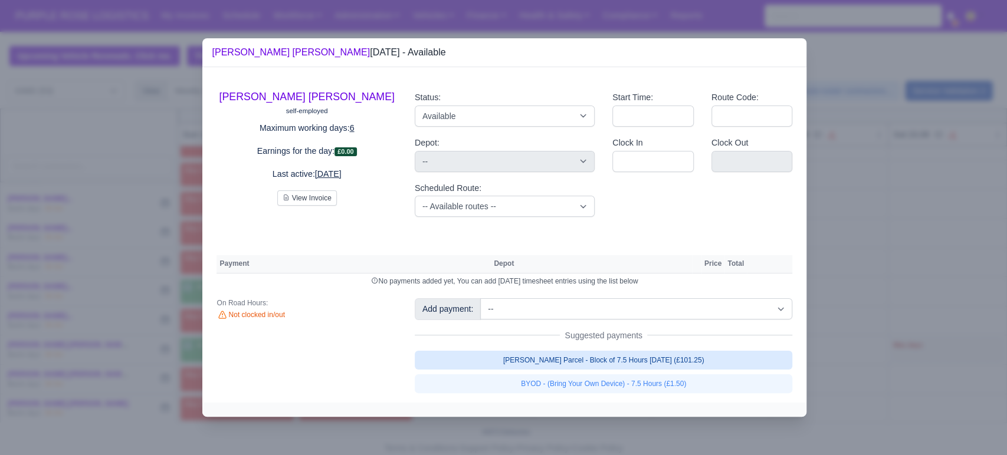
click at [504, 366] on link "[PERSON_NAME] Parcel - Block of 7.5 Hours [DATE] (£101.25)" at bounding box center [604, 360] width 378 height 19
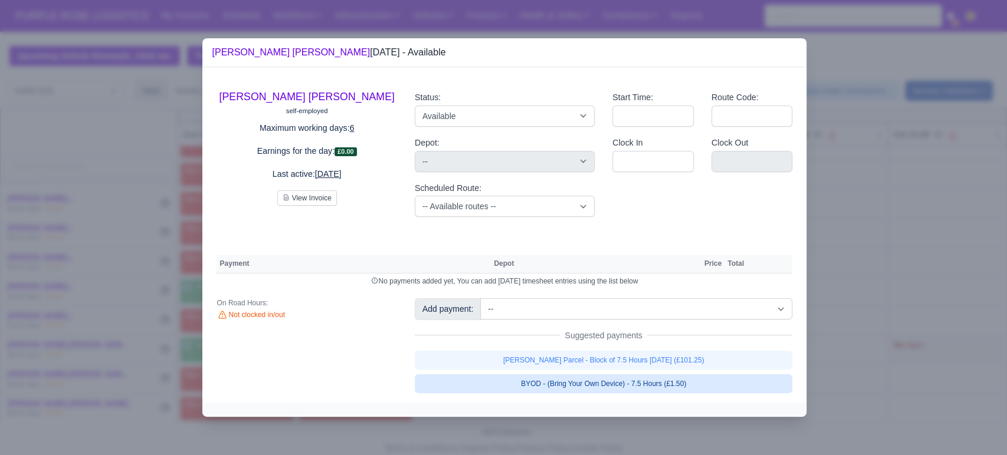
click at [483, 386] on link "BYOD - (Bring Your Own Device) - 7.5 Hours (£1.50)" at bounding box center [604, 383] width 378 height 19
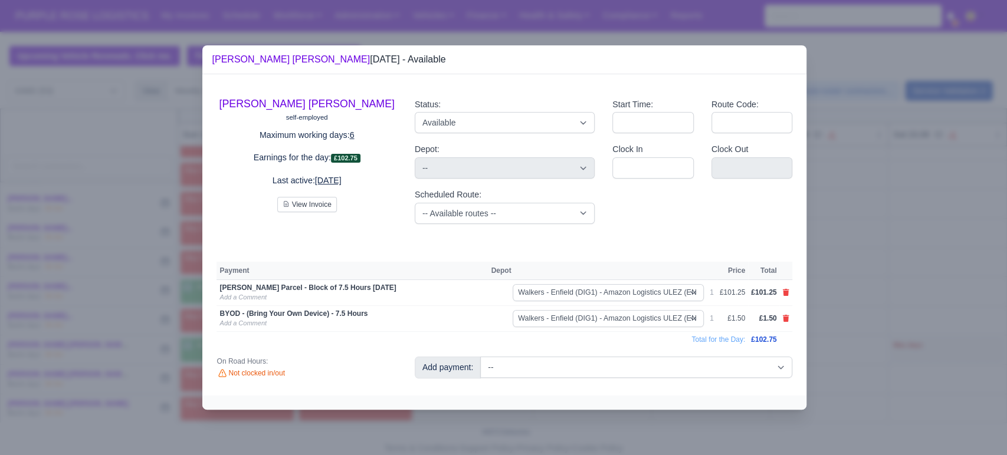
click at [57, 295] on div at bounding box center [503, 227] width 1007 height 455
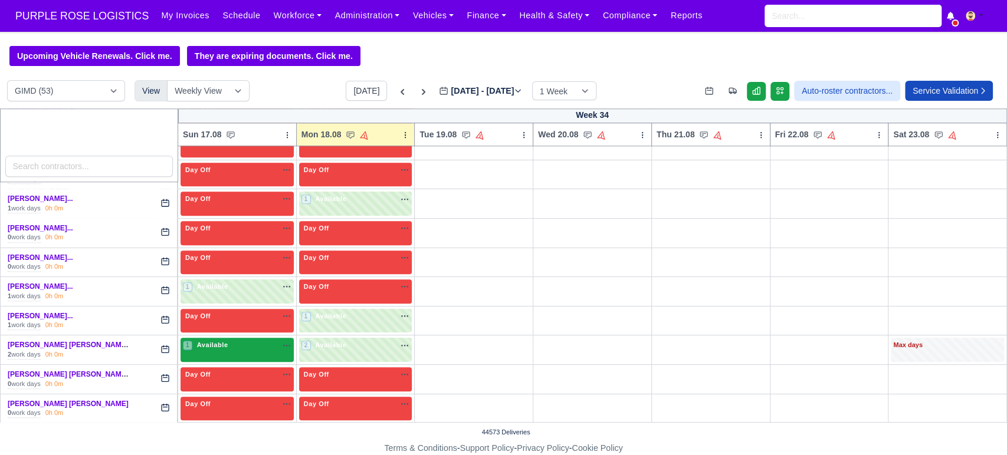
click at [206, 350] on div "1 Available na" at bounding box center [237, 346] width 108 height 12
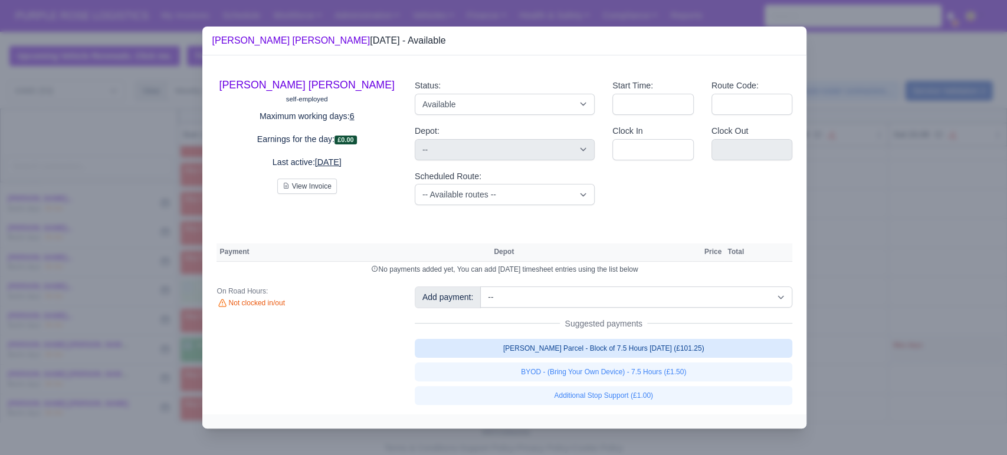
click at [478, 349] on link "[PERSON_NAME] Parcel - Block of 7.5 Hours [DATE] (£101.25)" at bounding box center [604, 348] width 378 height 19
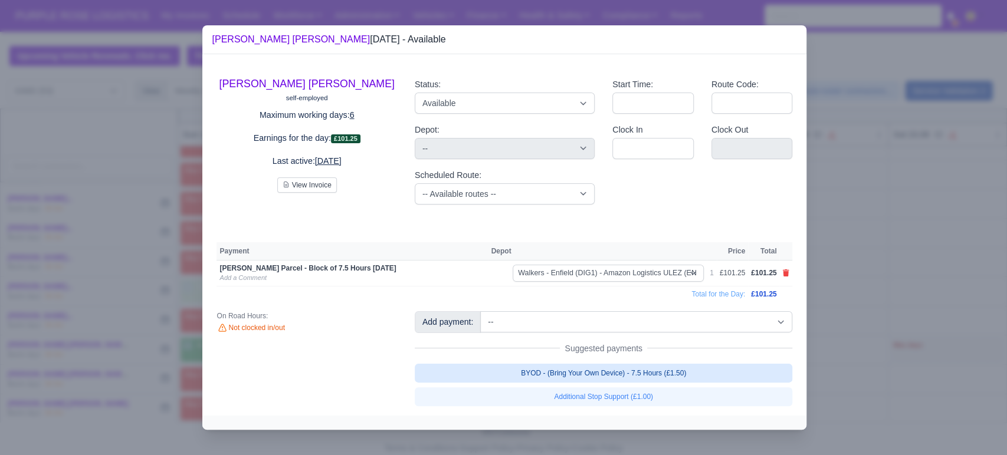
click at [453, 376] on link "BYOD - (Bring Your Own Device) - 7.5 Hours (£1.50)" at bounding box center [604, 373] width 378 height 19
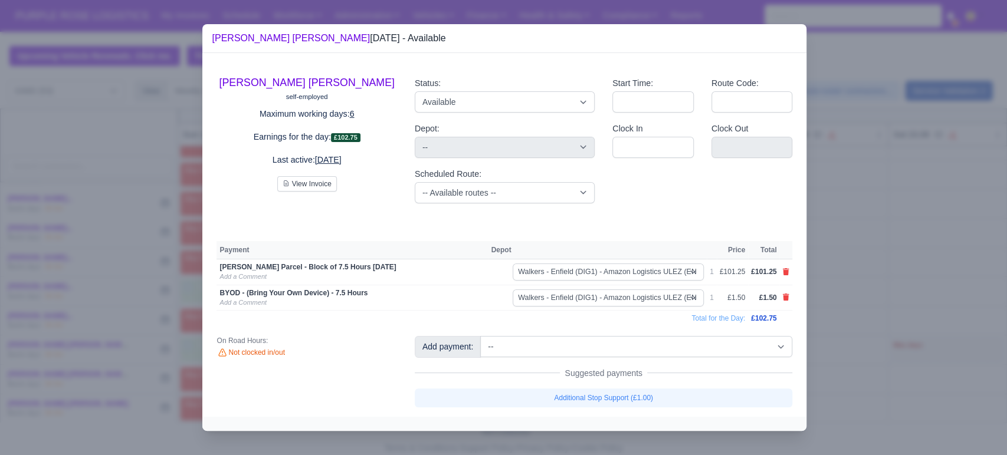
click at [143, 291] on div at bounding box center [503, 227] width 1007 height 455
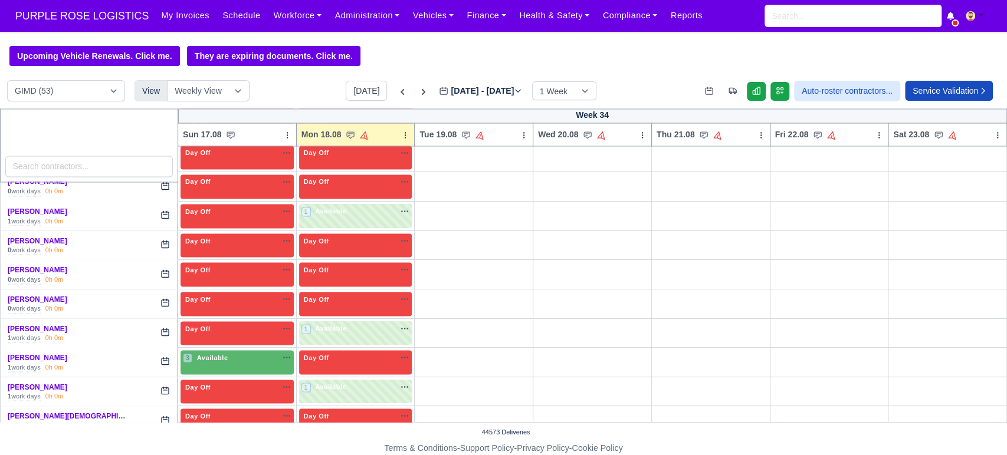
scroll to position [1421, 0]
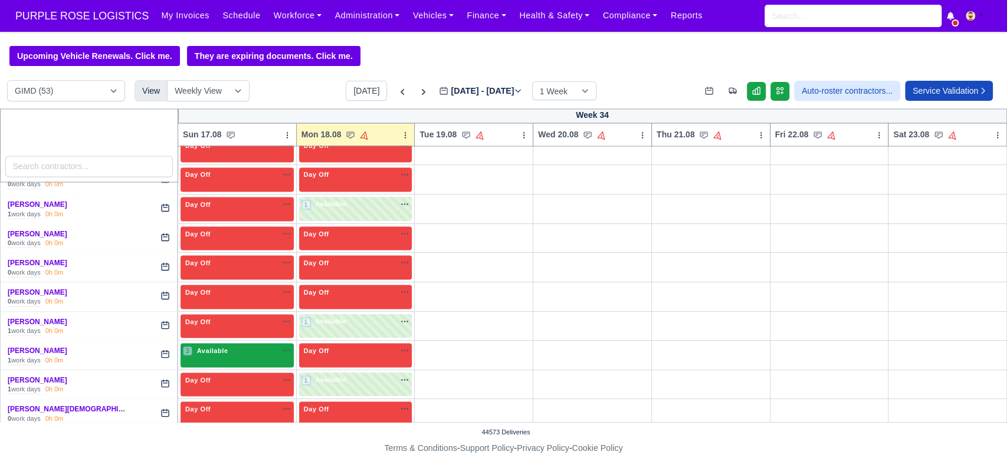
click at [241, 348] on div "3 Available na" at bounding box center [237, 351] width 108 height 10
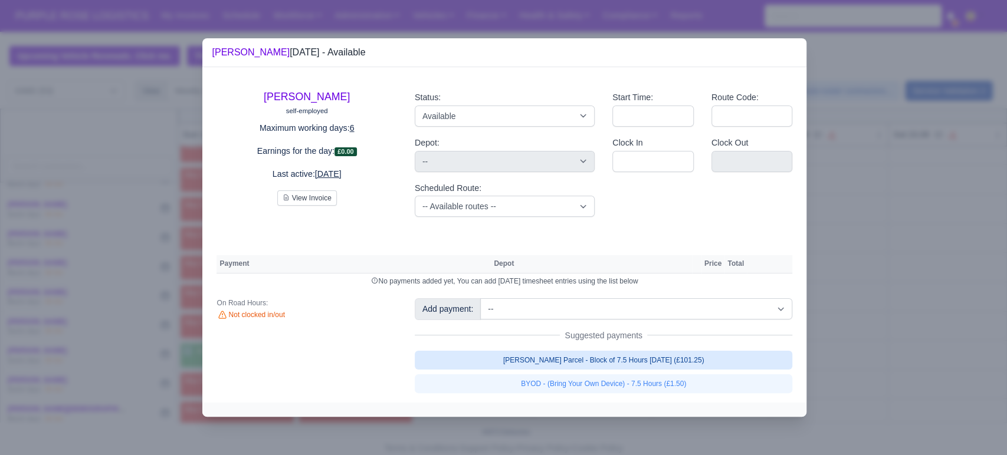
click at [596, 367] on link "[PERSON_NAME] Parcel - Block of 7.5 Hours [DATE] (£101.25)" at bounding box center [604, 360] width 378 height 19
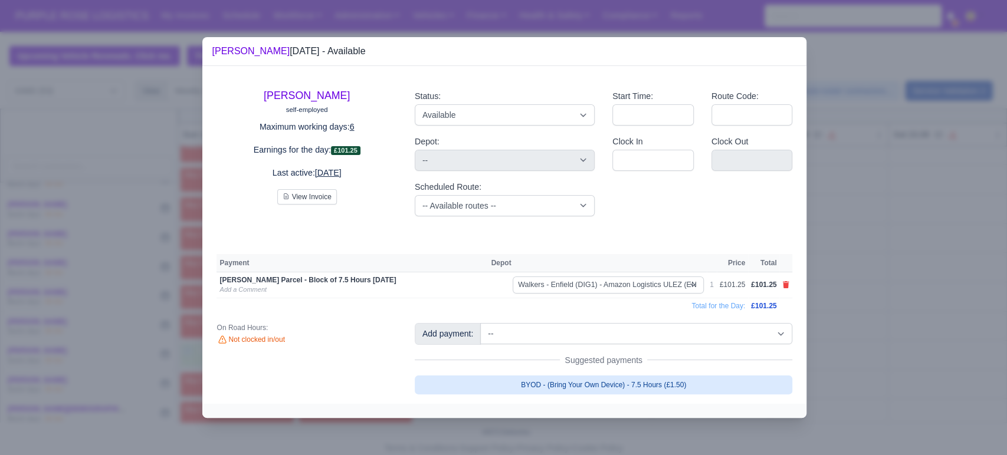
click at [456, 386] on link "BYOD - (Bring Your Own Device) - 7.5 Hours (£1.50)" at bounding box center [604, 385] width 378 height 19
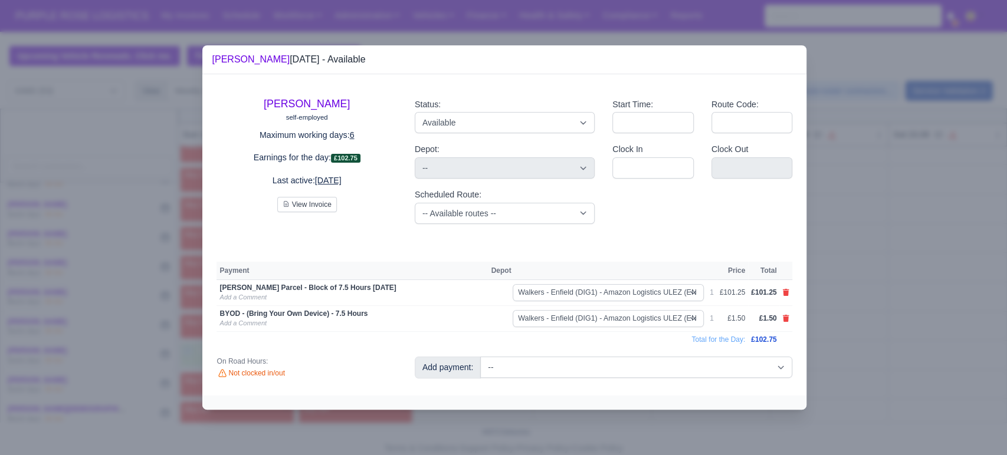
click at [107, 331] on div at bounding box center [503, 227] width 1007 height 455
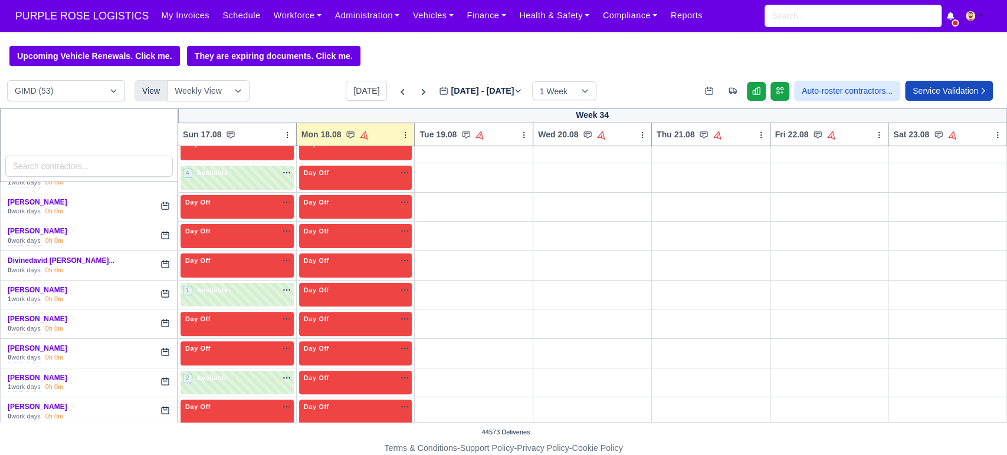
scroll to position [0, 0]
